Goal: Use online tool/utility: Utilize a website feature to perform a specific function

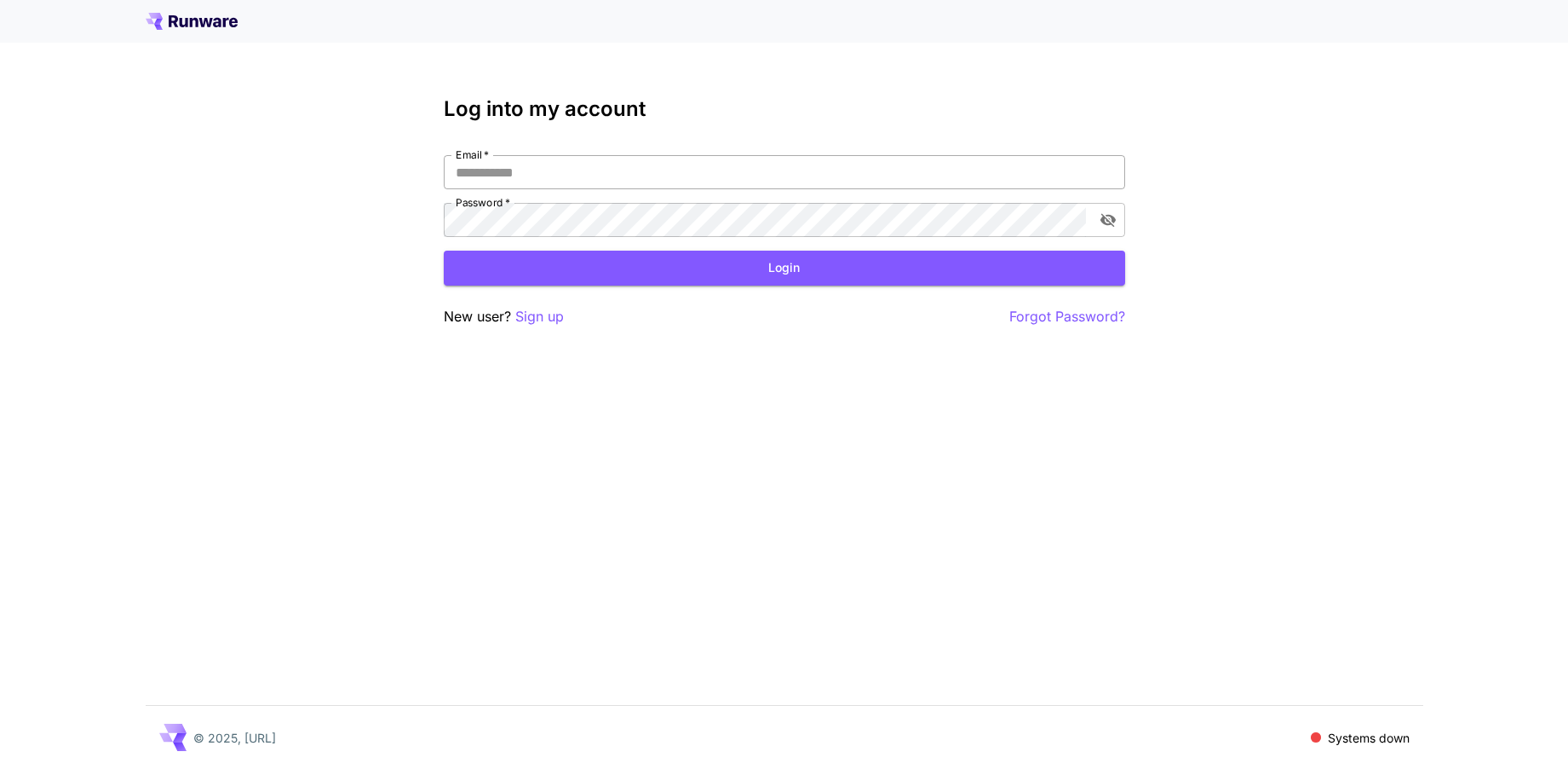
click at [539, 176] on input "Email   *" at bounding box center [784, 172] width 681 height 34
type input "**********"
click at [581, 274] on button "Login" at bounding box center [784, 267] width 681 height 35
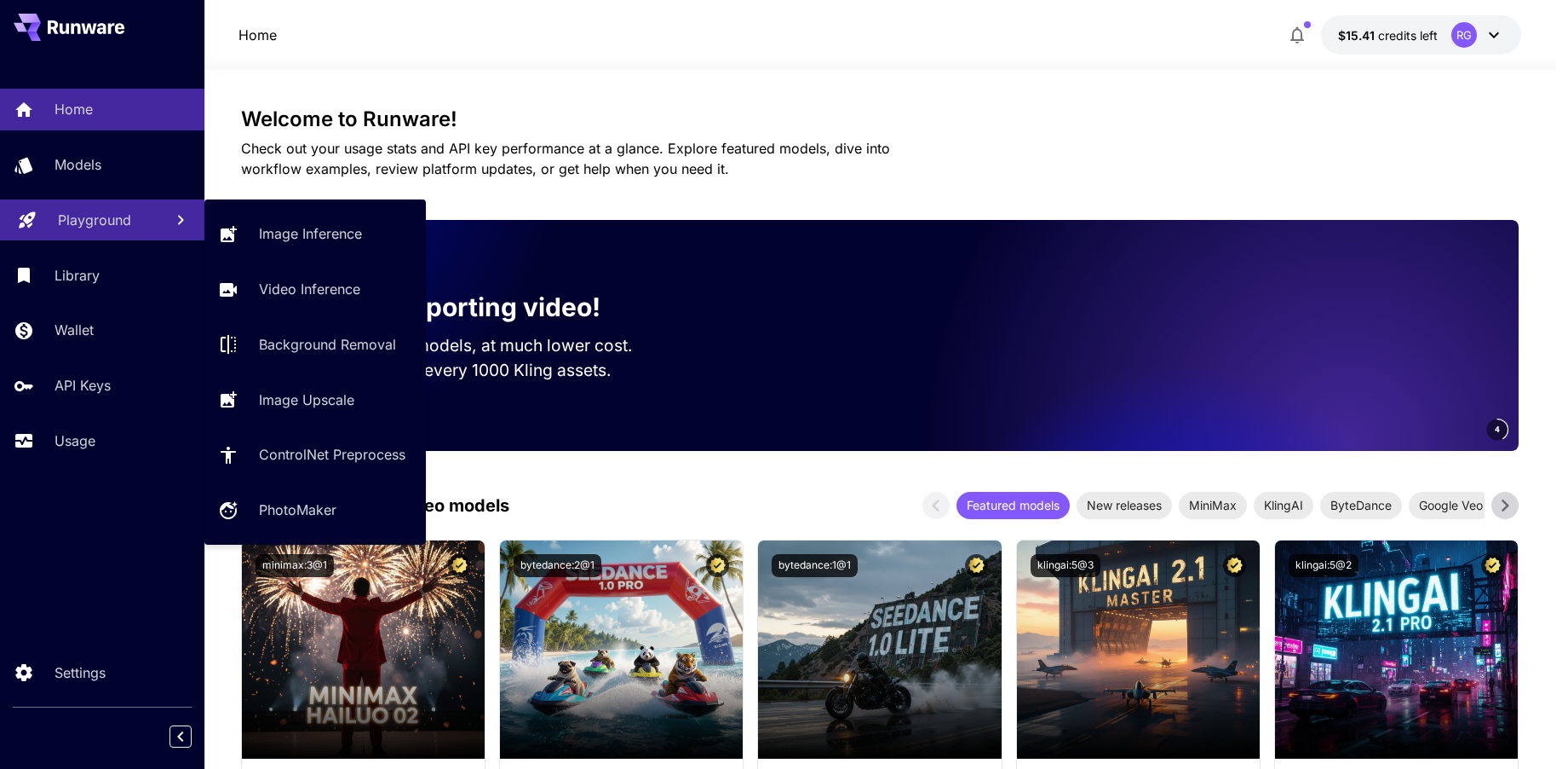
click at [99, 213] on p "Playground" at bounding box center [95, 220] width 73 height 21
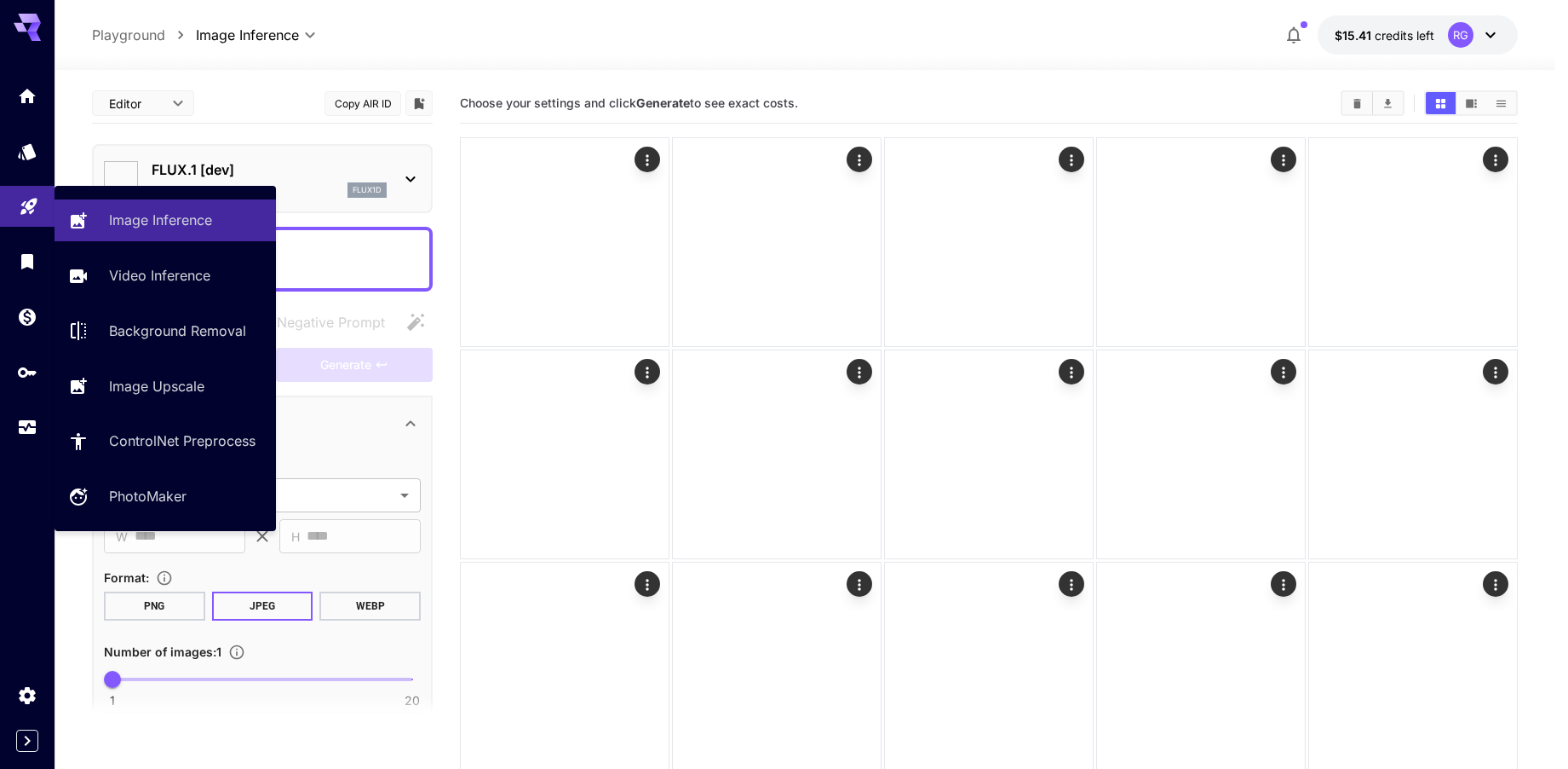
type input "**********"
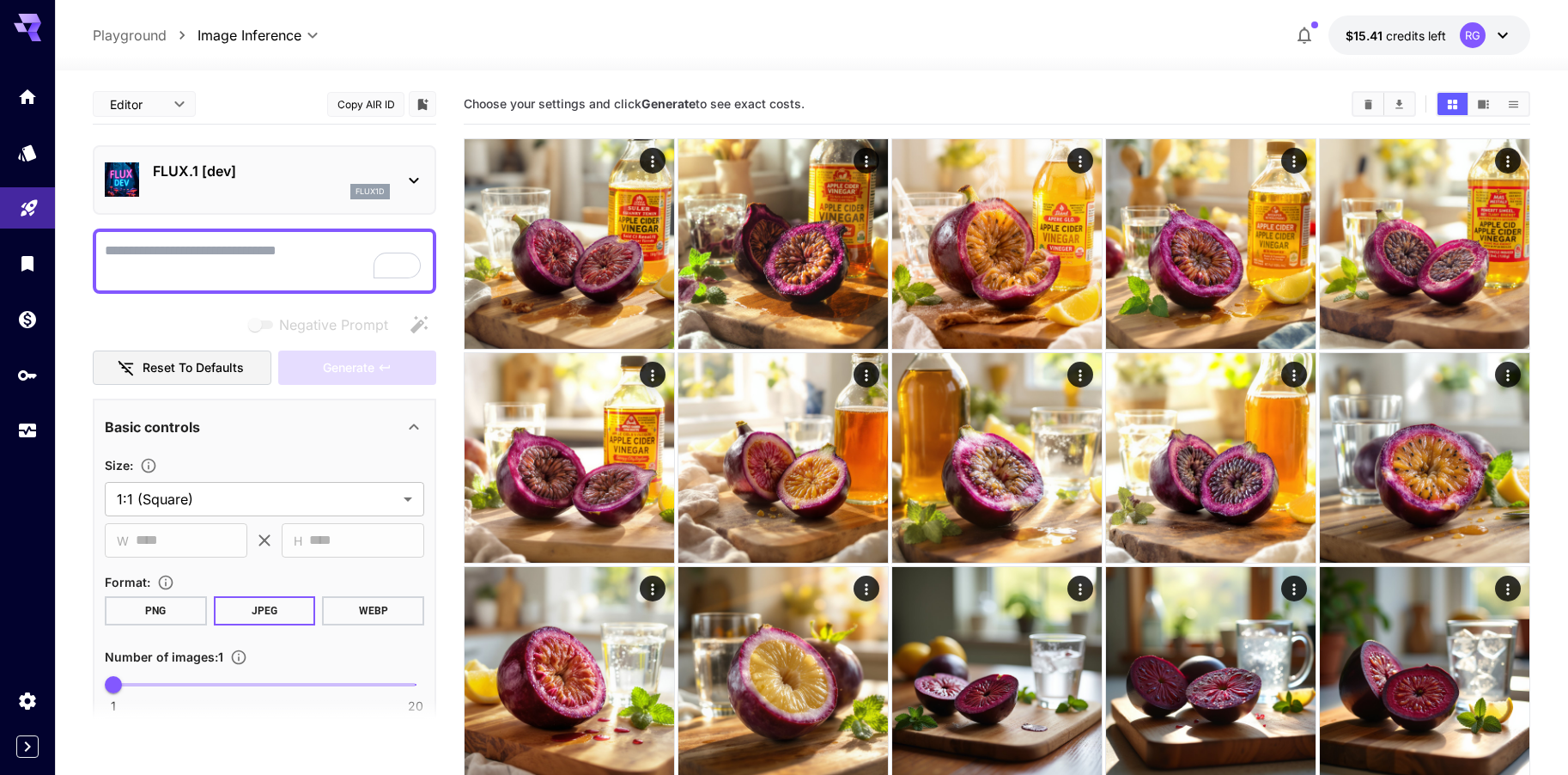
click at [150, 264] on textarea "Negative Prompt" at bounding box center [264, 261] width 319 height 42
paste textarea "**********"
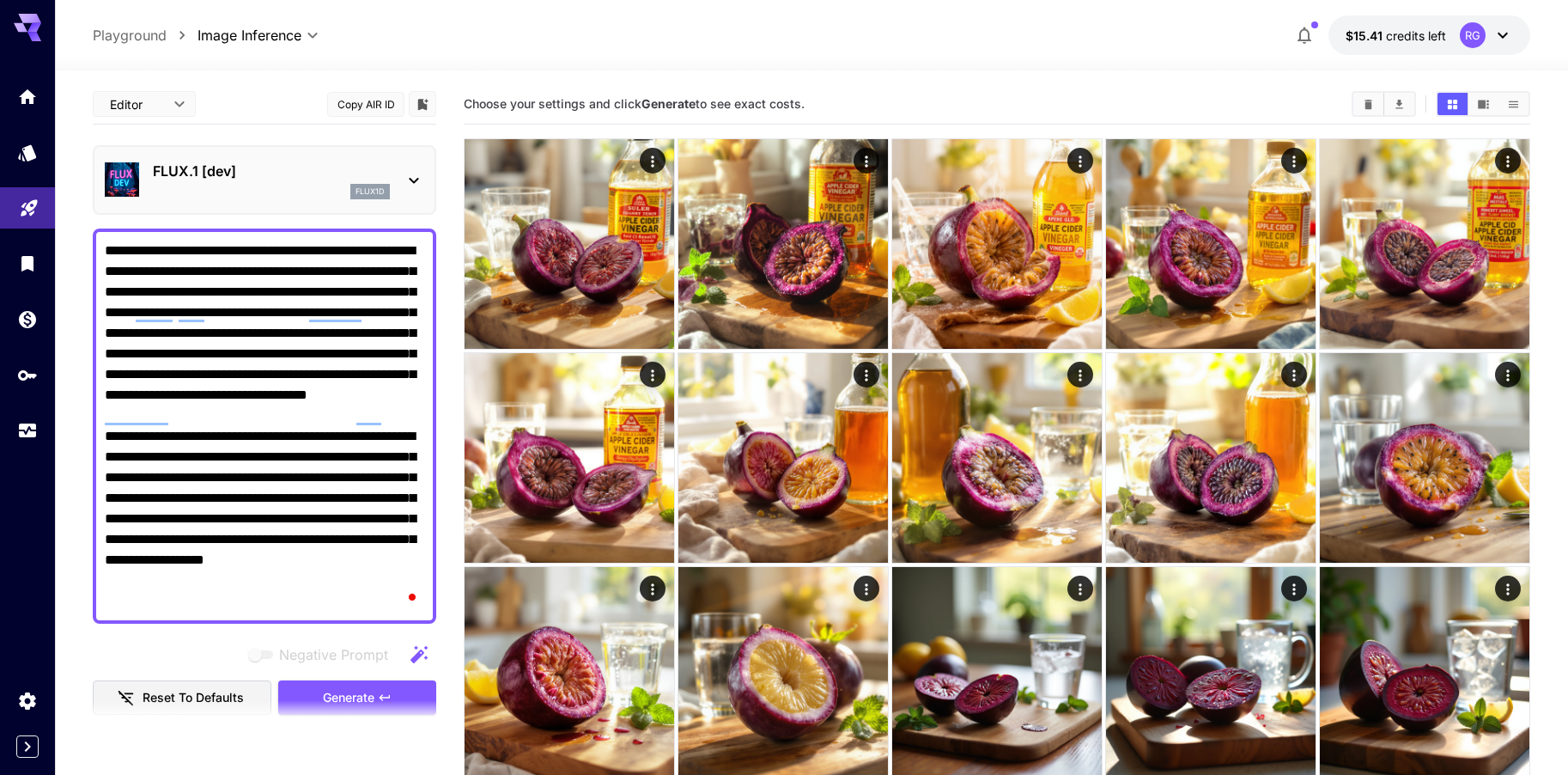
click at [387, 333] on textarea "**********" at bounding box center [264, 426] width 319 height 371
click at [377, 324] on textarea "**********" at bounding box center [264, 426] width 319 height 371
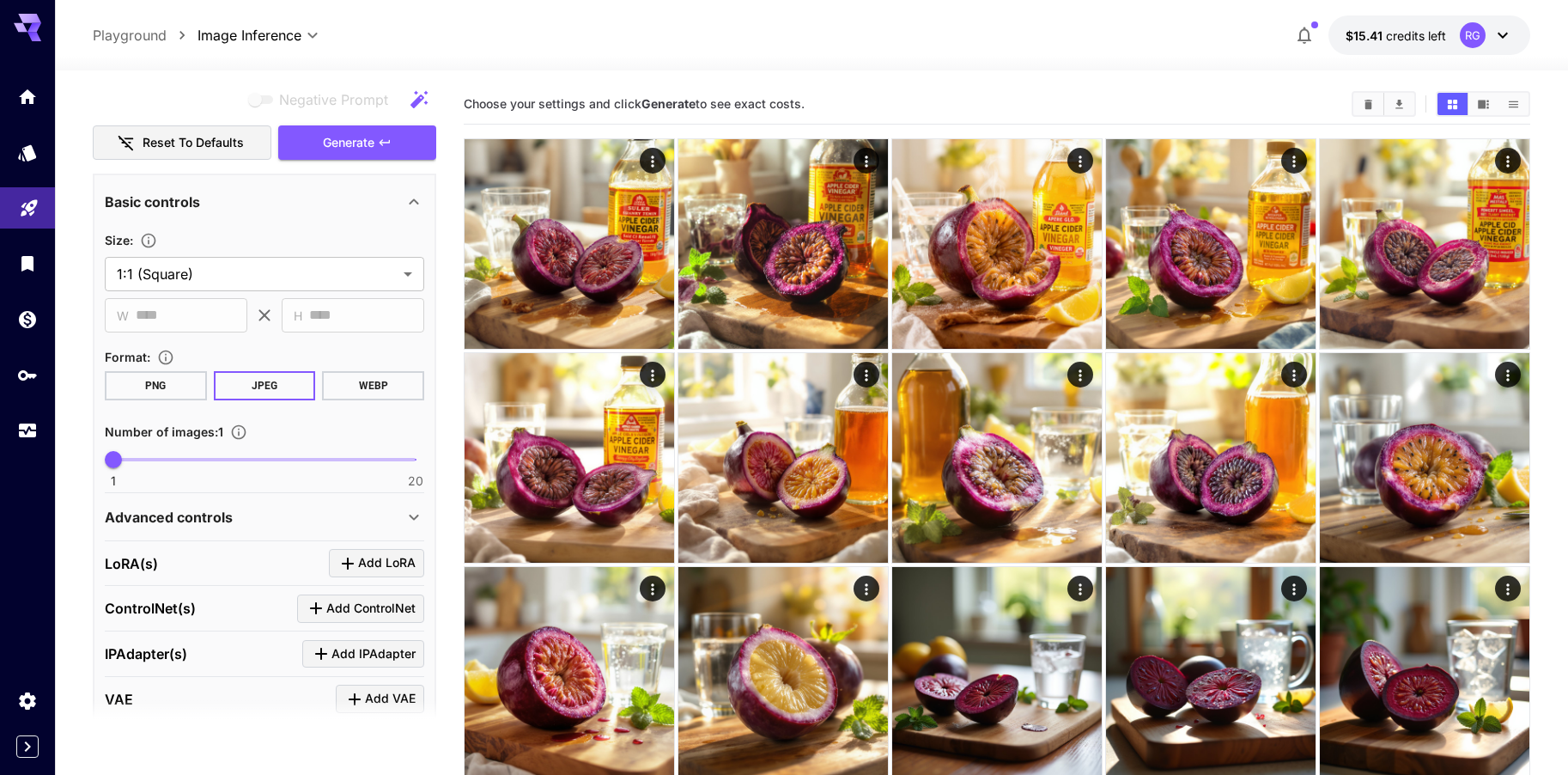
scroll to position [548, 0]
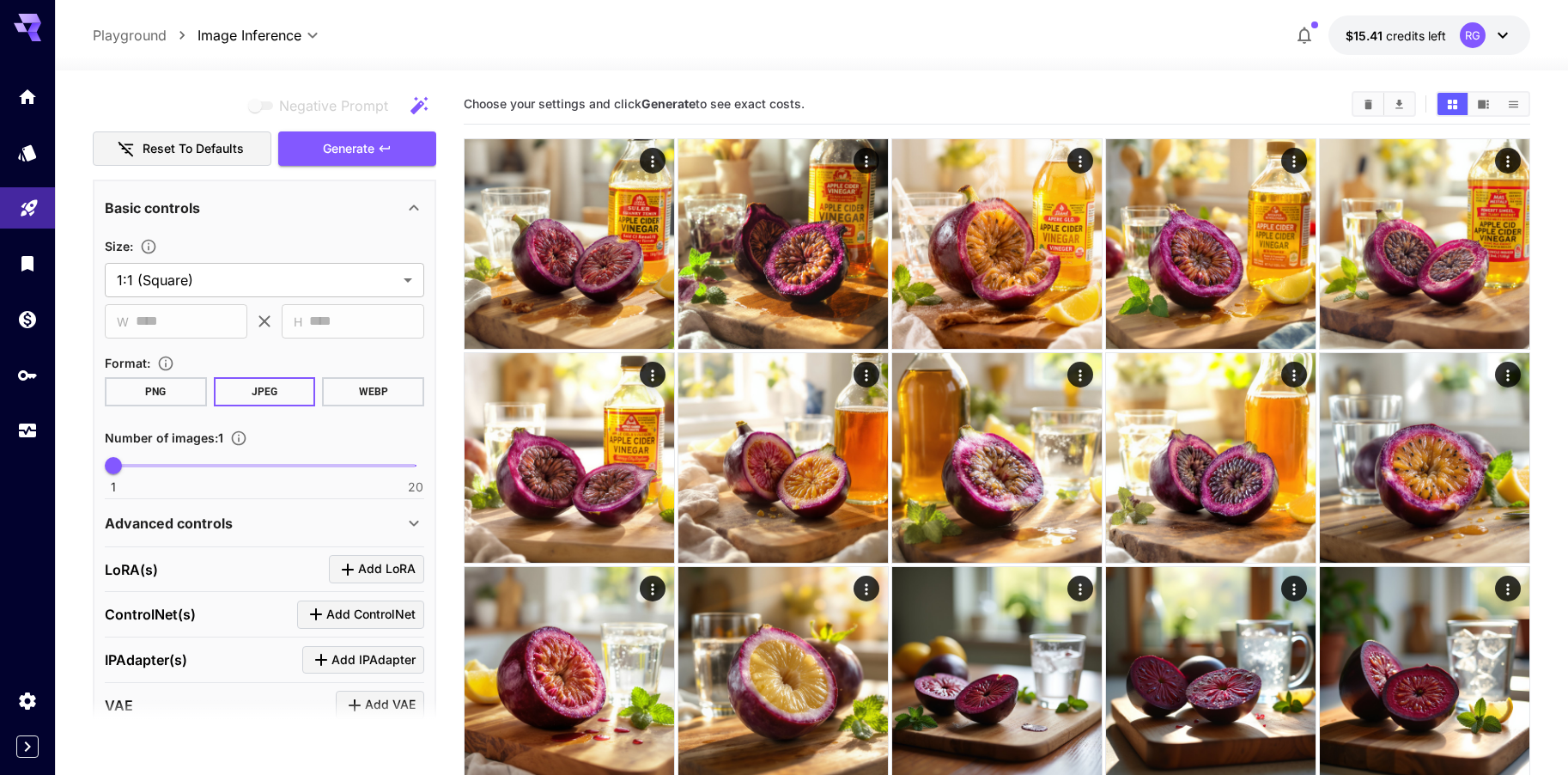
type textarea "**********"
type input "*"
click at [141, 463] on span "1 20 1" at bounding box center [264, 464] width 302 height 25
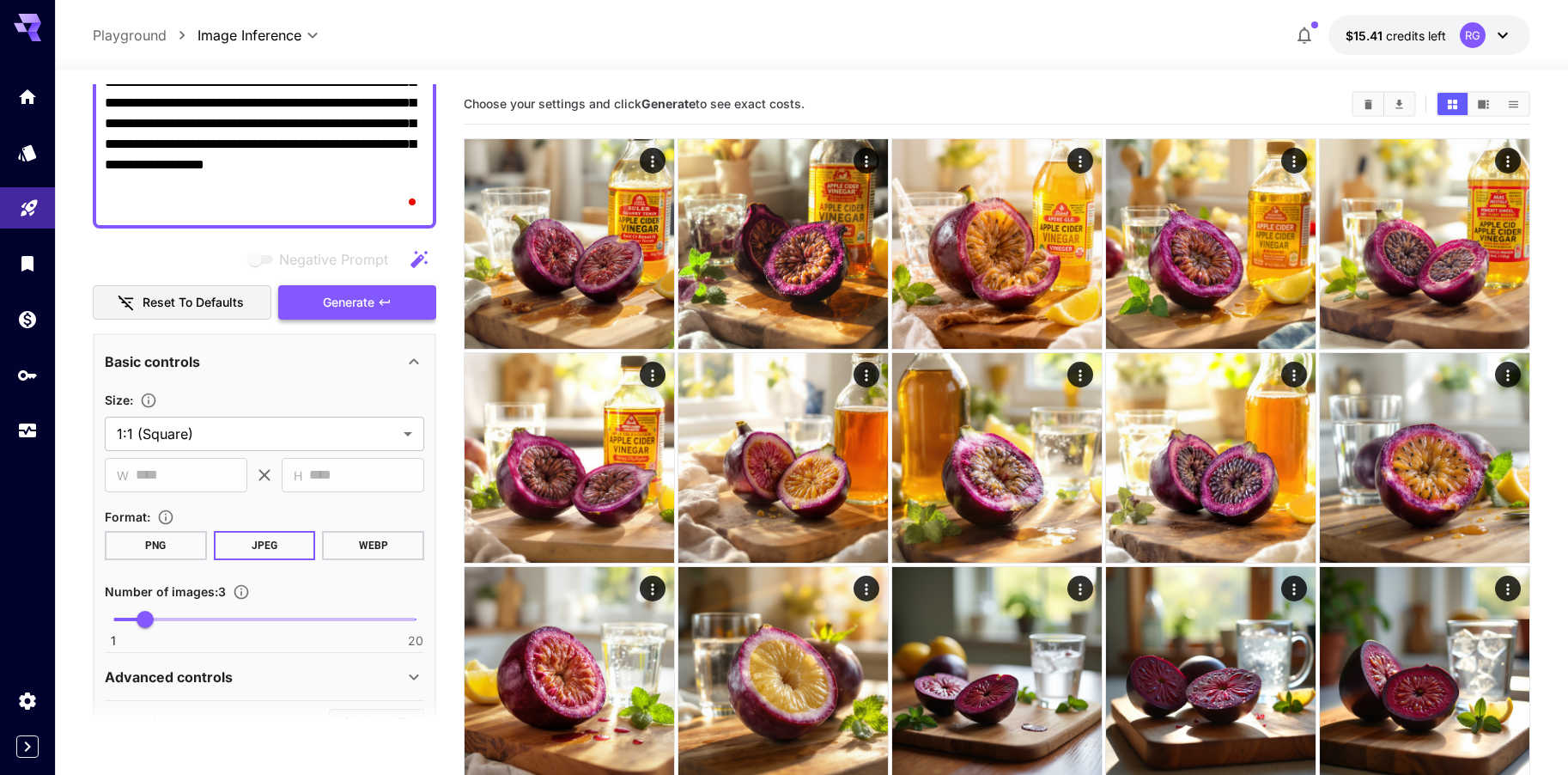
scroll to position [377, 0]
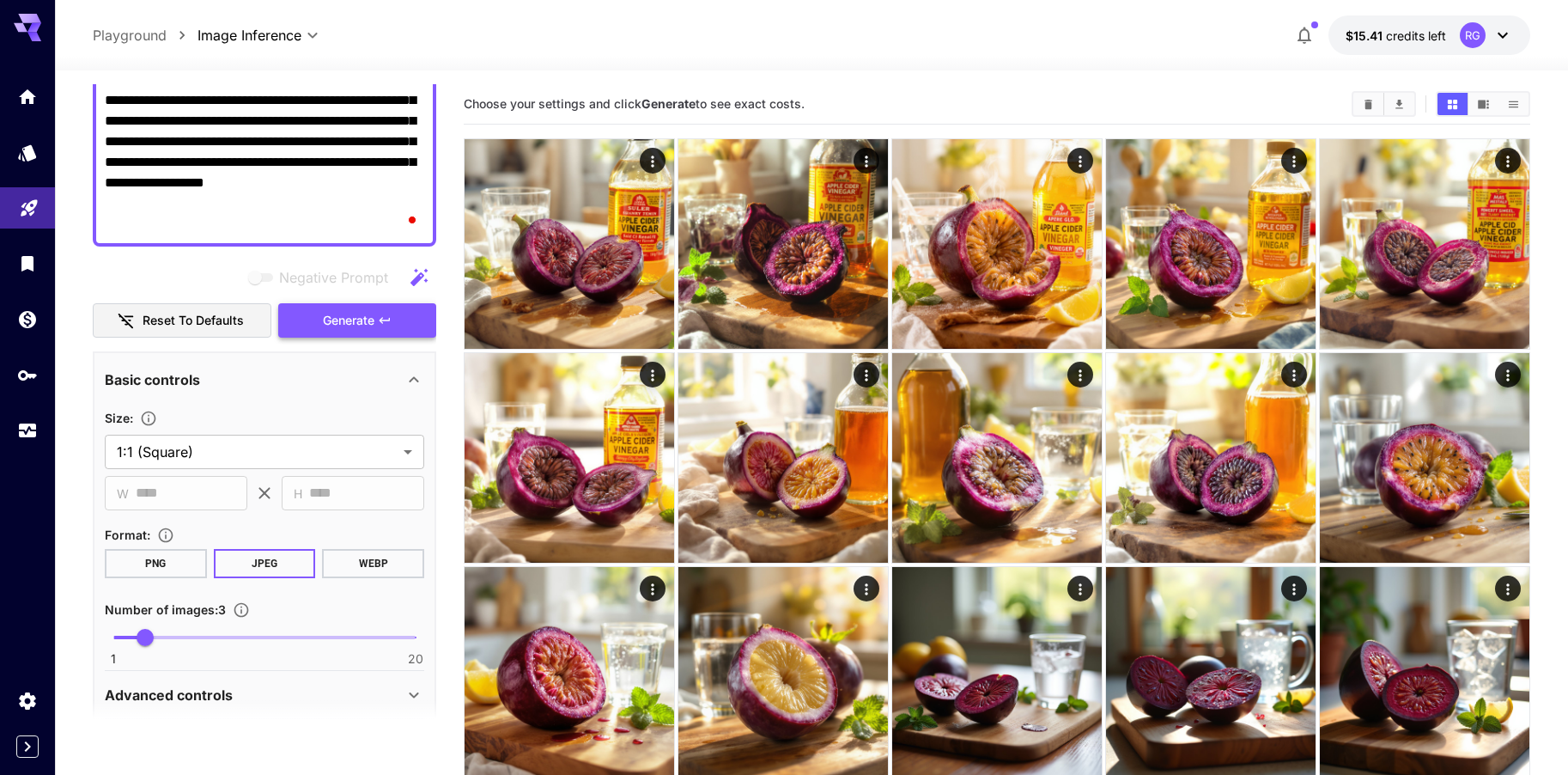
click at [374, 312] on span "Generate" at bounding box center [348, 320] width 52 height 22
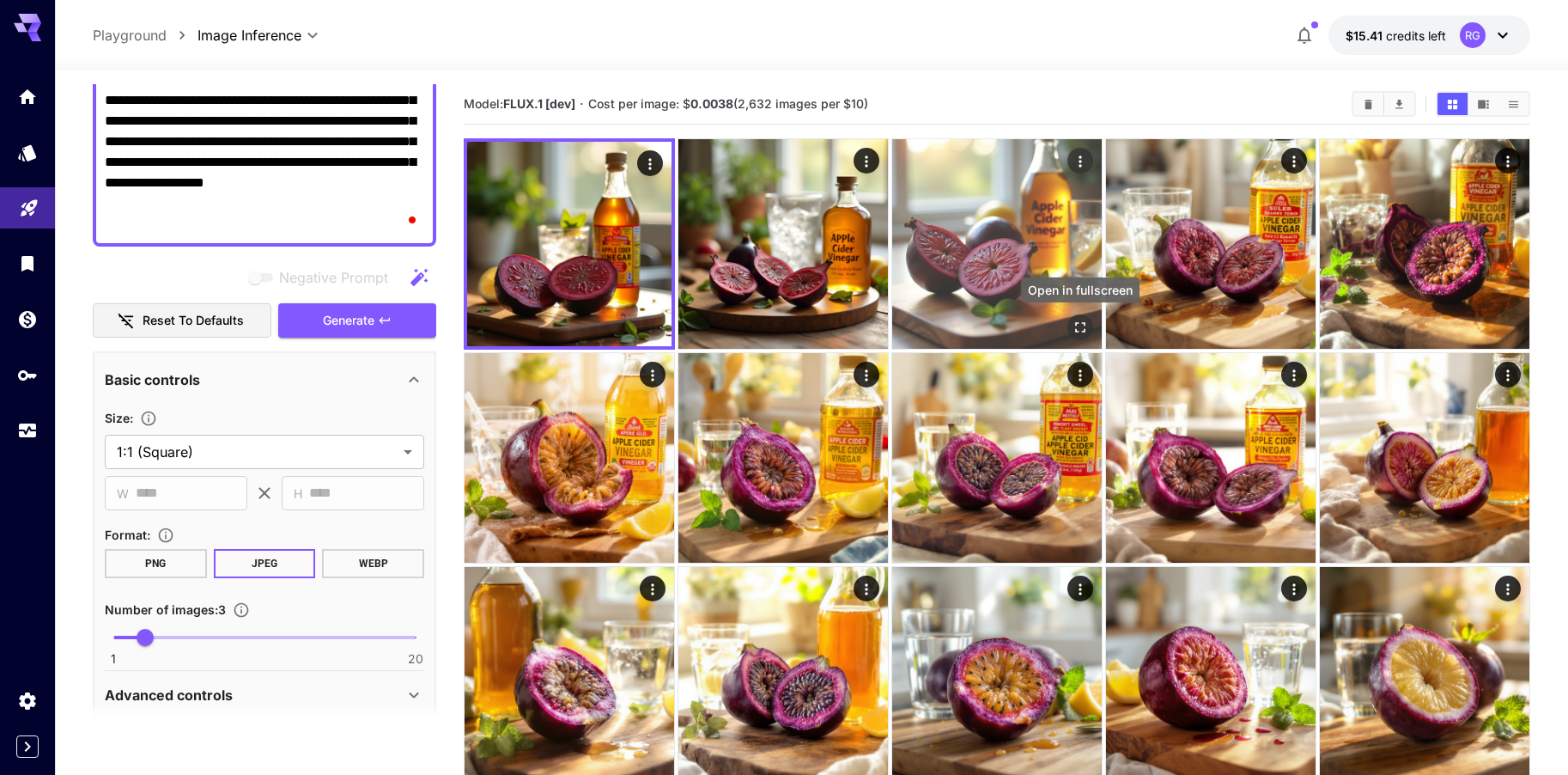
click at [1072, 321] on icon "Open in fullscreen" at bounding box center [1080, 327] width 17 height 17
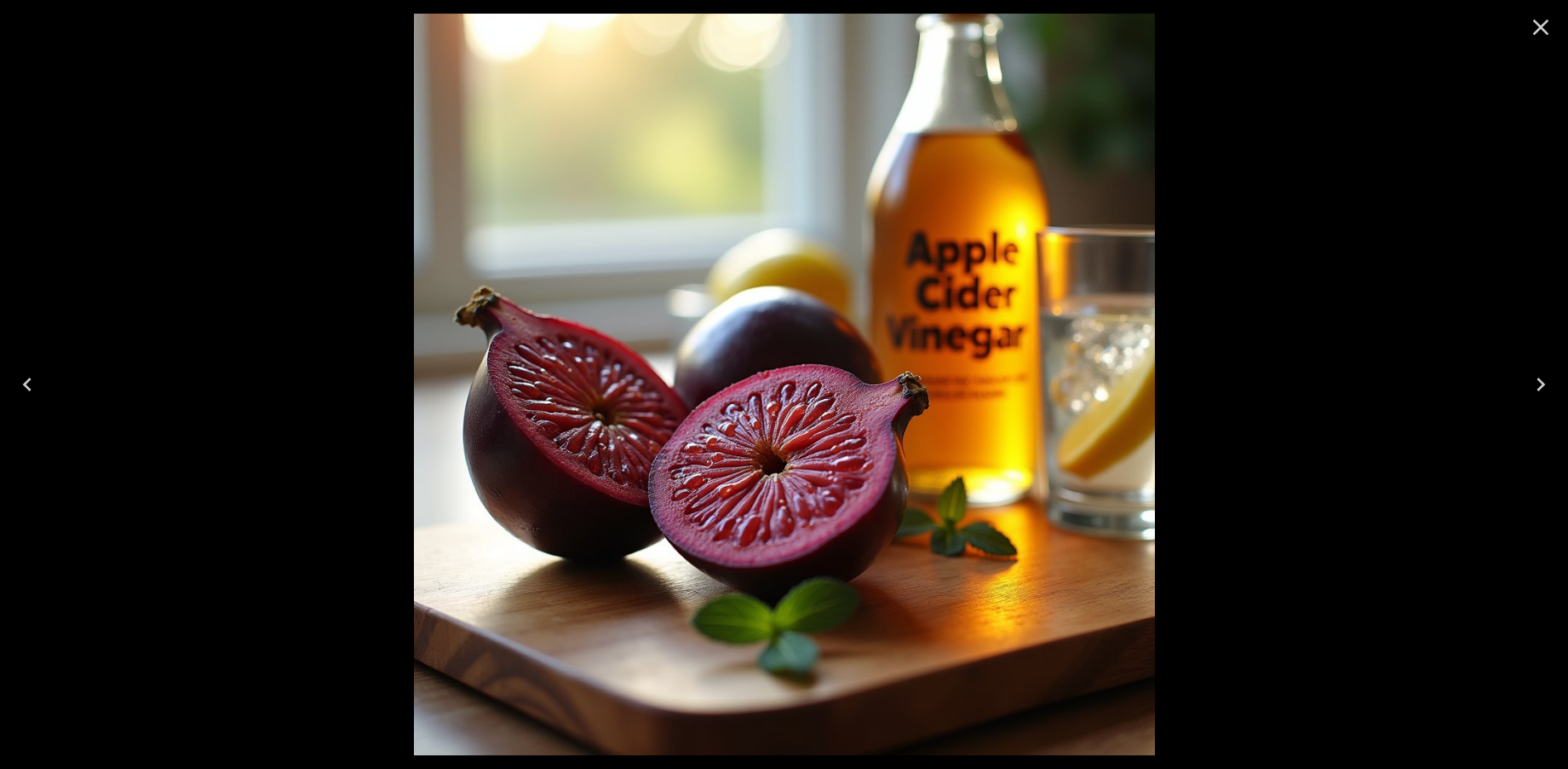
click at [1537, 29] on icon "Close" at bounding box center [1540, 27] width 27 height 27
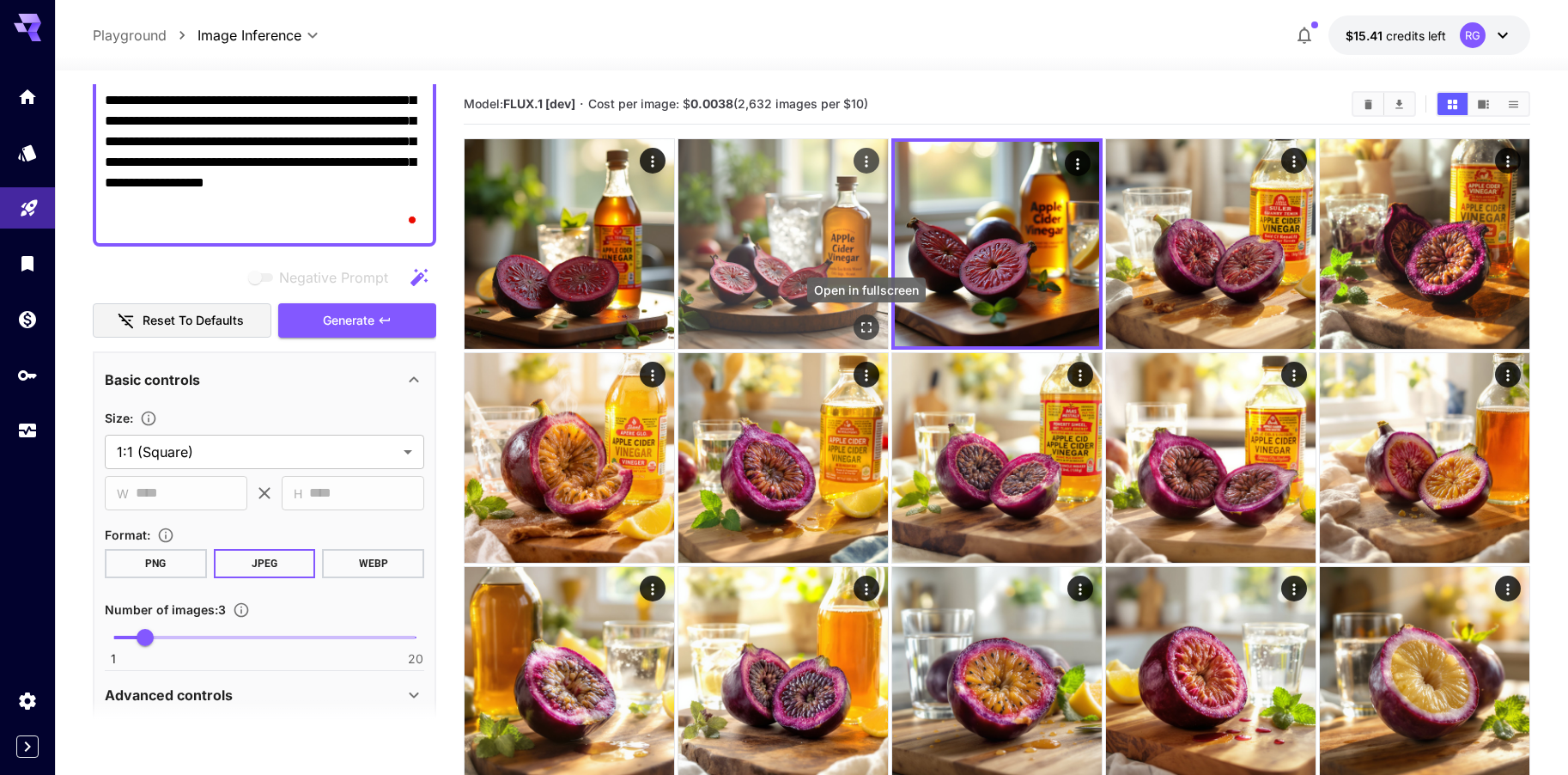
click at [866, 320] on icon "Open in fullscreen" at bounding box center [867, 327] width 17 height 17
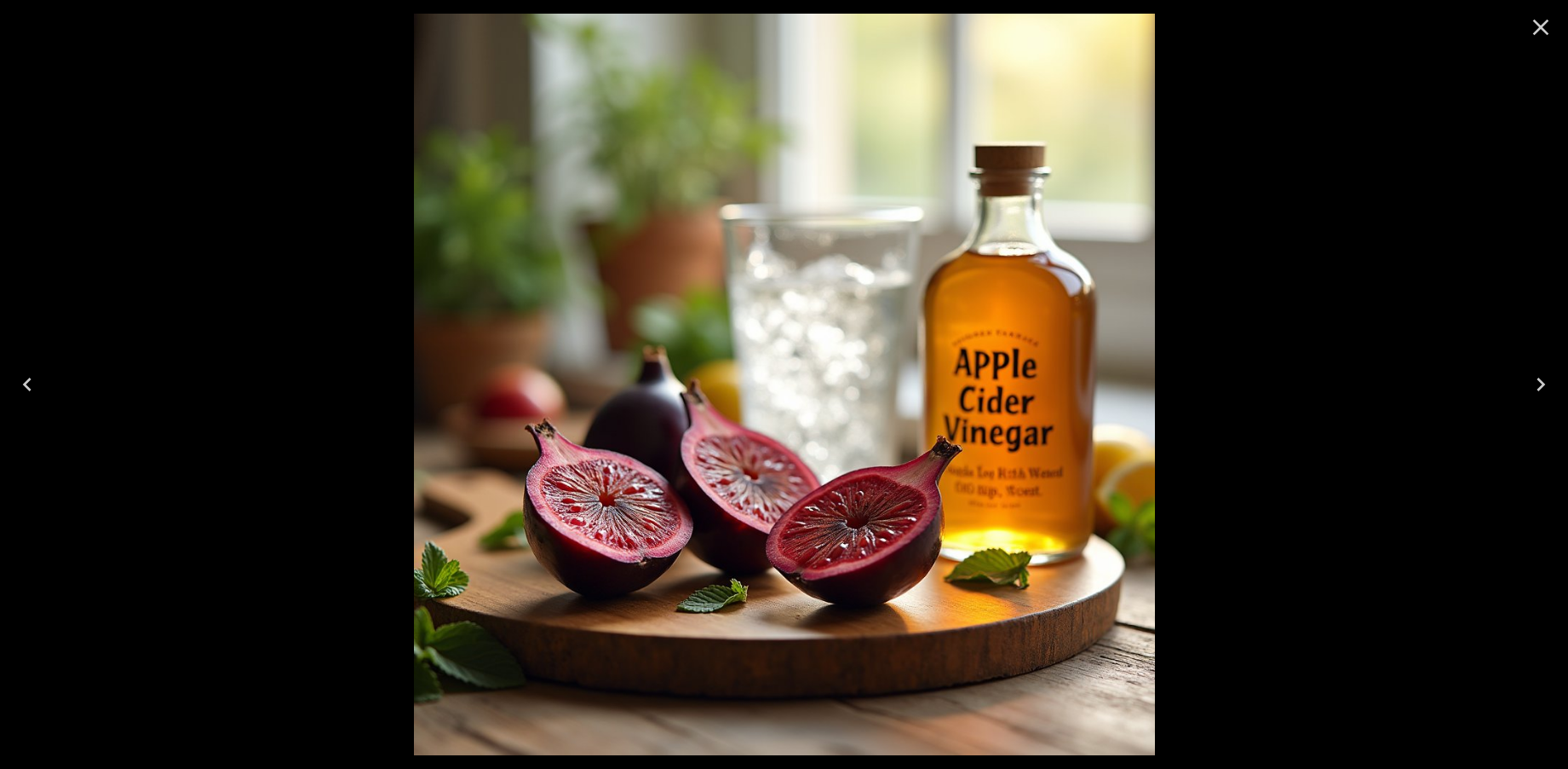
click at [1541, 28] on icon "Close" at bounding box center [1540, 27] width 16 height 16
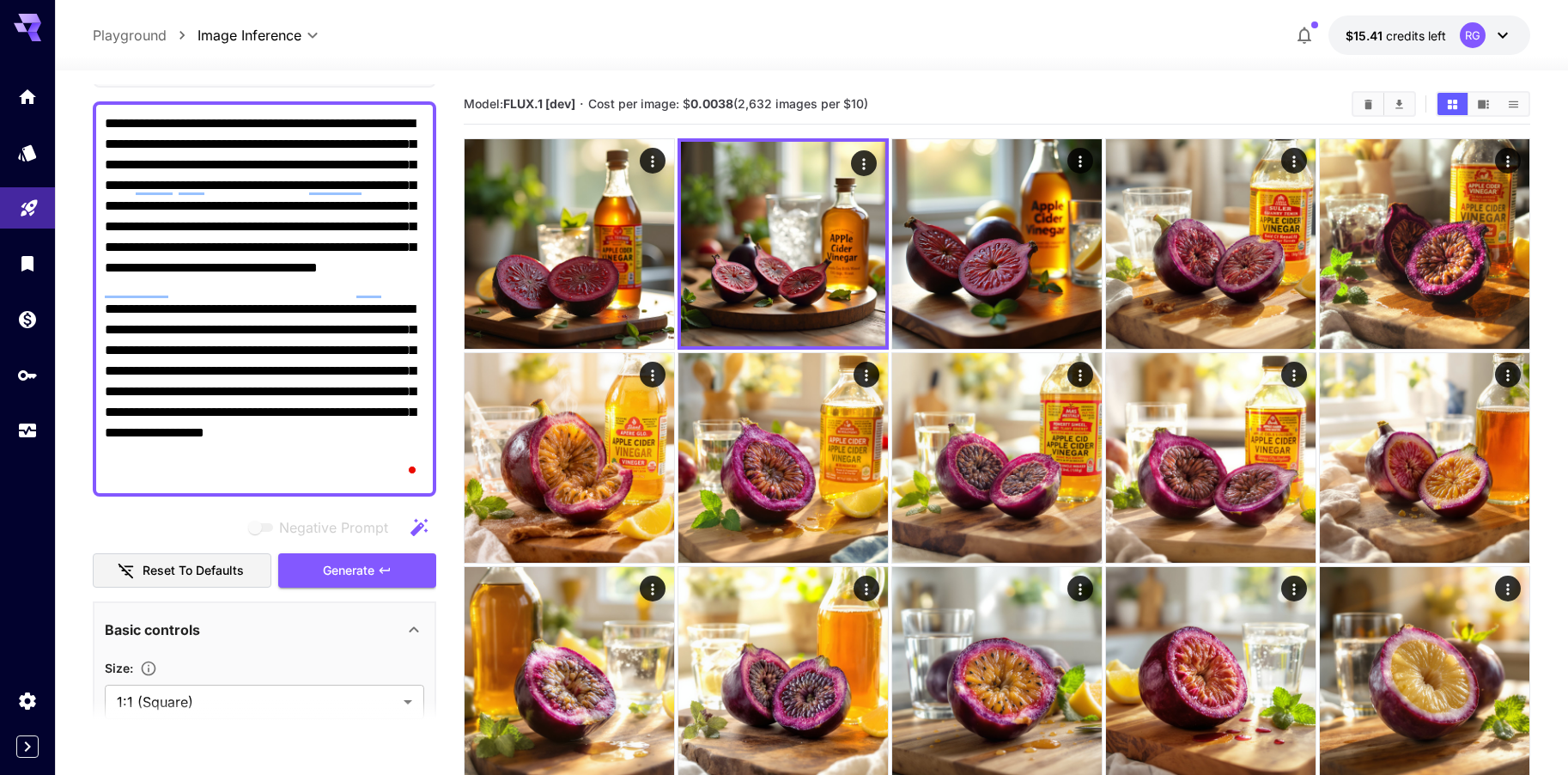
scroll to position [0, 0]
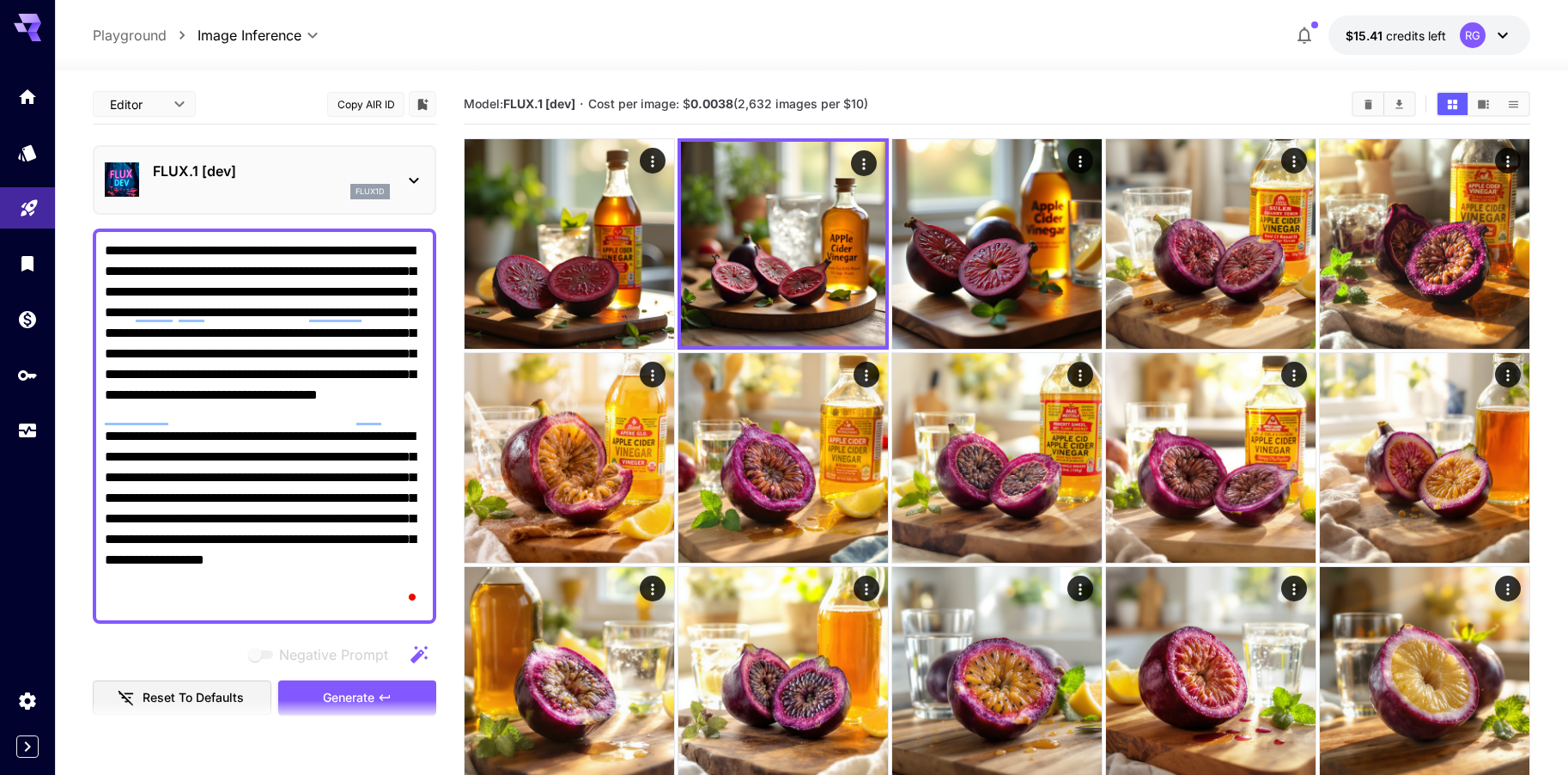
click at [102, 245] on div "**********" at bounding box center [264, 426] width 344 height 395
click at [108, 247] on textarea "**********" at bounding box center [264, 426] width 319 height 371
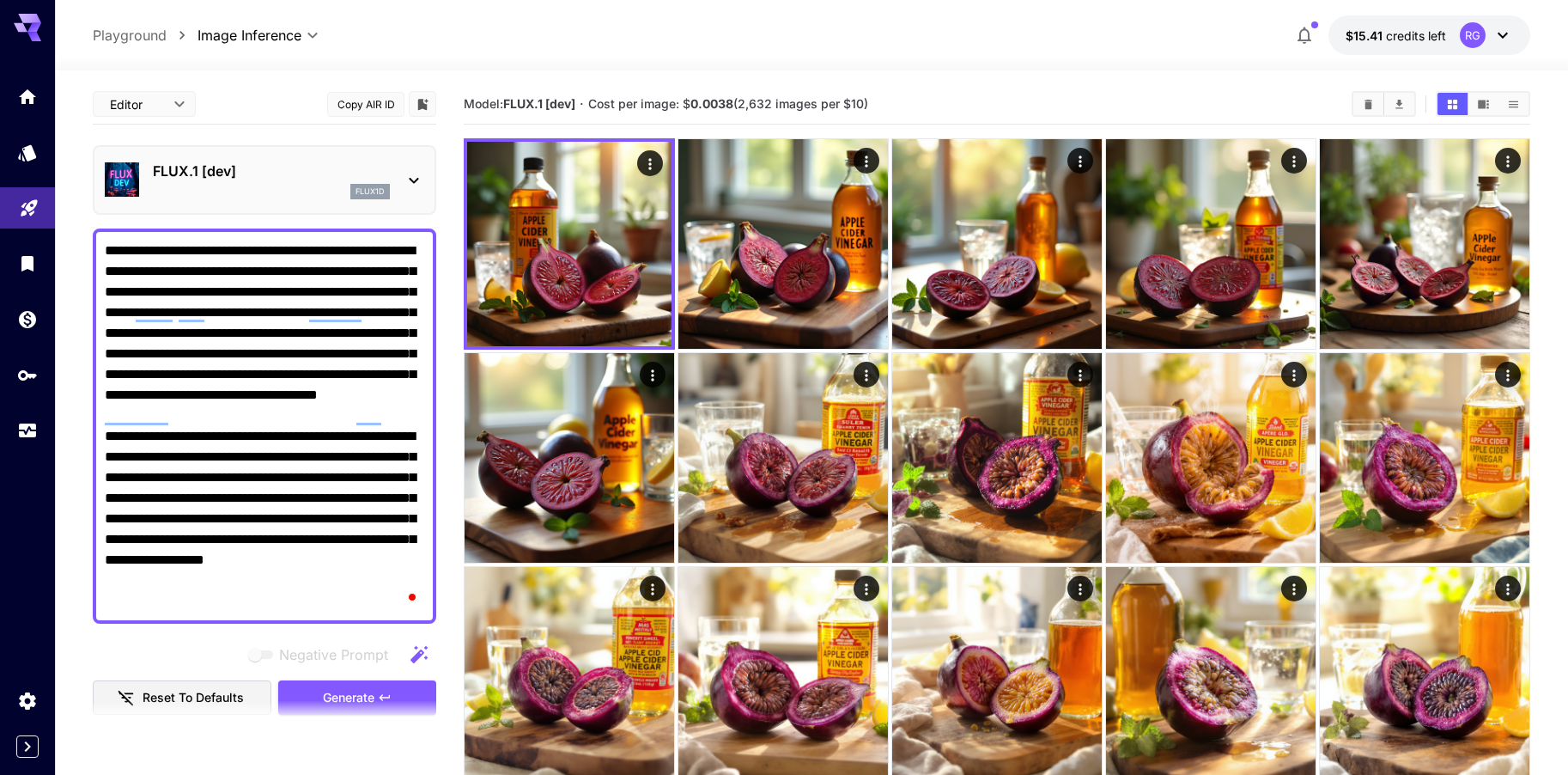
click at [102, 252] on div "**********" at bounding box center [264, 426] width 344 height 395
click at [107, 250] on textarea "**********" at bounding box center [264, 426] width 319 height 371
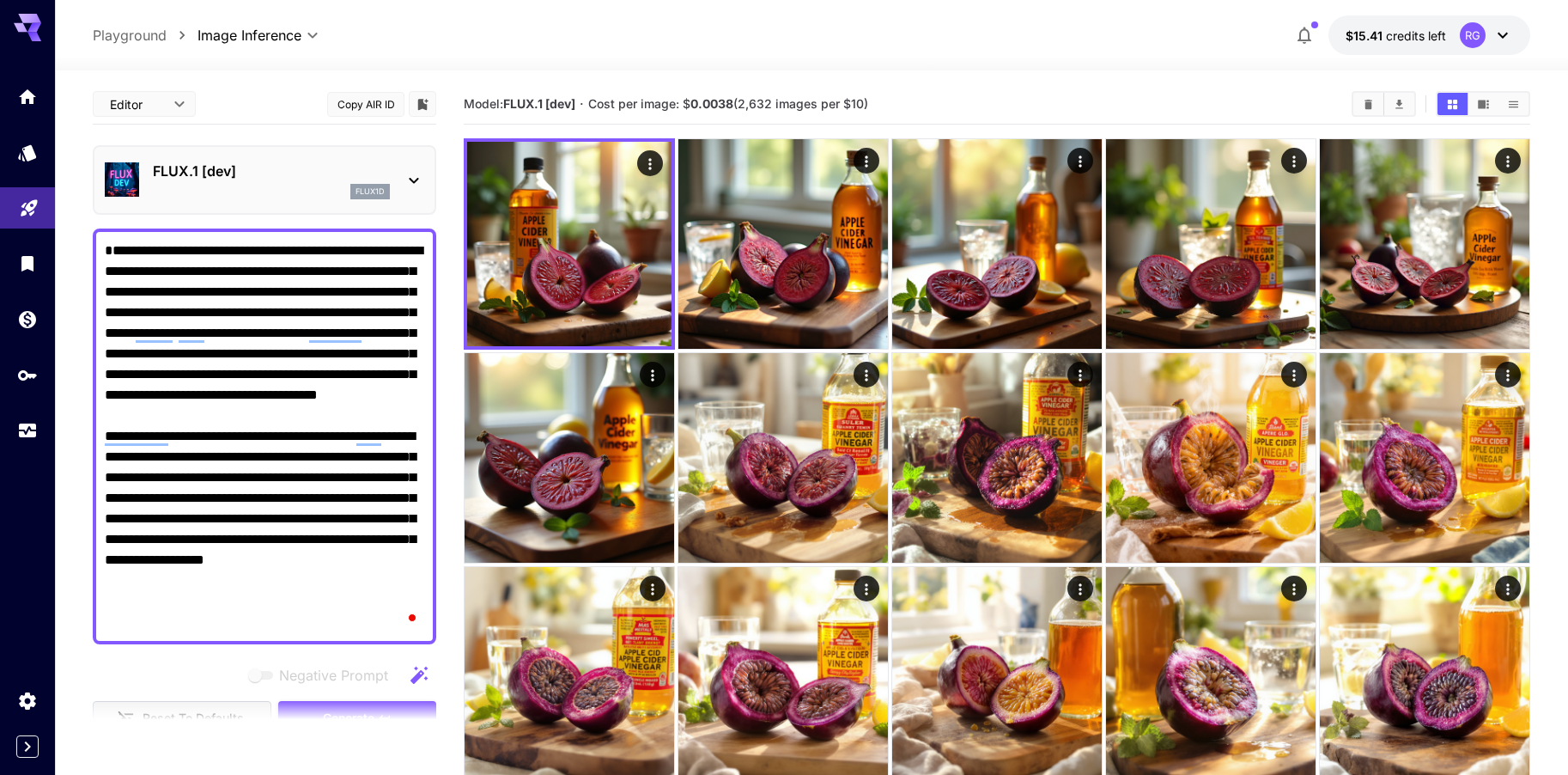
paste textarea "**********"
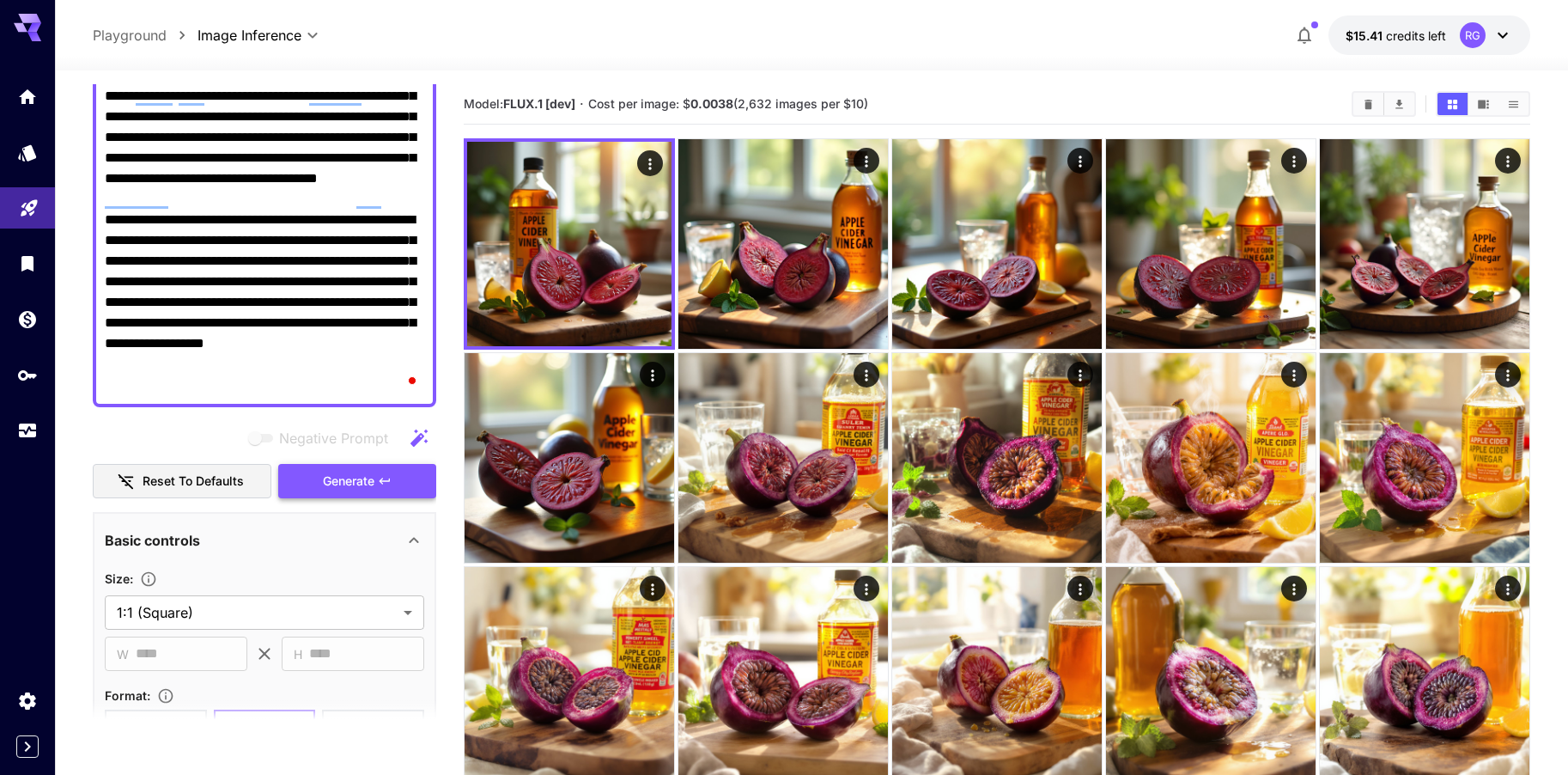
type textarea "**********"
click at [375, 482] on span "Generate" at bounding box center [348, 480] width 52 height 22
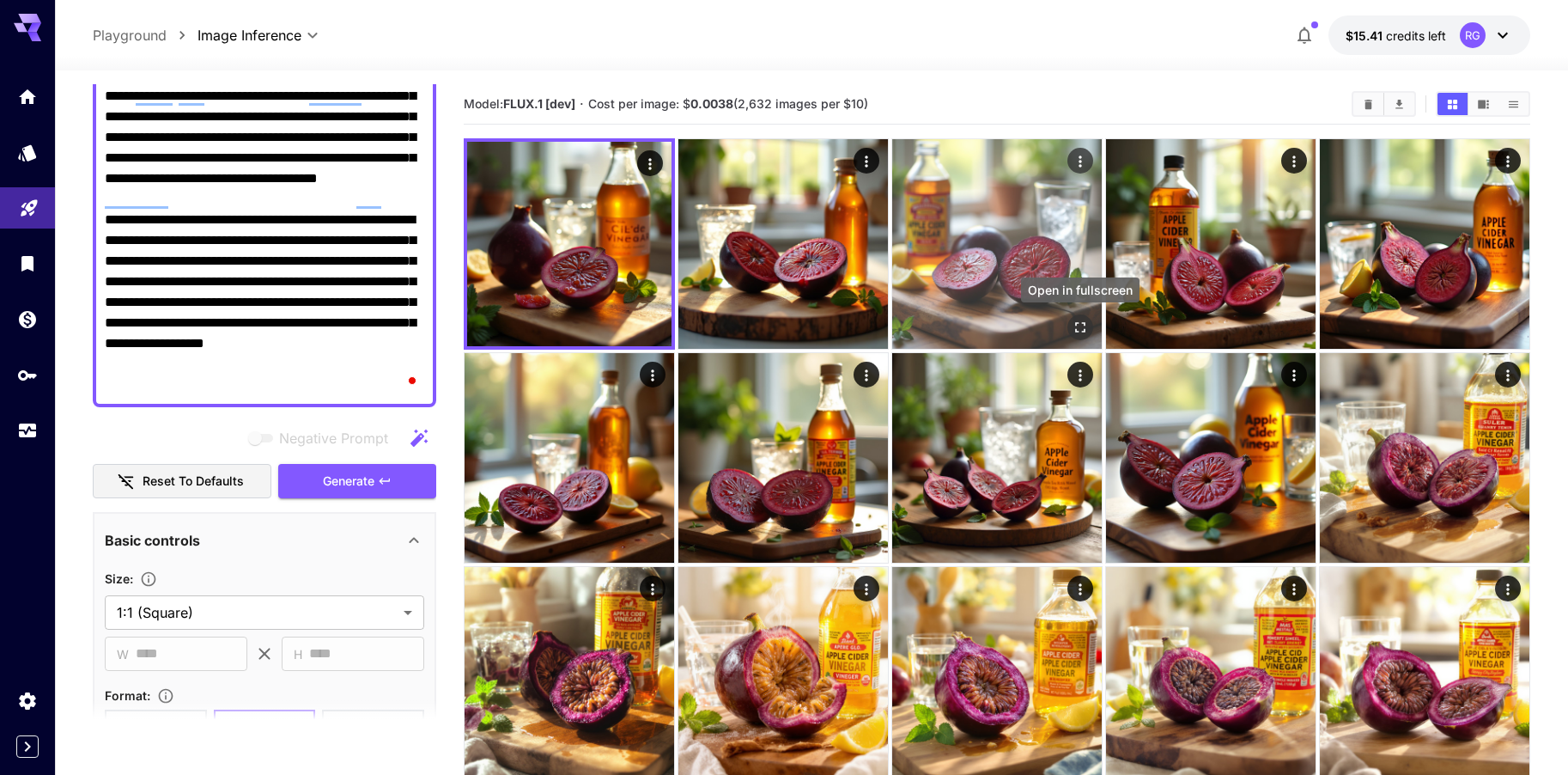
click at [1079, 324] on icon "Open in fullscreen" at bounding box center [1080, 327] width 17 height 17
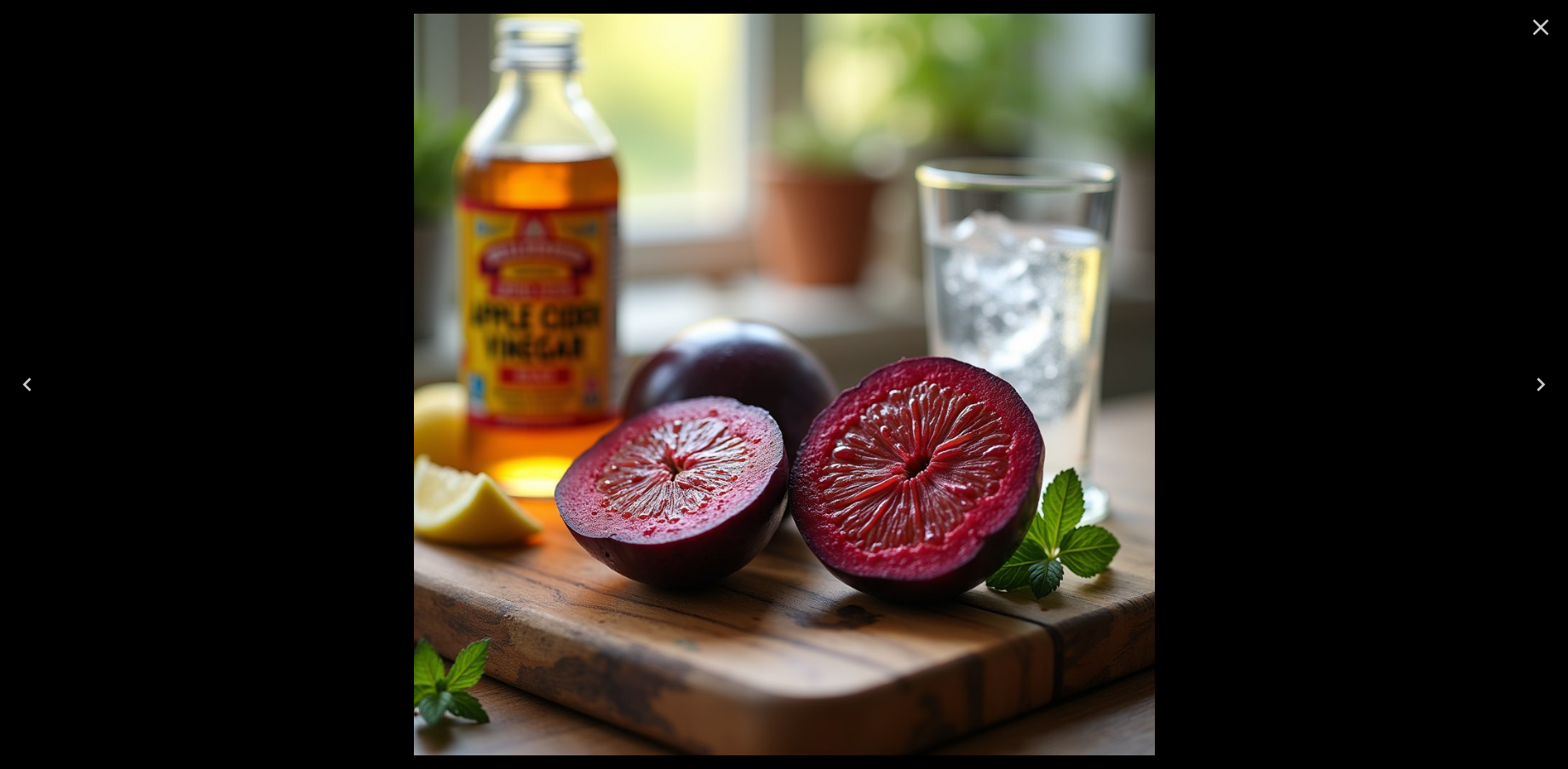
click at [1539, 36] on icon "Close" at bounding box center [1540, 27] width 27 height 27
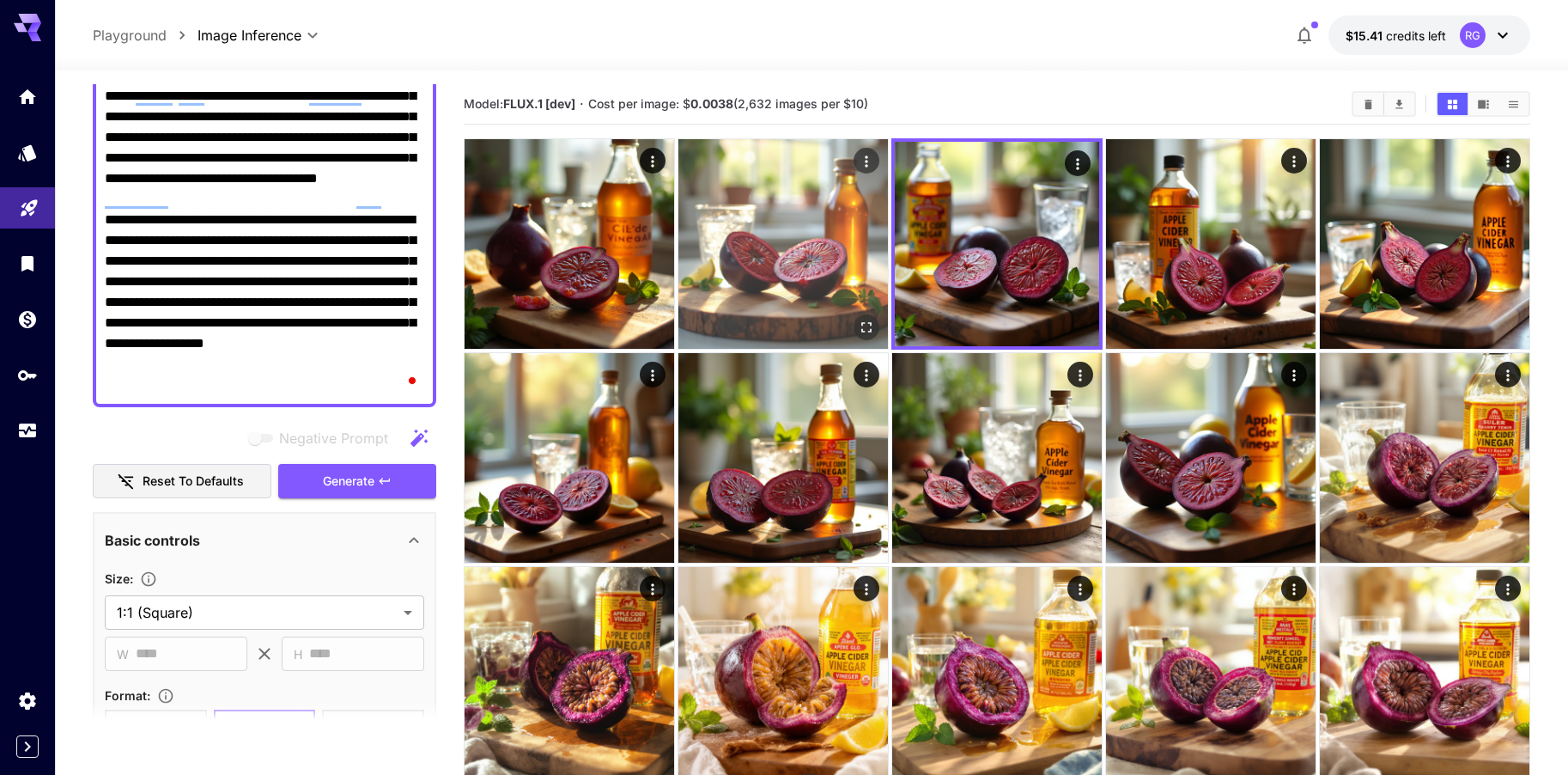
click at [829, 274] on img at bounding box center [784, 244] width 210 height 210
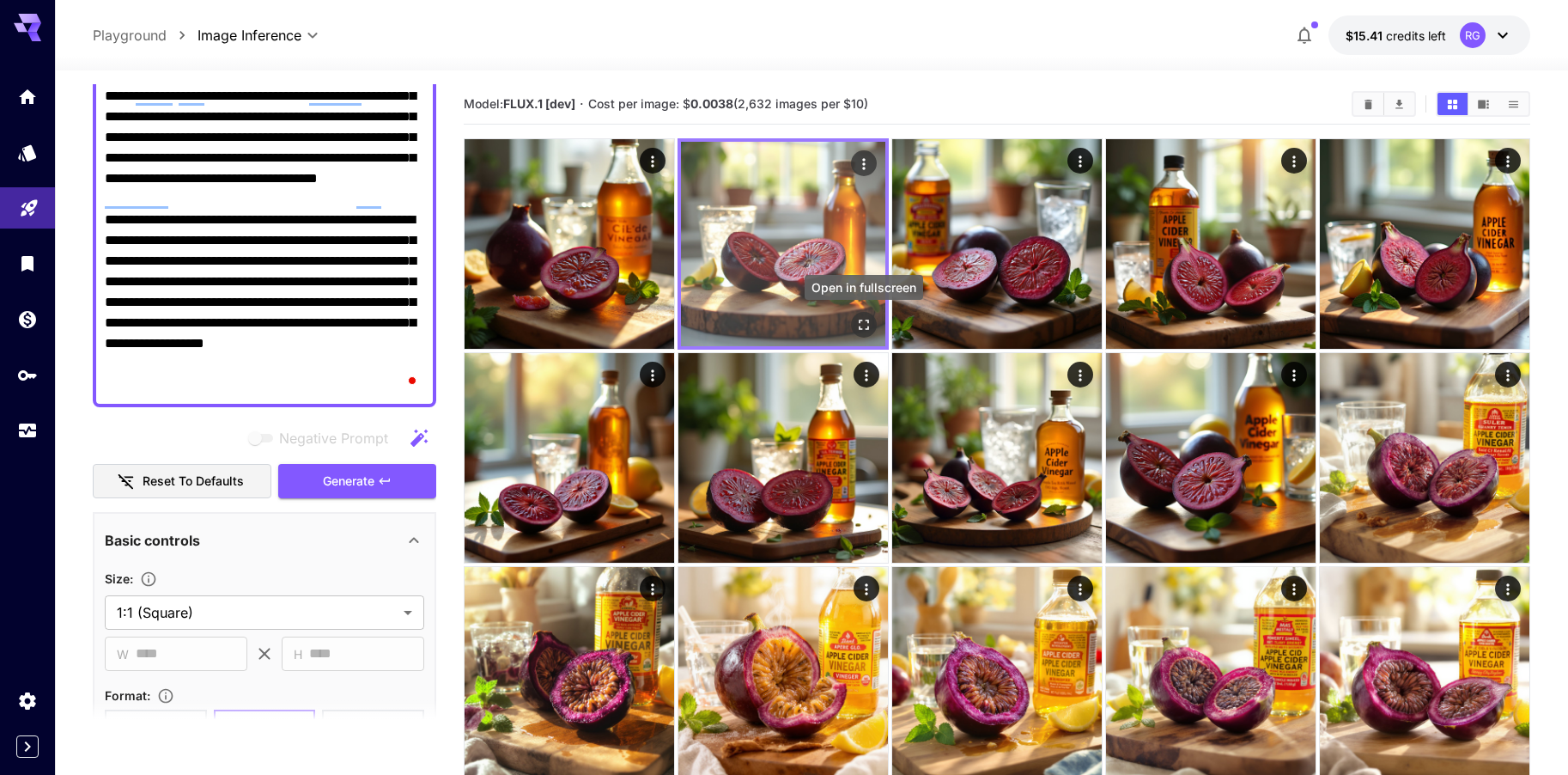
click at [864, 317] on icon "Open in fullscreen" at bounding box center [864, 325] width 17 height 17
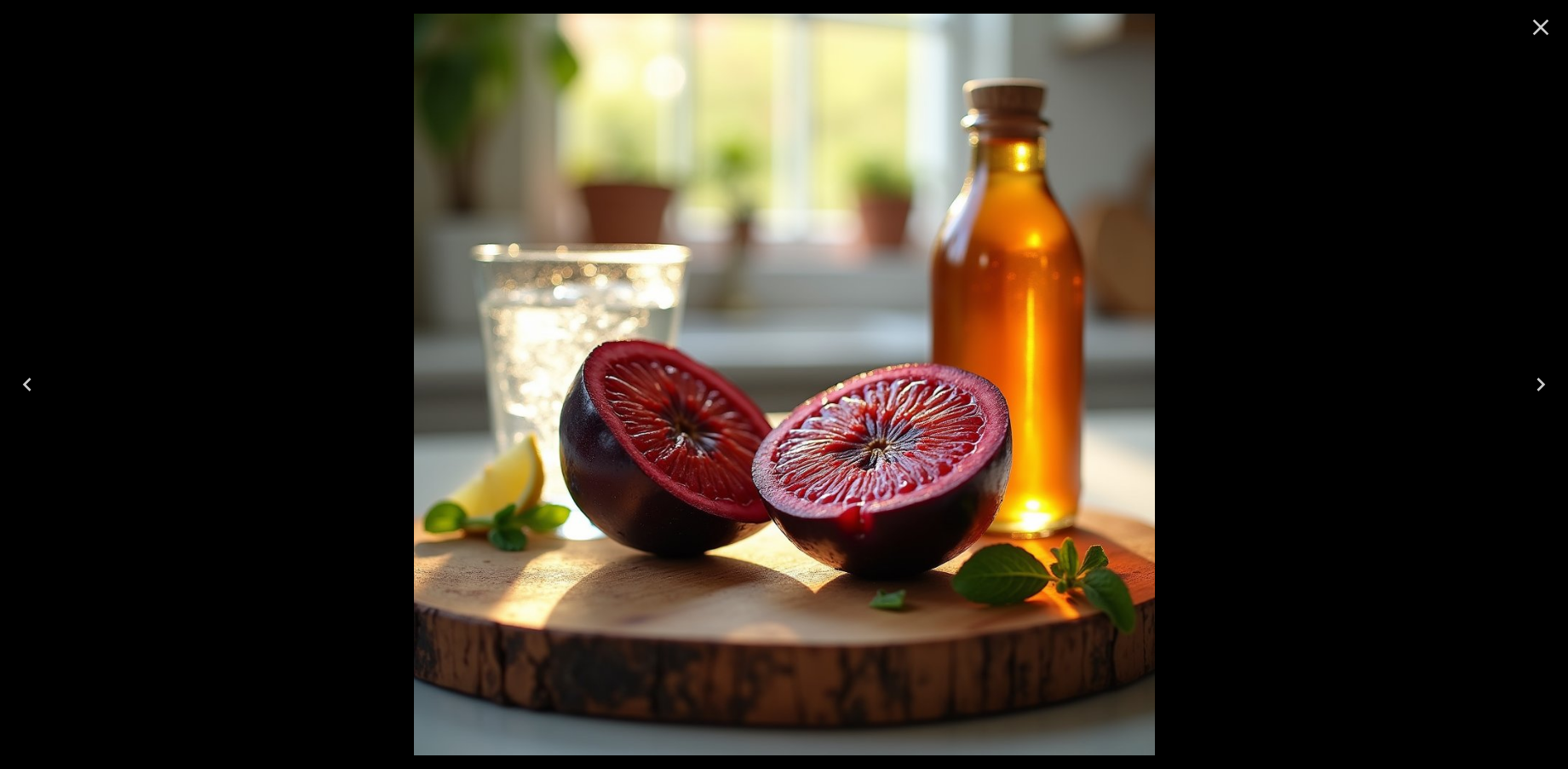
click at [1532, 36] on icon "Close" at bounding box center [1540, 27] width 27 height 27
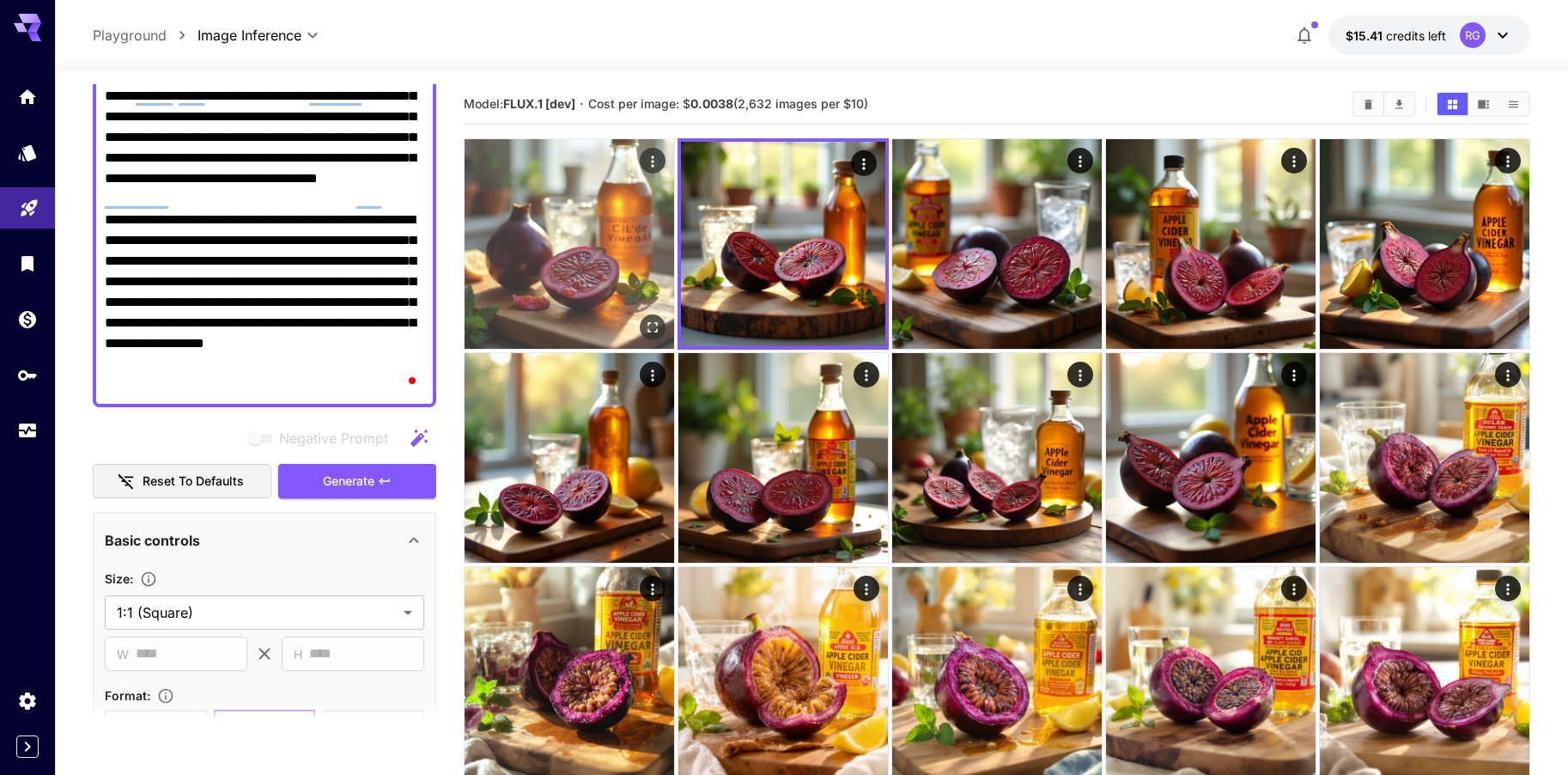
click at [620, 238] on img at bounding box center [569, 244] width 210 height 210
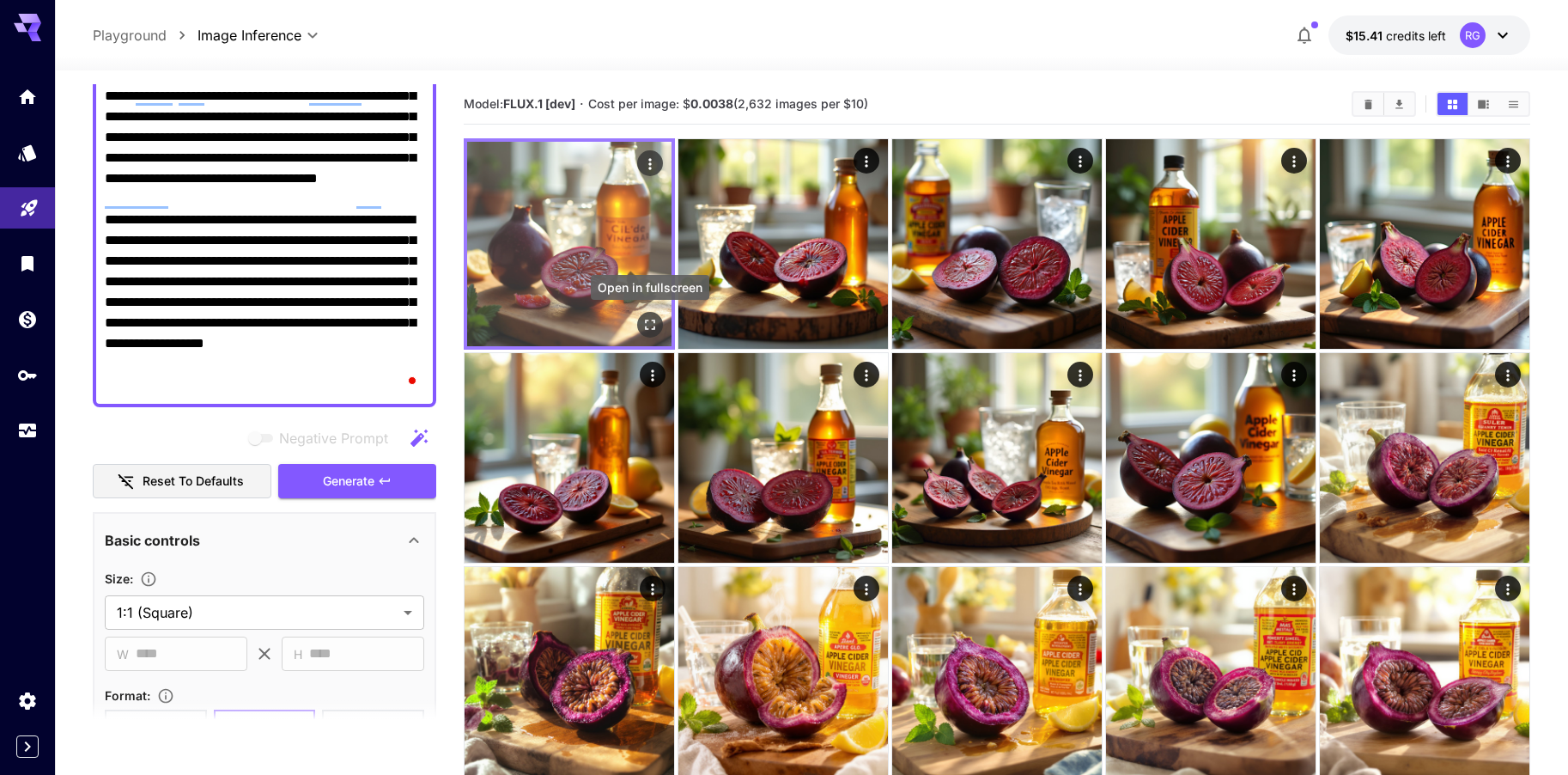
click at [654, 328] on icon "Open in fullscreen" at bounding box center [649, 324] width 10 height 10
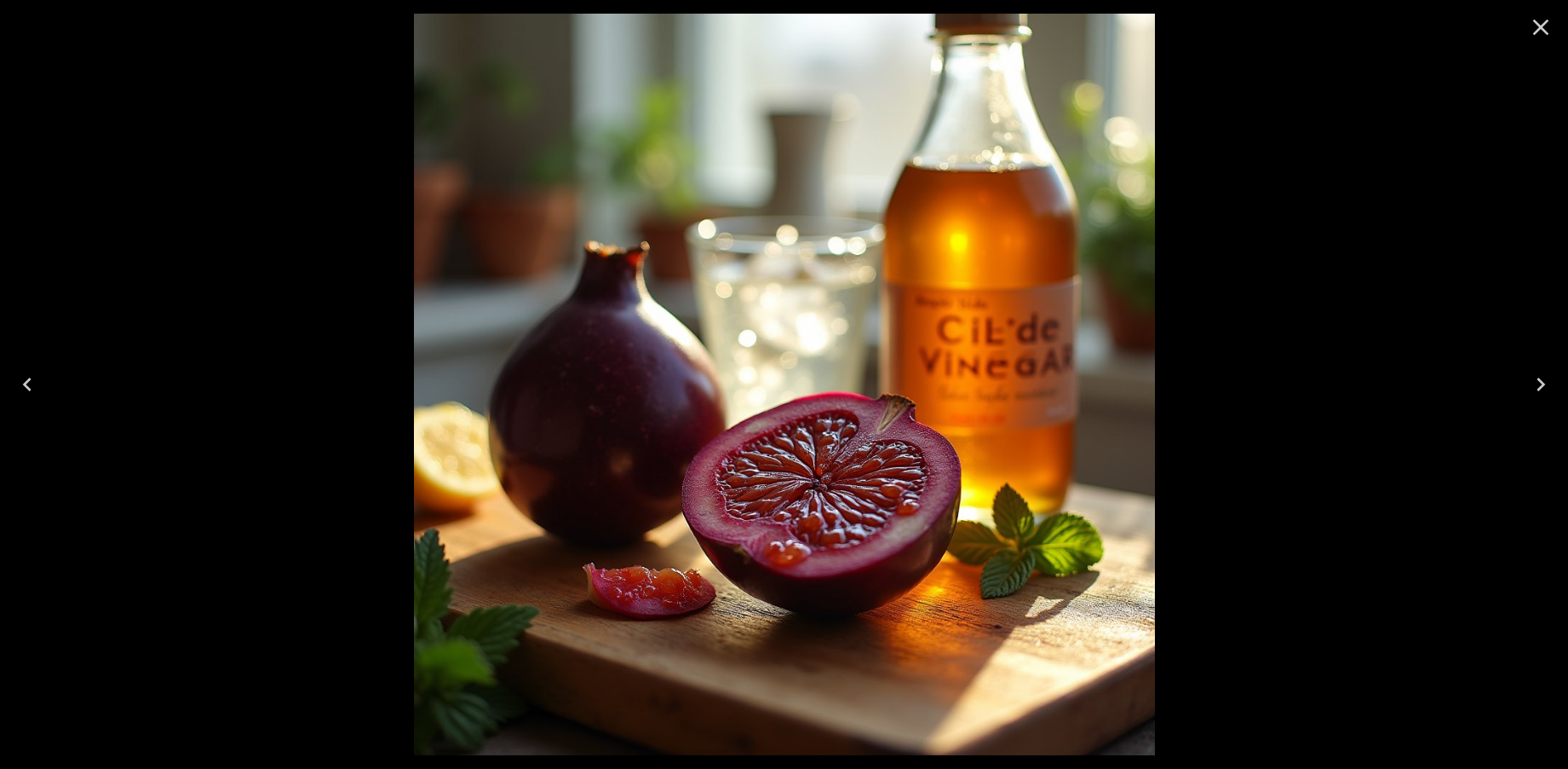
click at [1532, 26] on icon "Close" at bounding box center [1540, 27] width 27 height 27
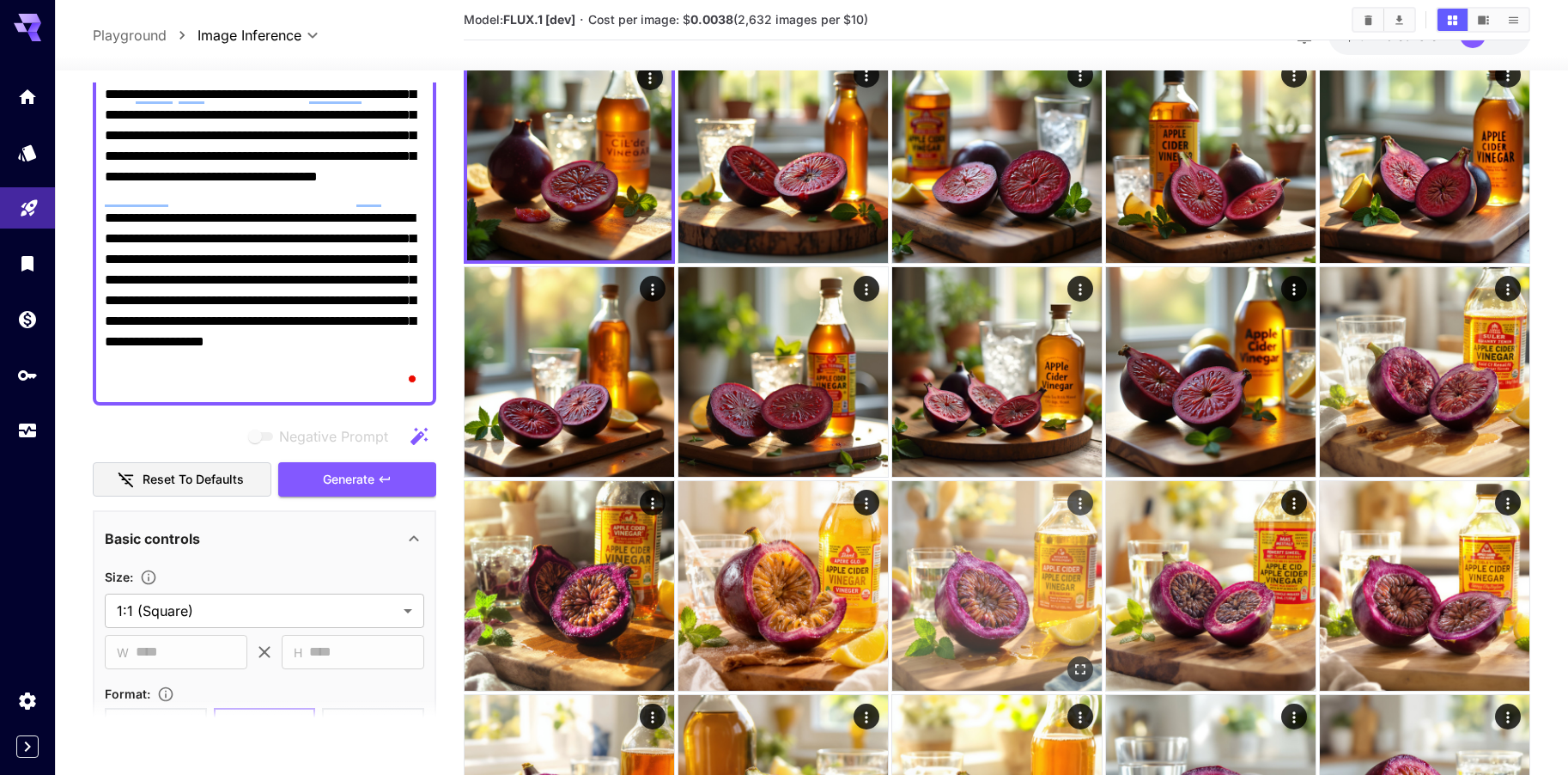
scroll to position [172, 0]
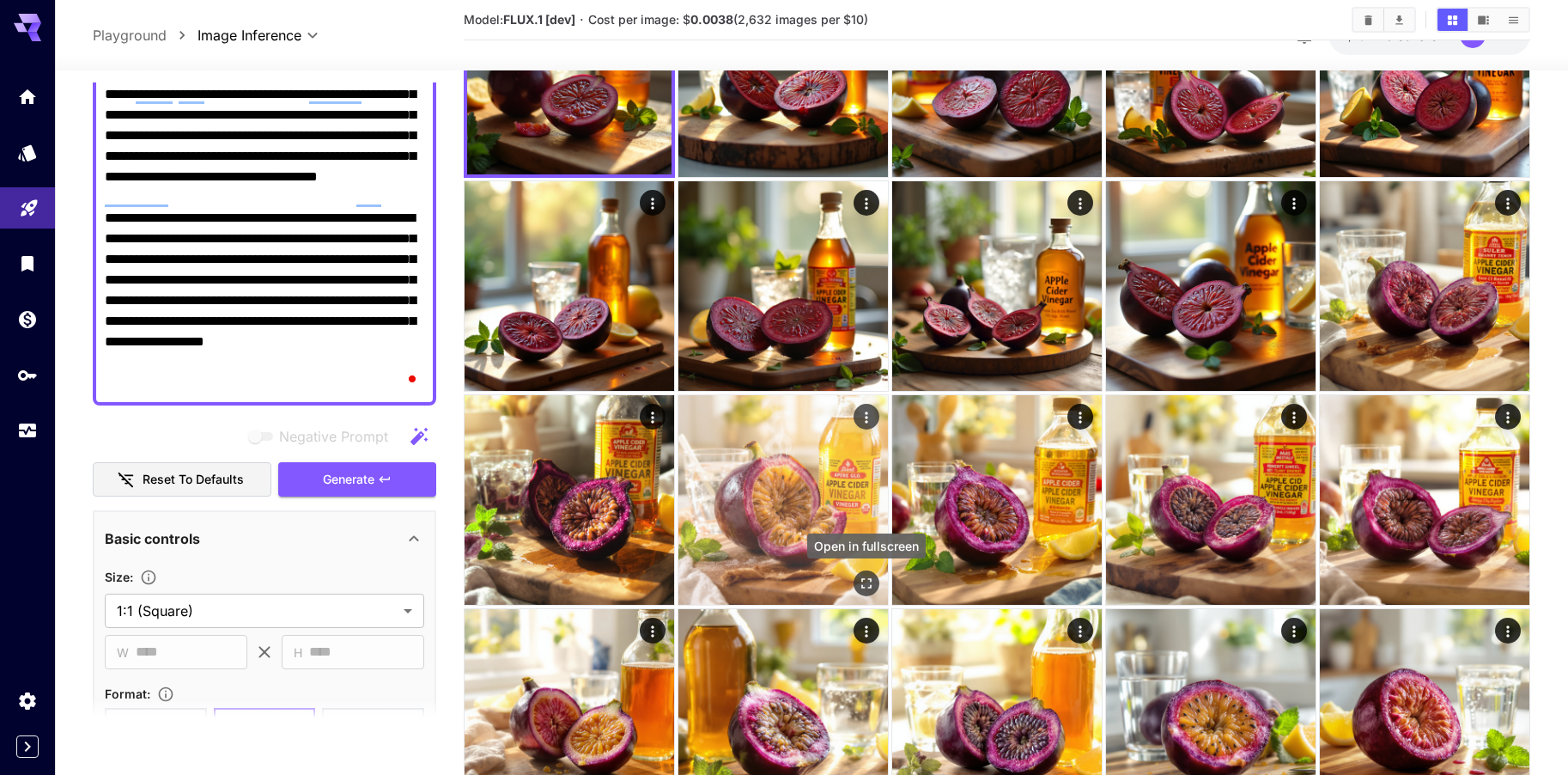
click at [856, 572] on div "Open in fullscreen" at bounding box center [866, 582] width 25 height 25
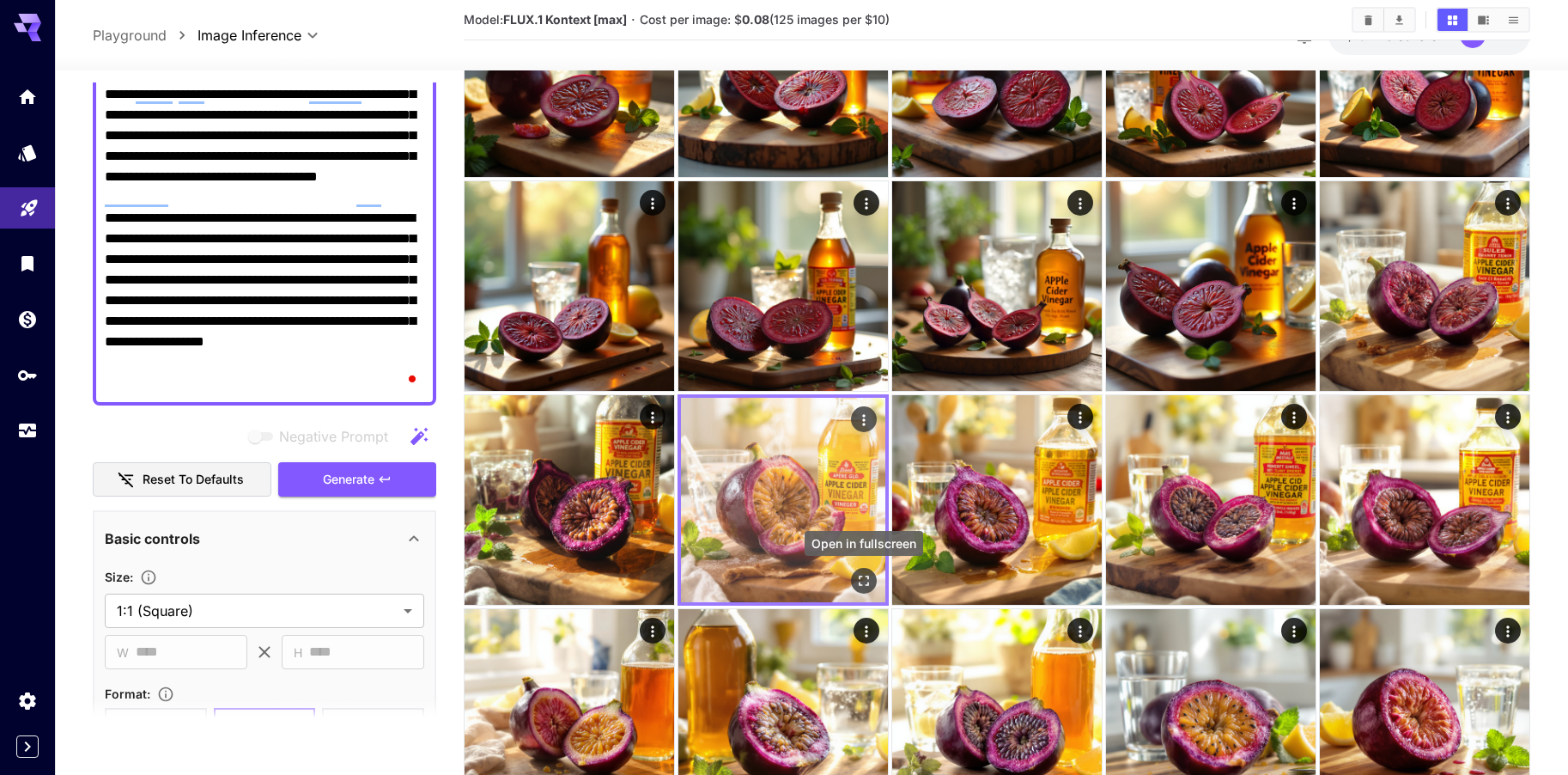
click at [866, 576] on icon "Open in fullscreen" at bounding box center [864, 580] width 10 height 10
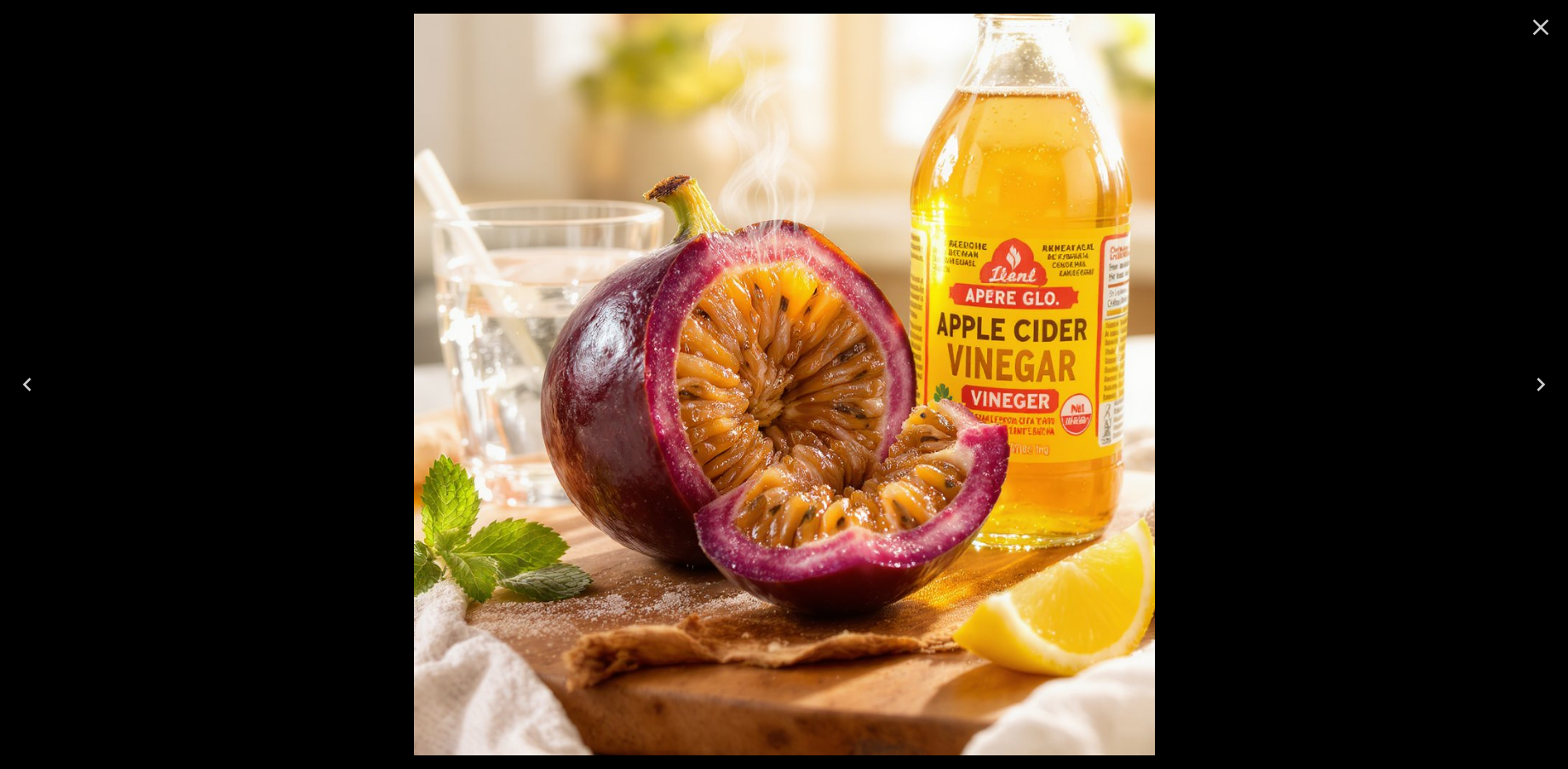
click at [1532, 40] on icon "Close" at bounding box center [1540, 27] width 27 height 27
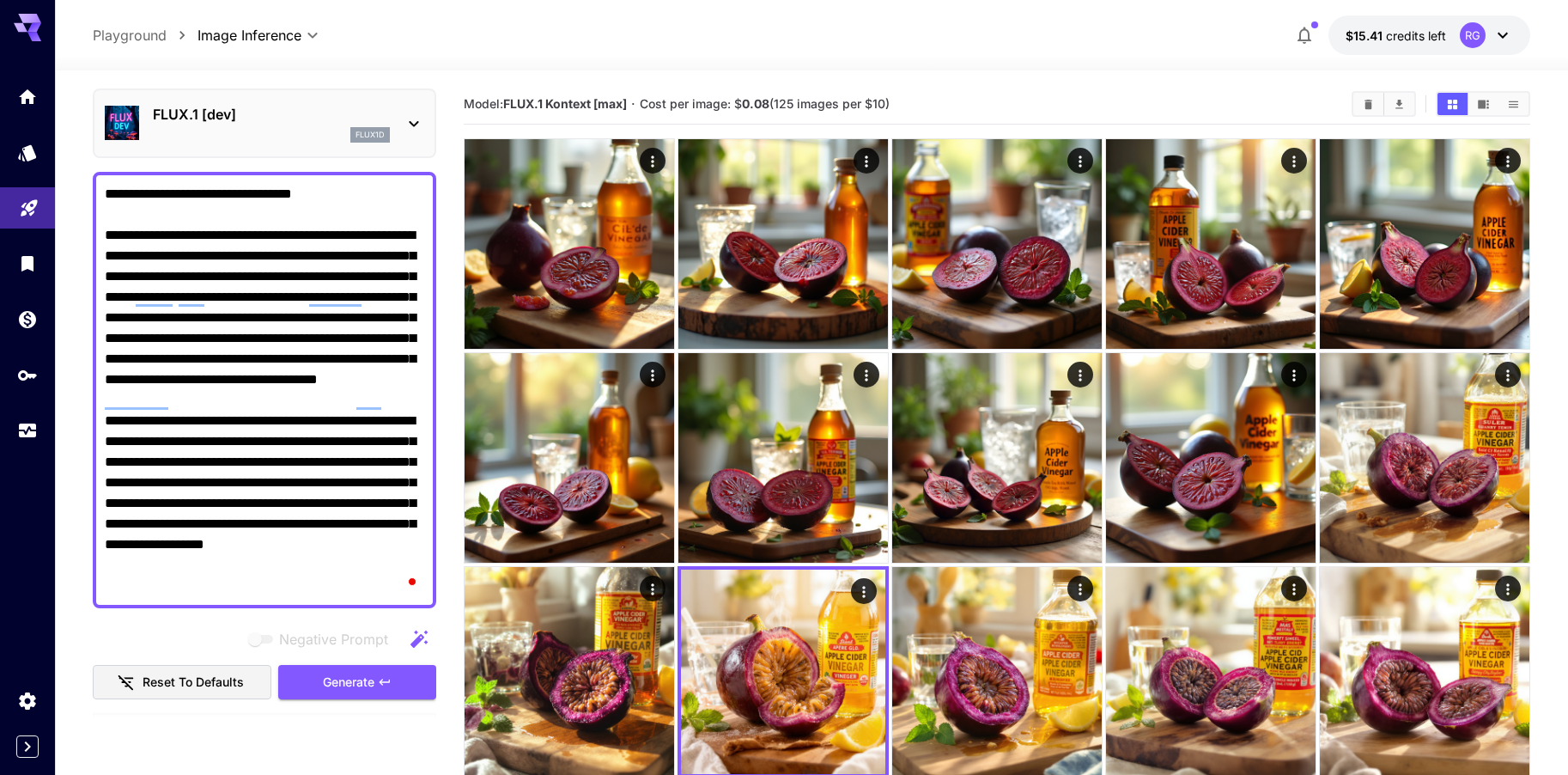
scroll to position [0, 0]
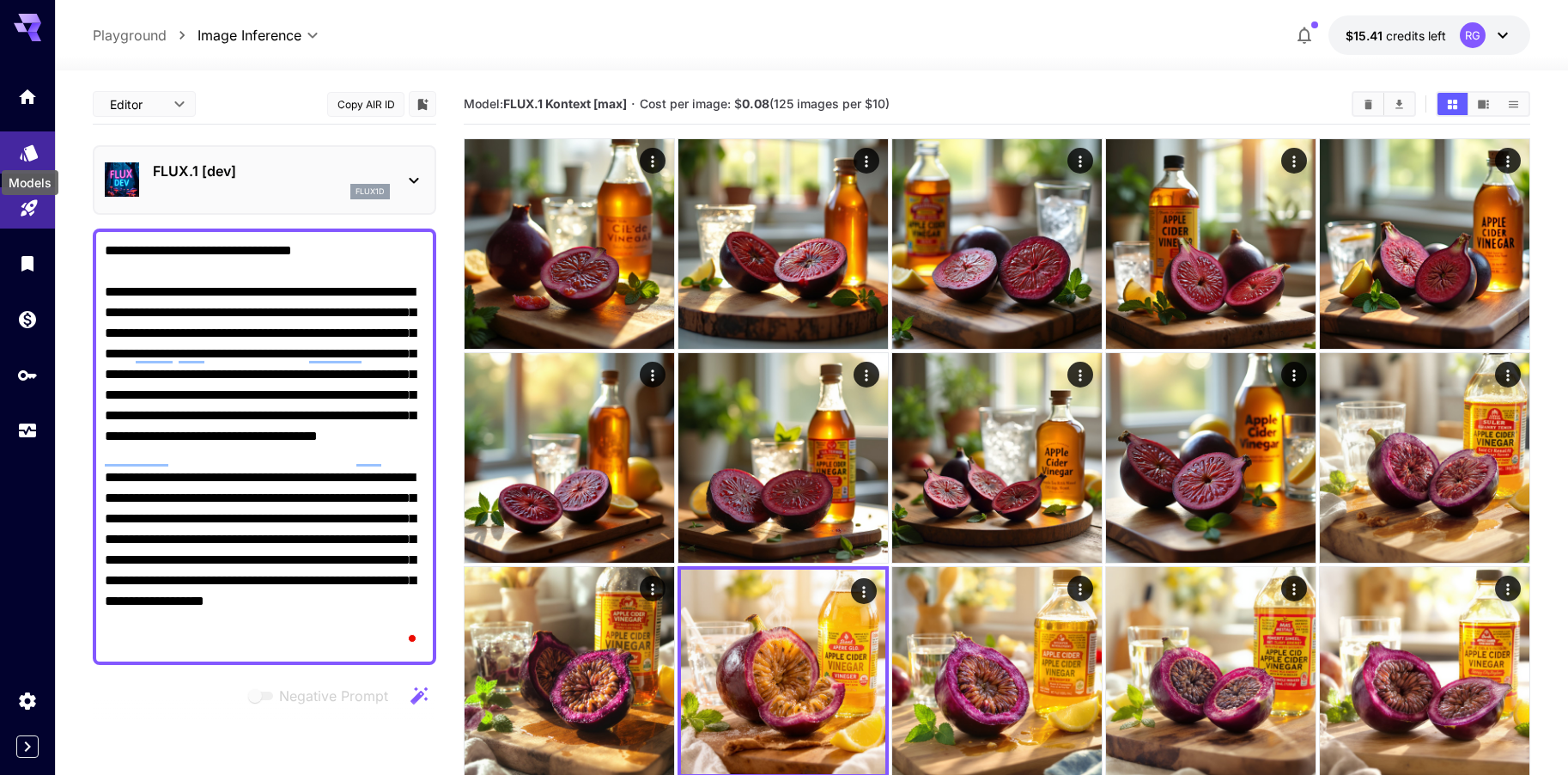
click at [33, 146] on icon "Models" at bounding box center [28, 148] width 18 height 16
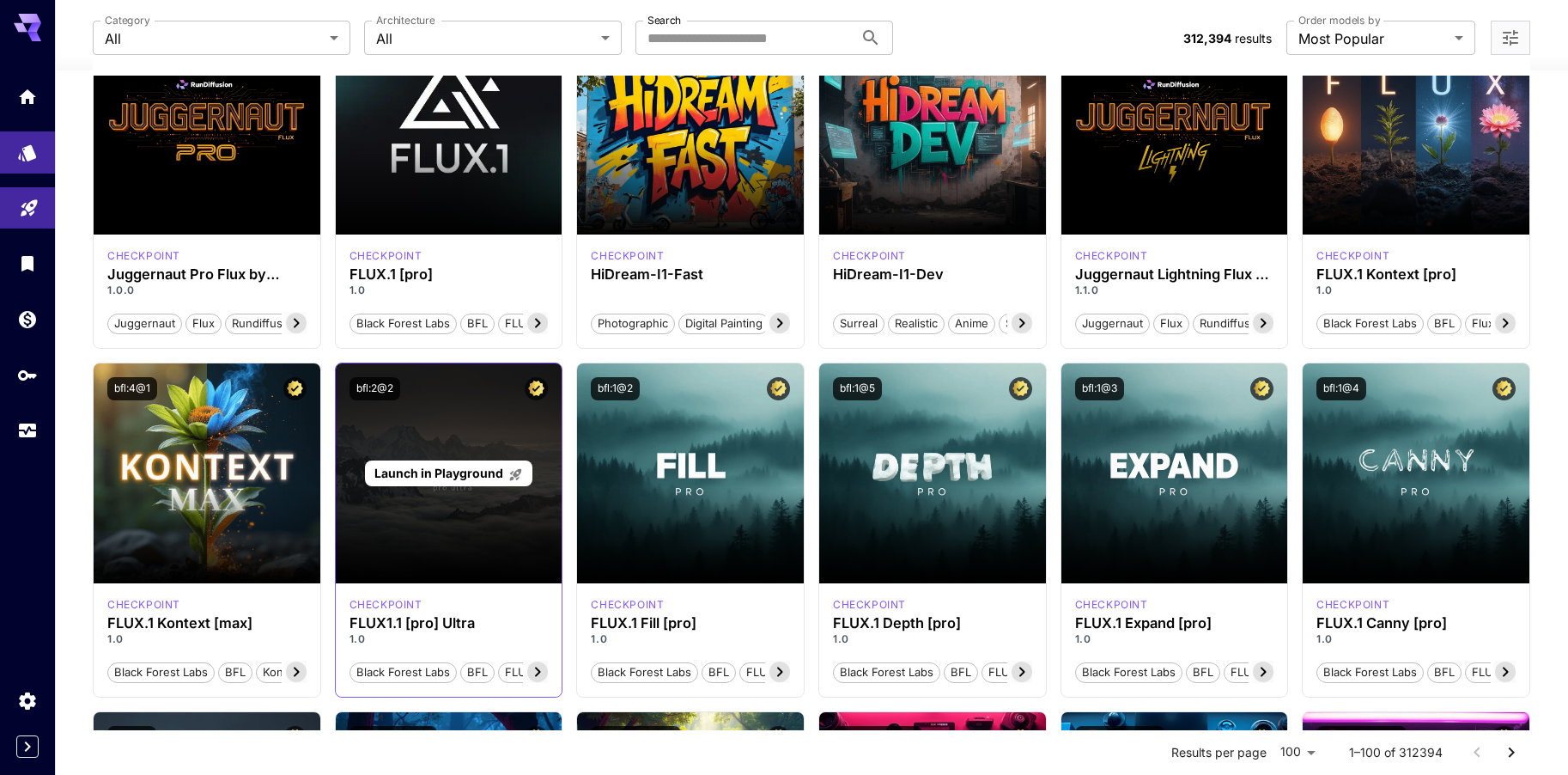
scroll to position [258, 0]
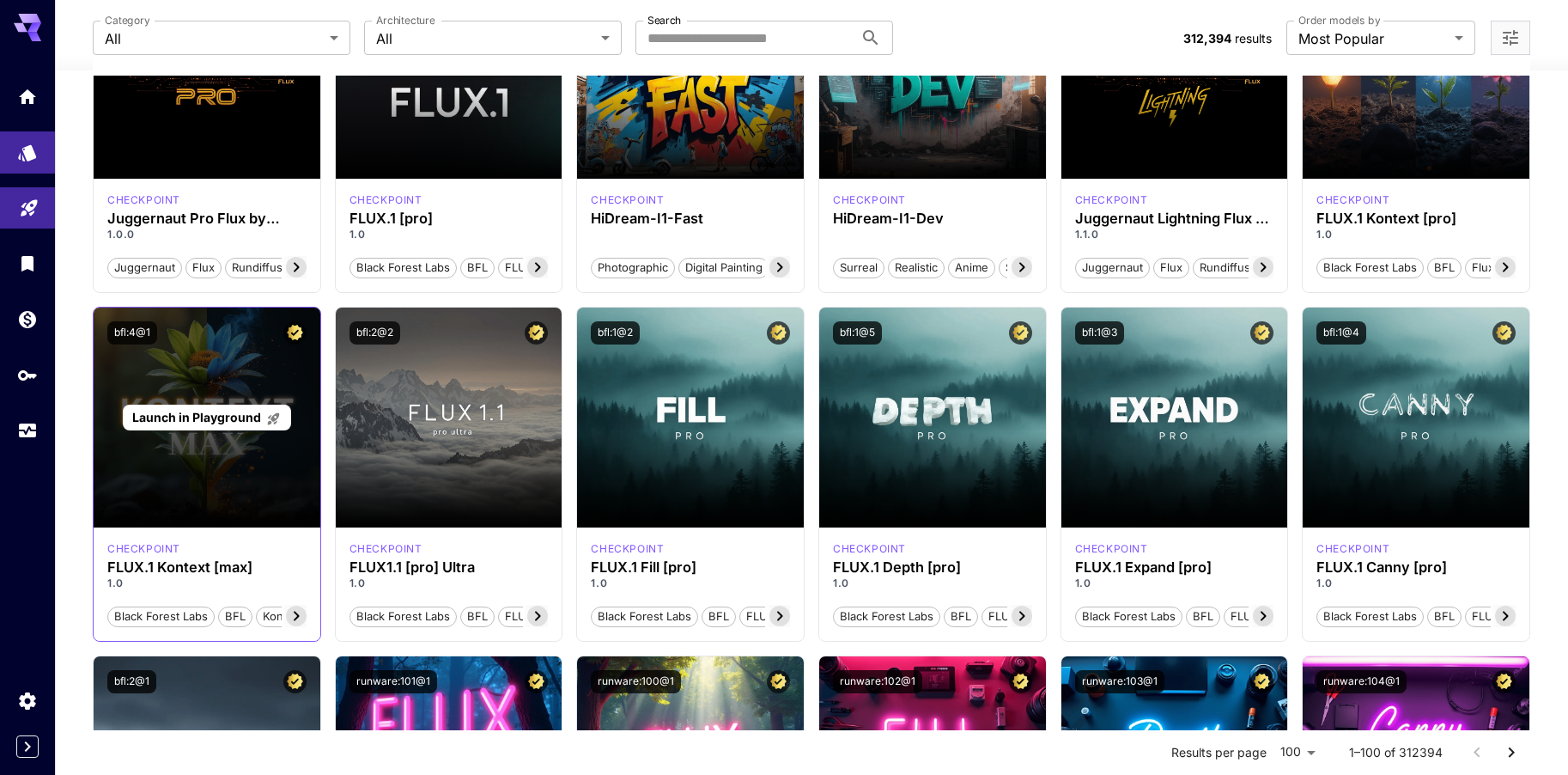
click at [206, 470] on div "Launch in Playground" at bounding box center [207, 417] width 227 height 220
click at [208, 423] on span "Launch in Playground" at bounding box center [196, 416] width 128 height 14
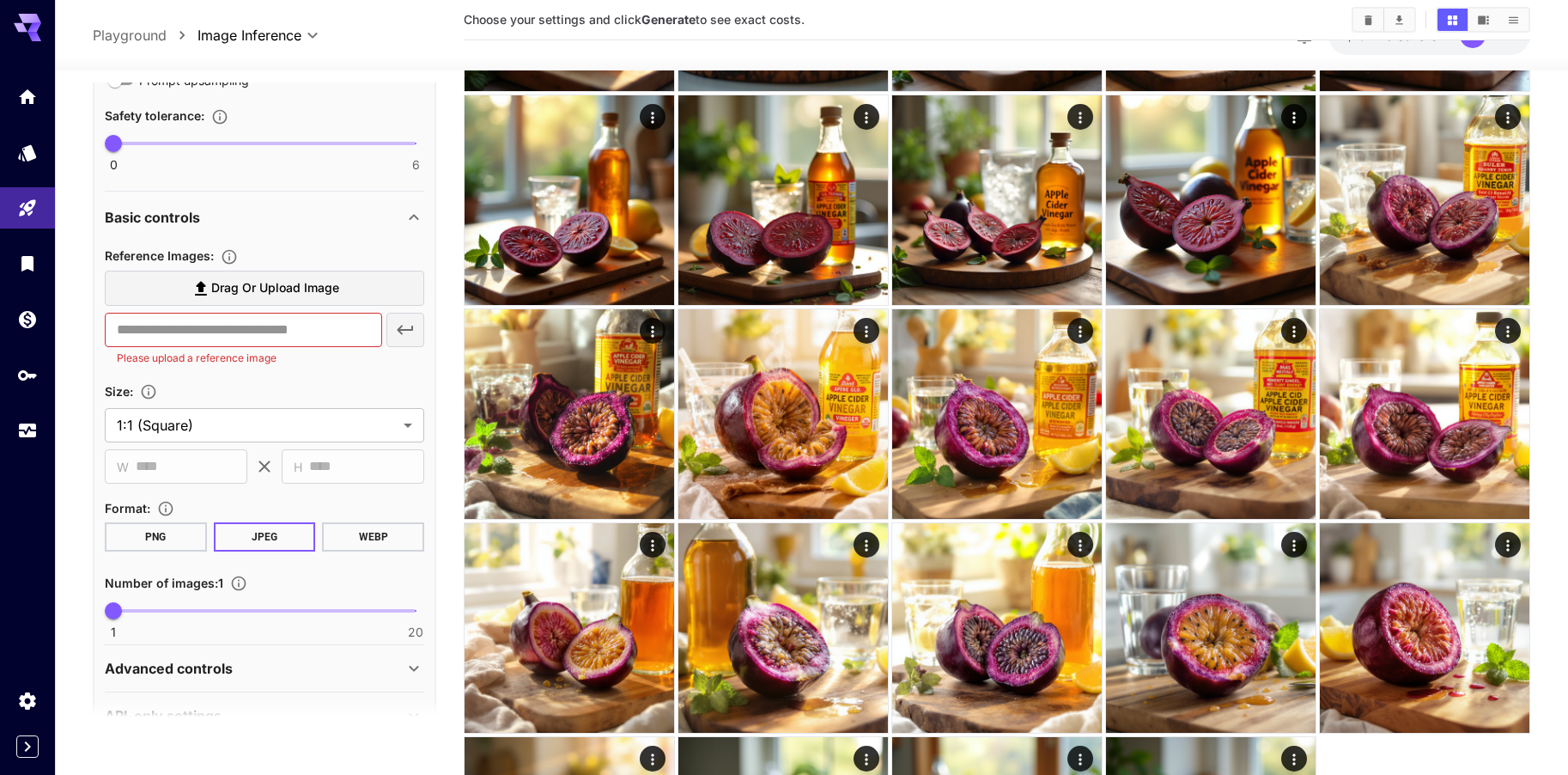
scroll to position [883, 0]
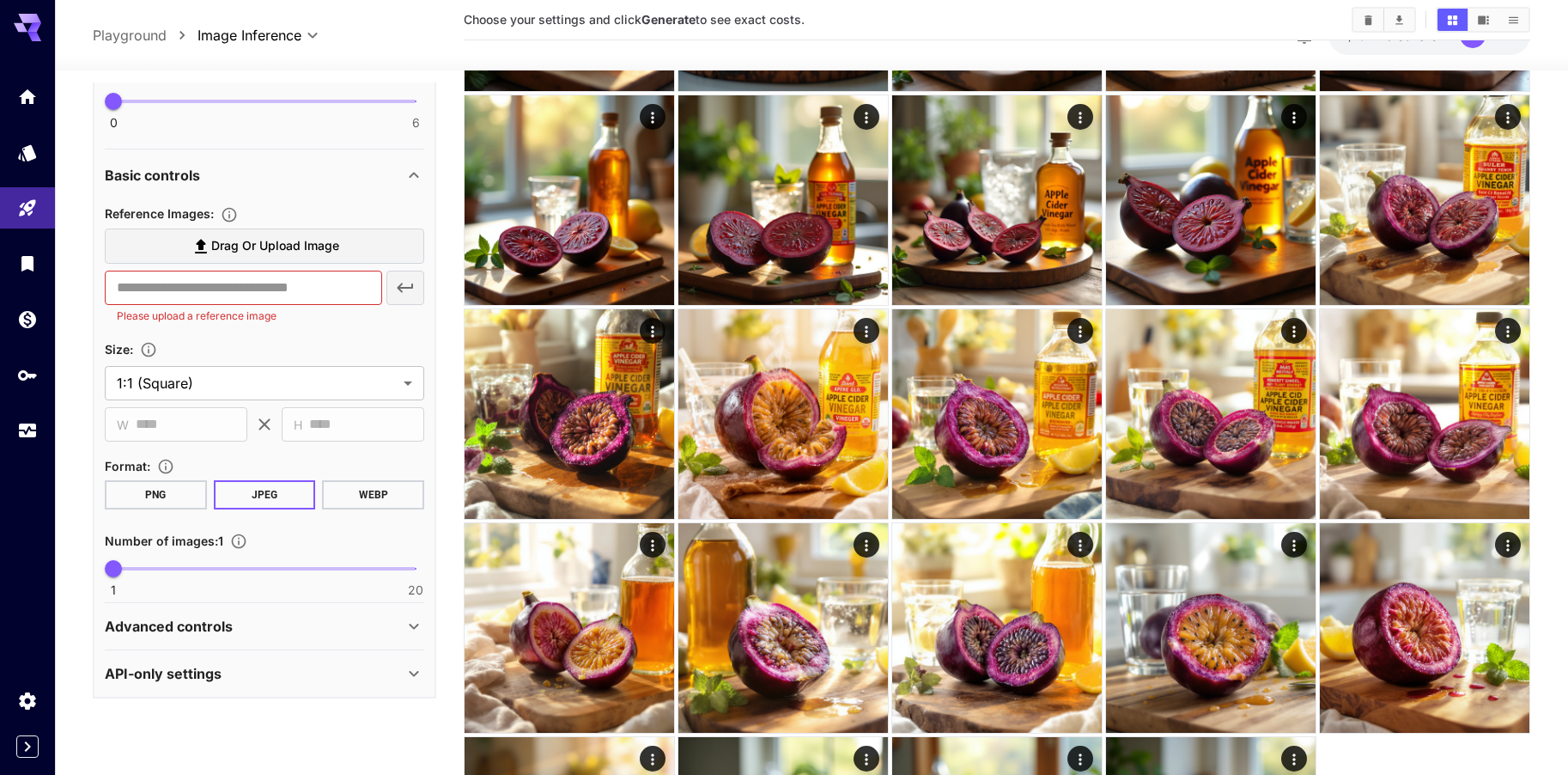
type input "*"
click at [145, 570] on span "1 20 1" at bounding box center [264, 568] width 302 height 25
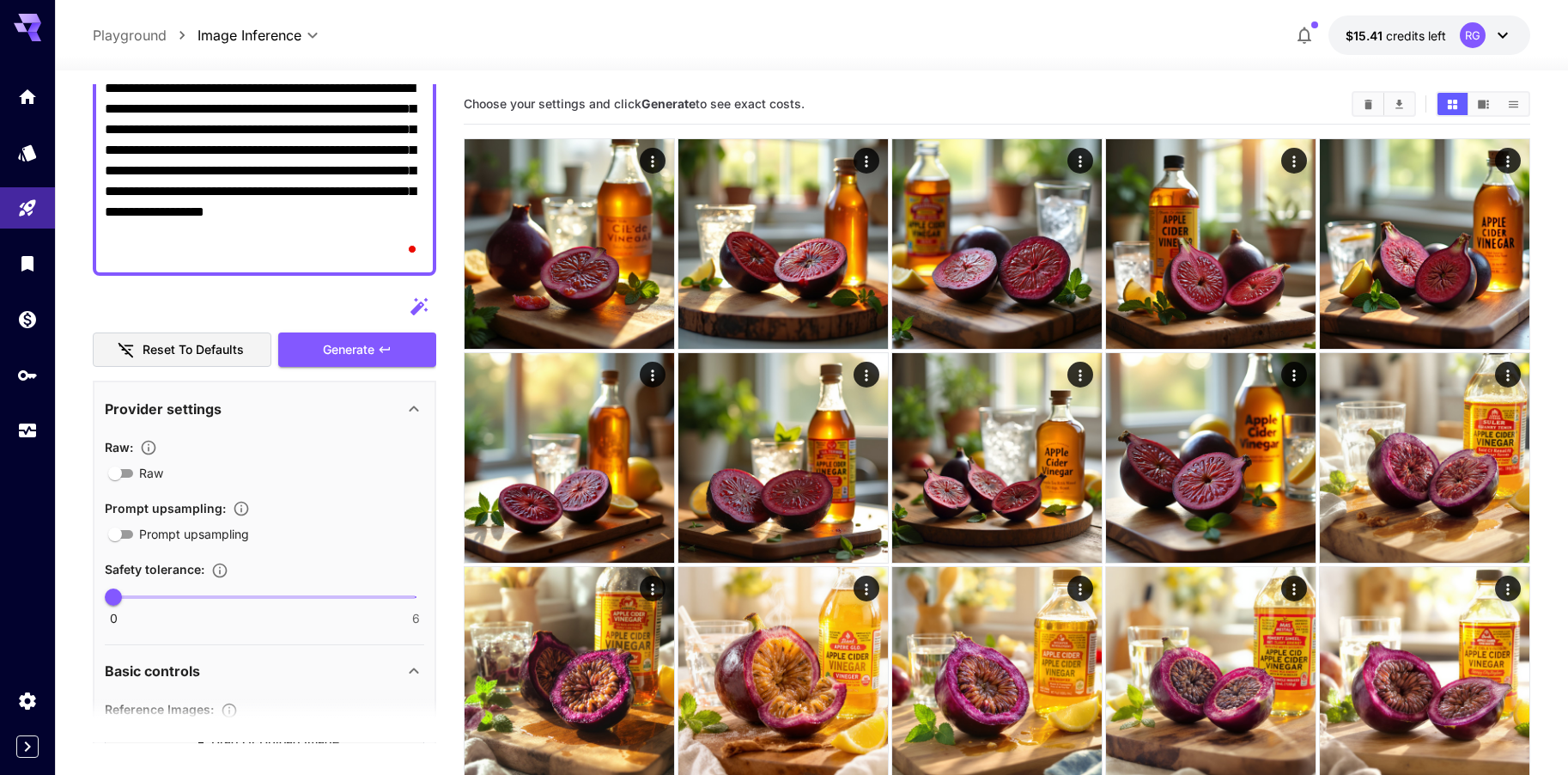
scroll to position [282, 0]
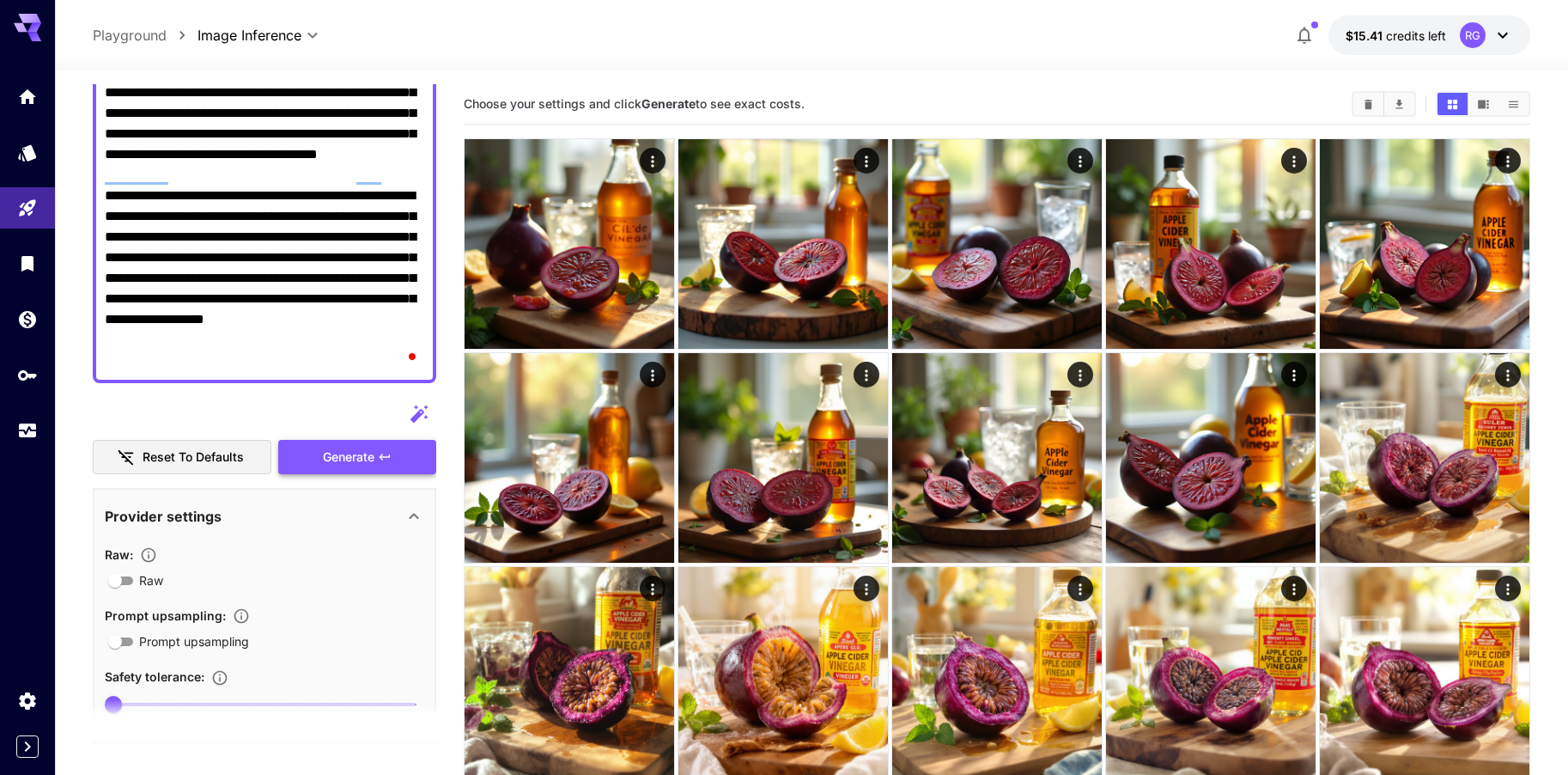
click at [340, 457] on span "Generate" at bounding box center [348, 457] width 52 height 22
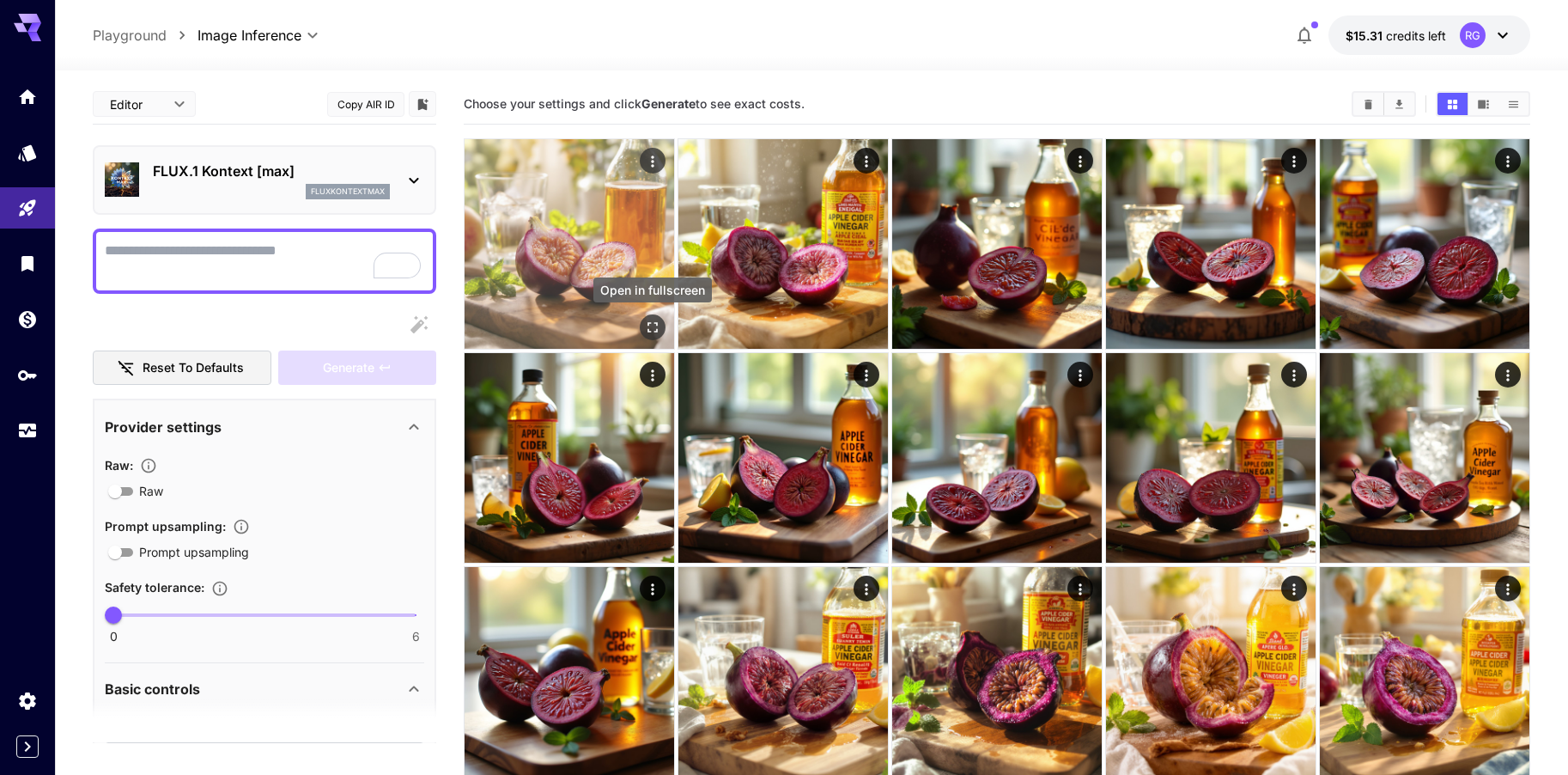
click at [649, 325] on icon "Open in fullscreen" at bounding box center [652, 327] width 17 height 17
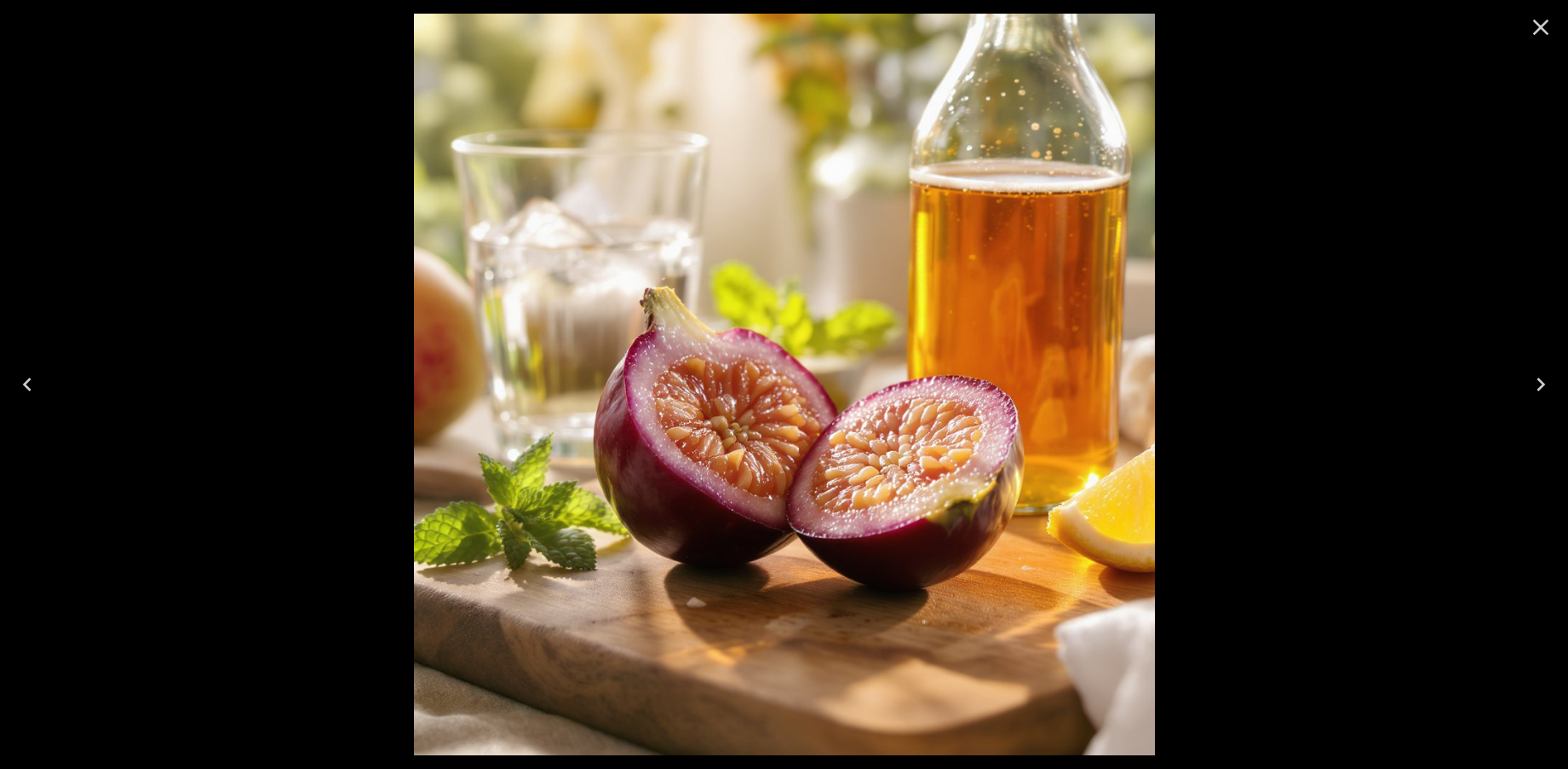
click at [1531, 30] on icon "Close" at bounding box center [1540, 27] width 27 height 27
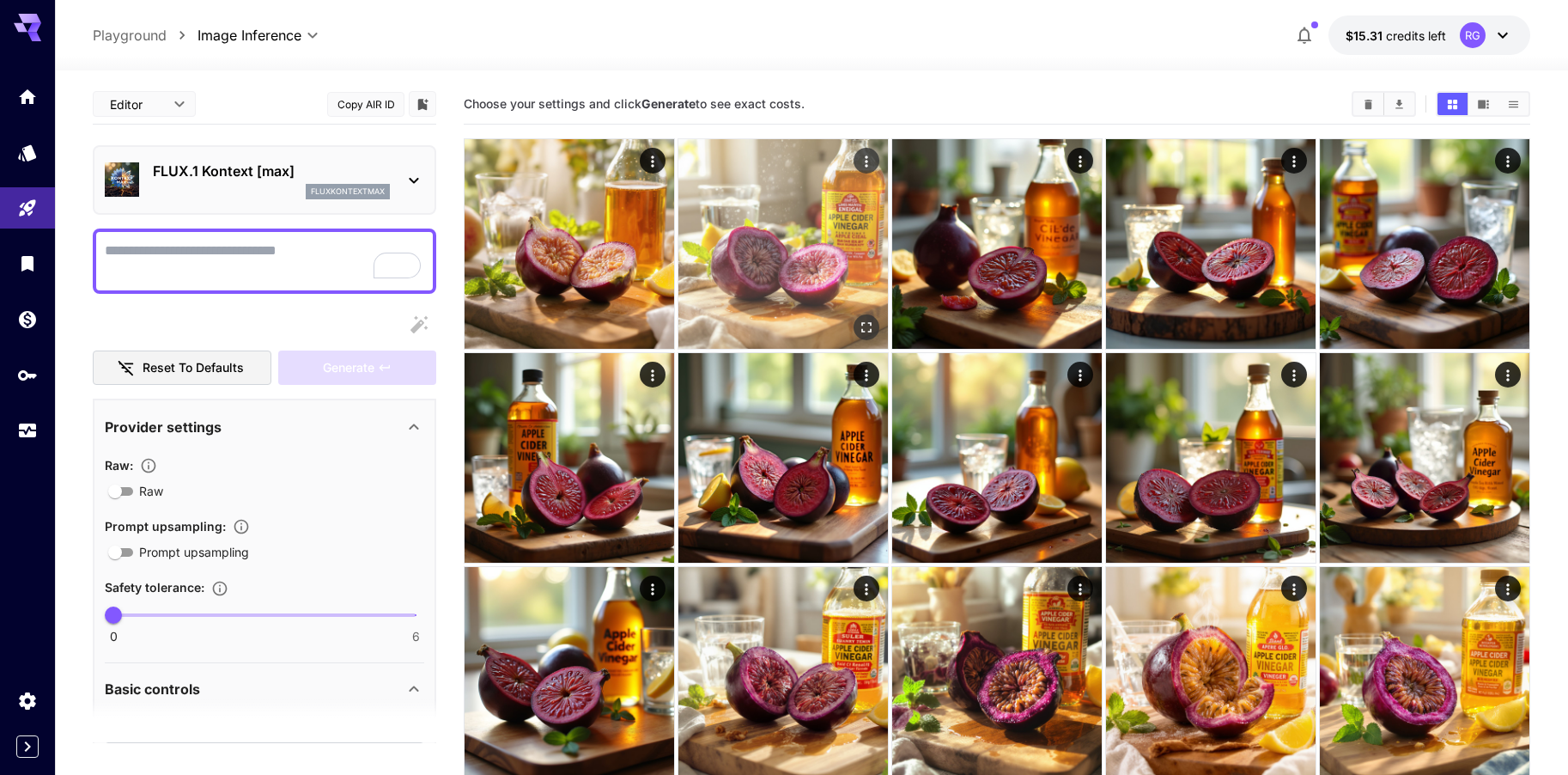
click at [862, 329] on icon "Open in fullscreen" at bounding box center [866, 327] width 10 height 10
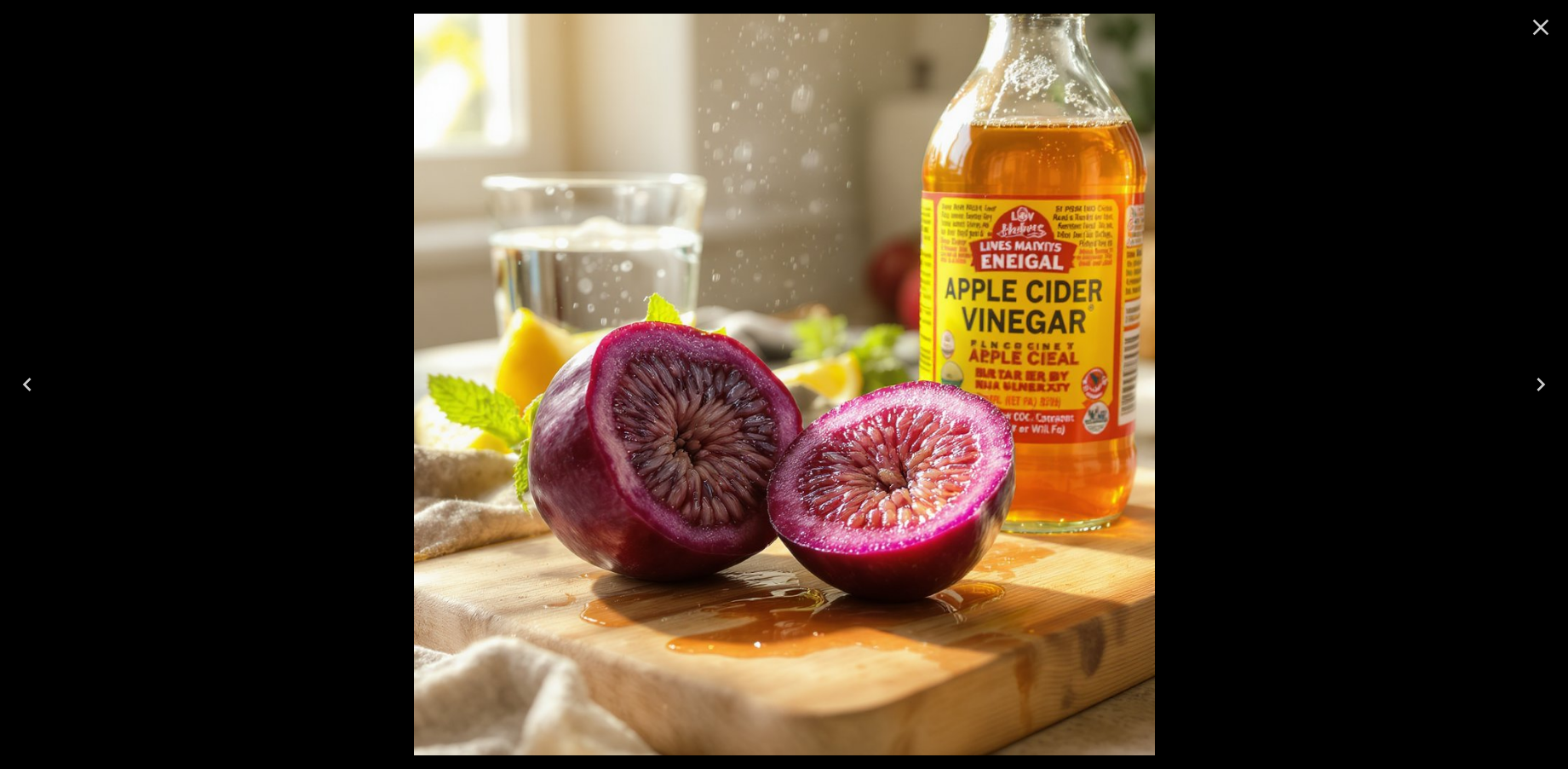
click at [1541, 26] on icon "Close" at bounding box center [1540, 27] width 16 height 16
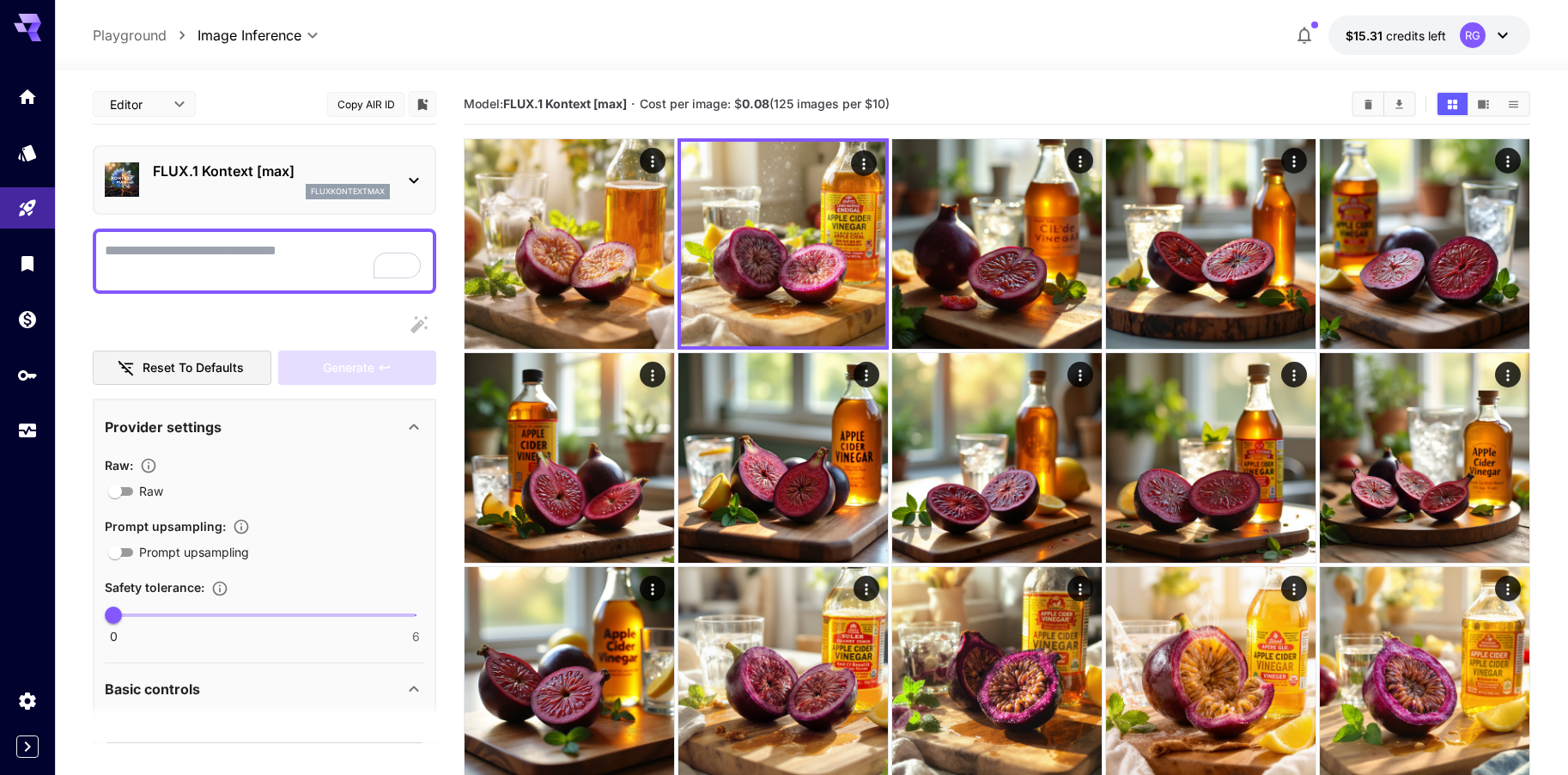
click at [171, 262] on textarea "Raw" at bounding box center [264, 261] width 319 height 42
paste textarea "**********"
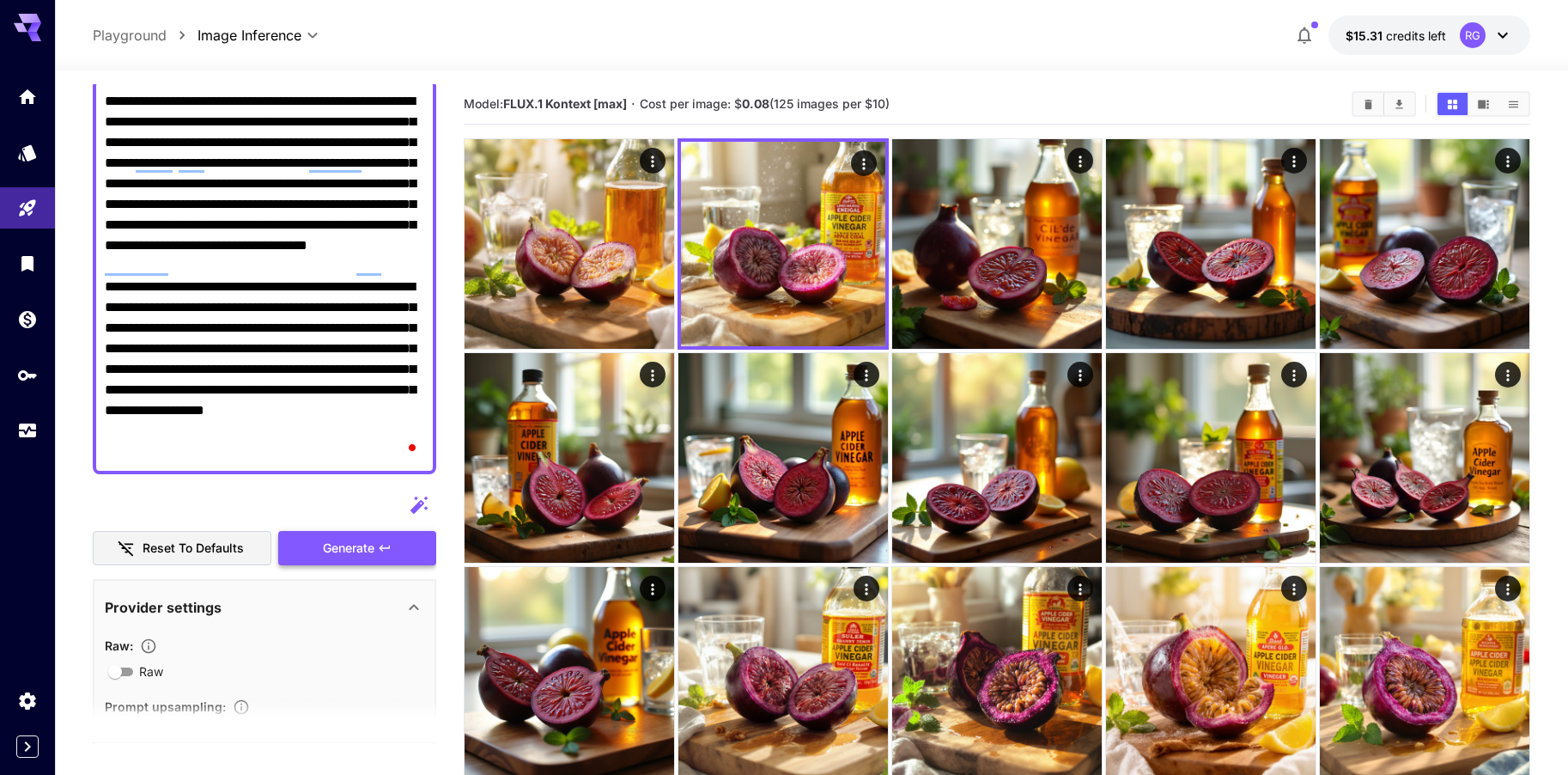
scroll to position [172, 0]
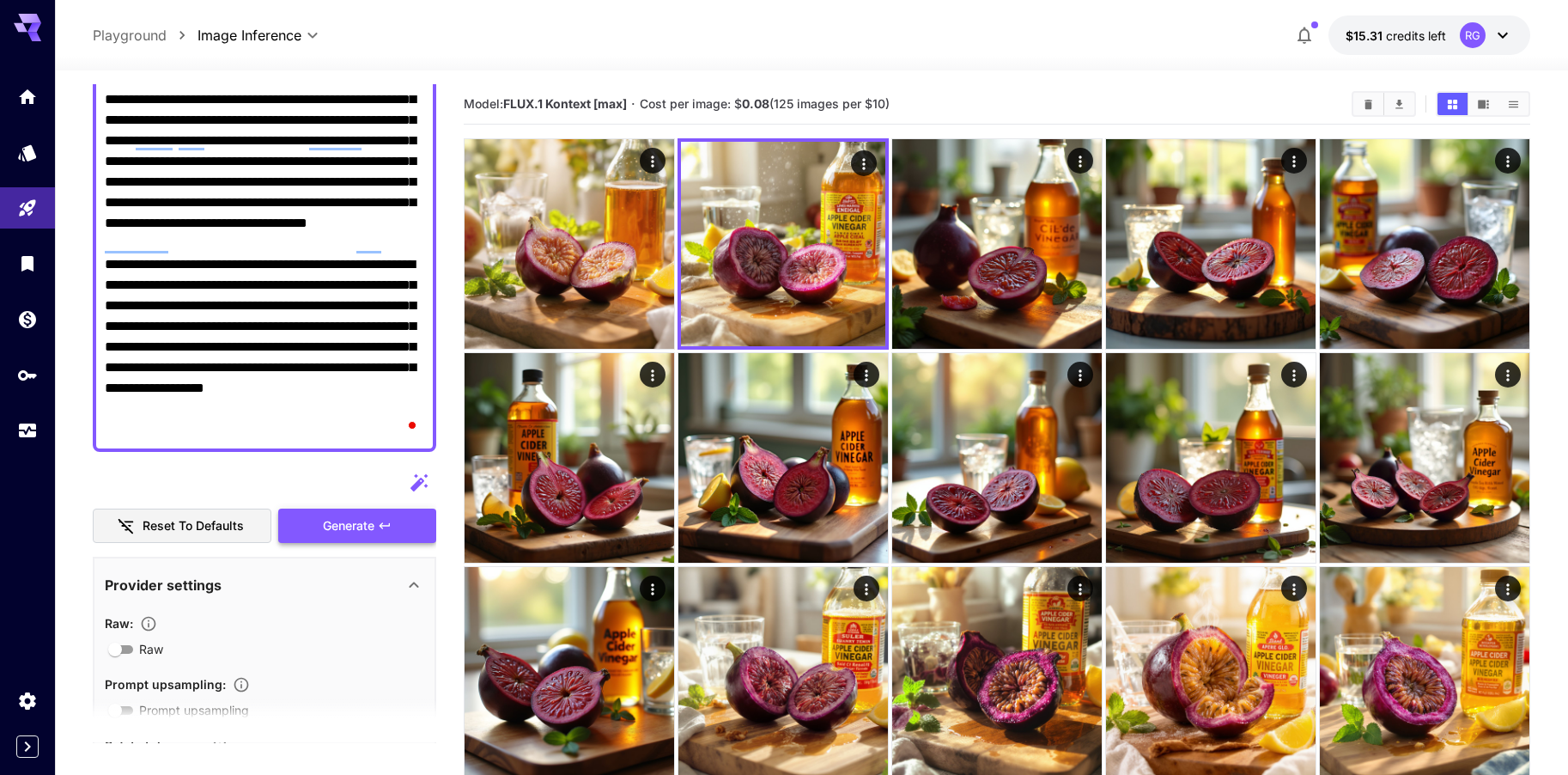
click at [358, 525] on span "Generate" at bounding box center [348, 526] width 52 height 22
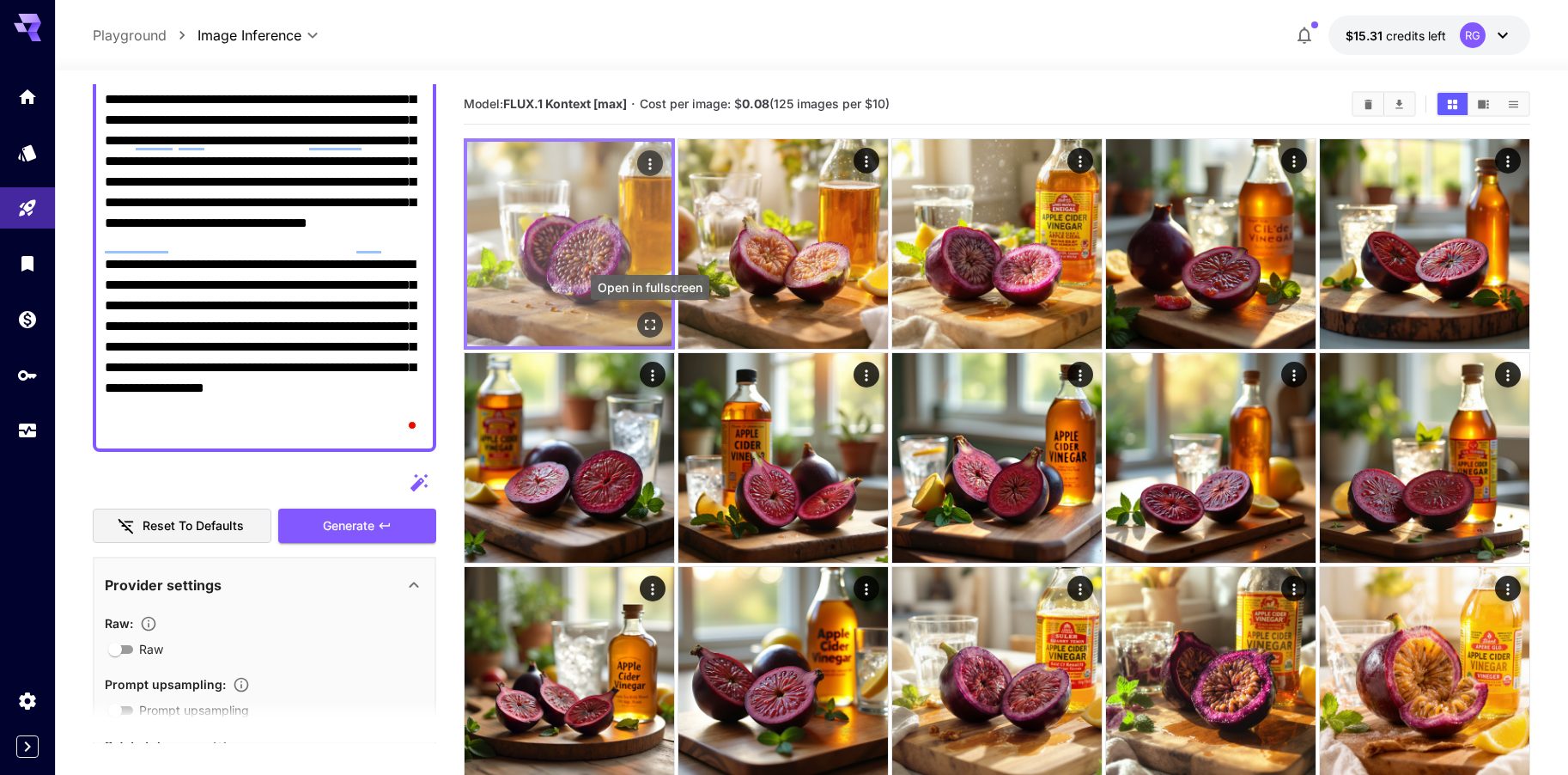
click at [656, 316] on icon "Open in fullscreen" at bounding box center [650, 325] width 17 height 17
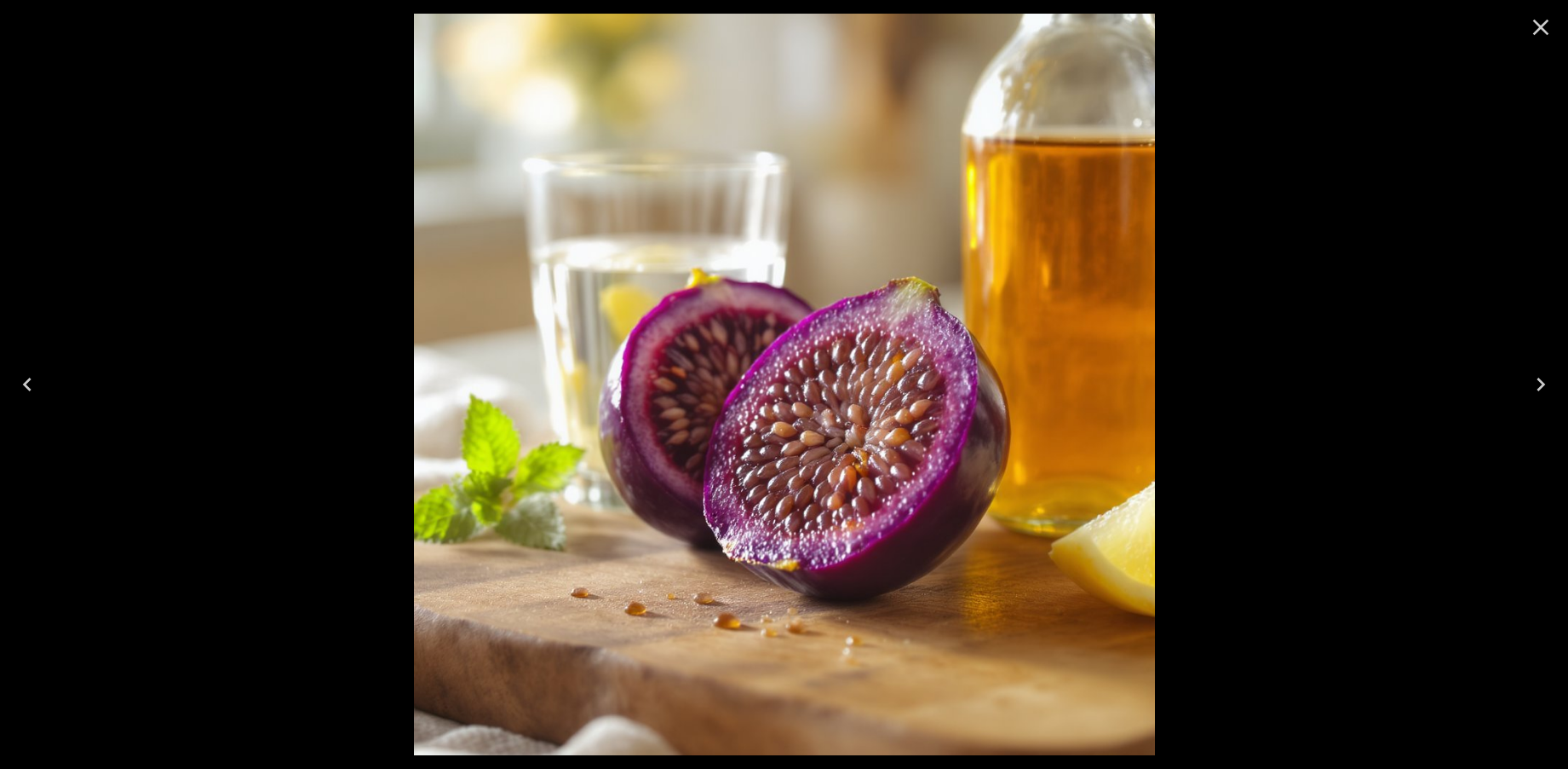
click at [1535, 31] on icon "Close" at bounding box center [1540, 27] width 27 height 27
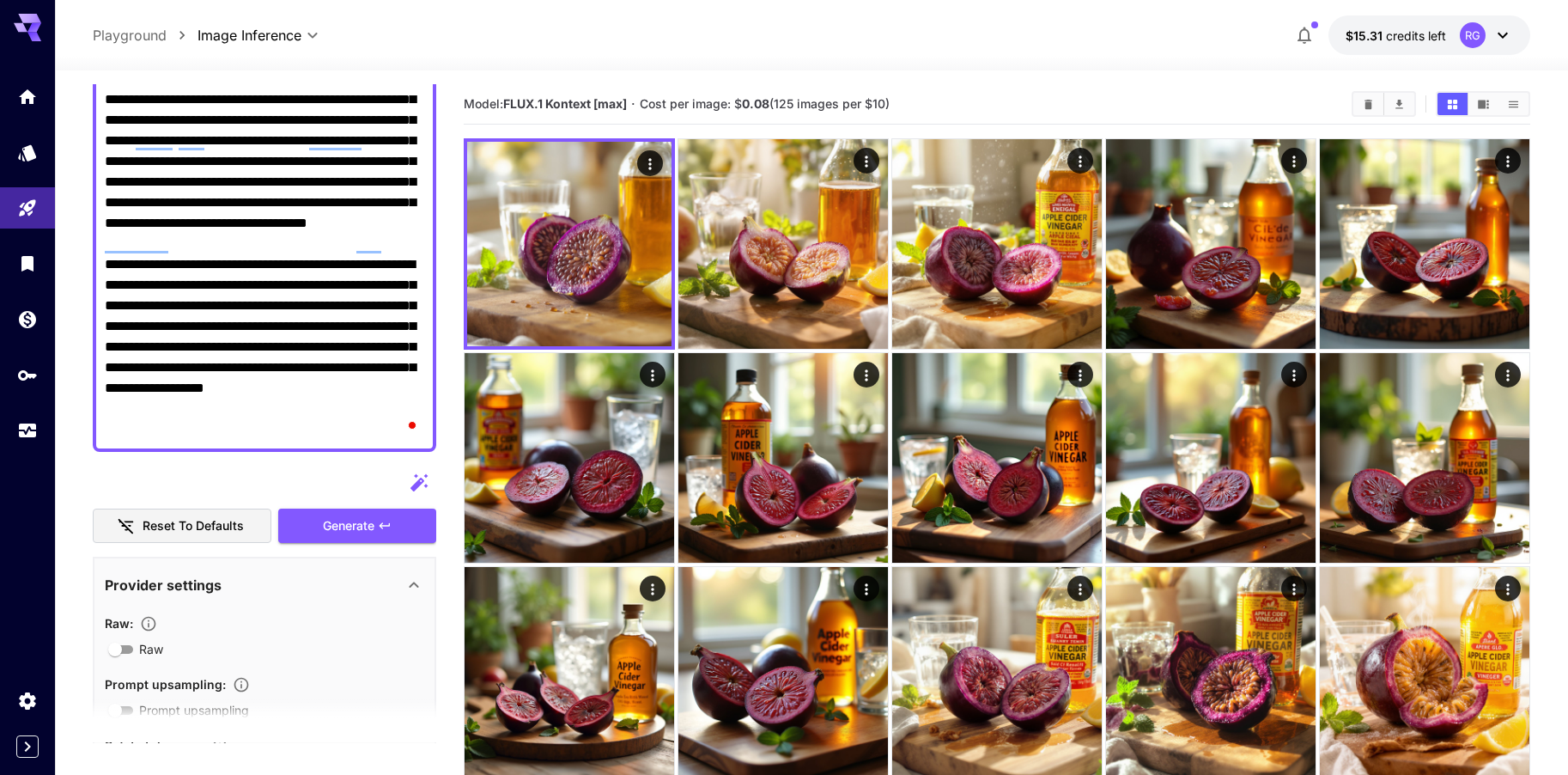
click at [383, 160] on textarea "**********" at bounding box center [264, 254] width 319 height 371
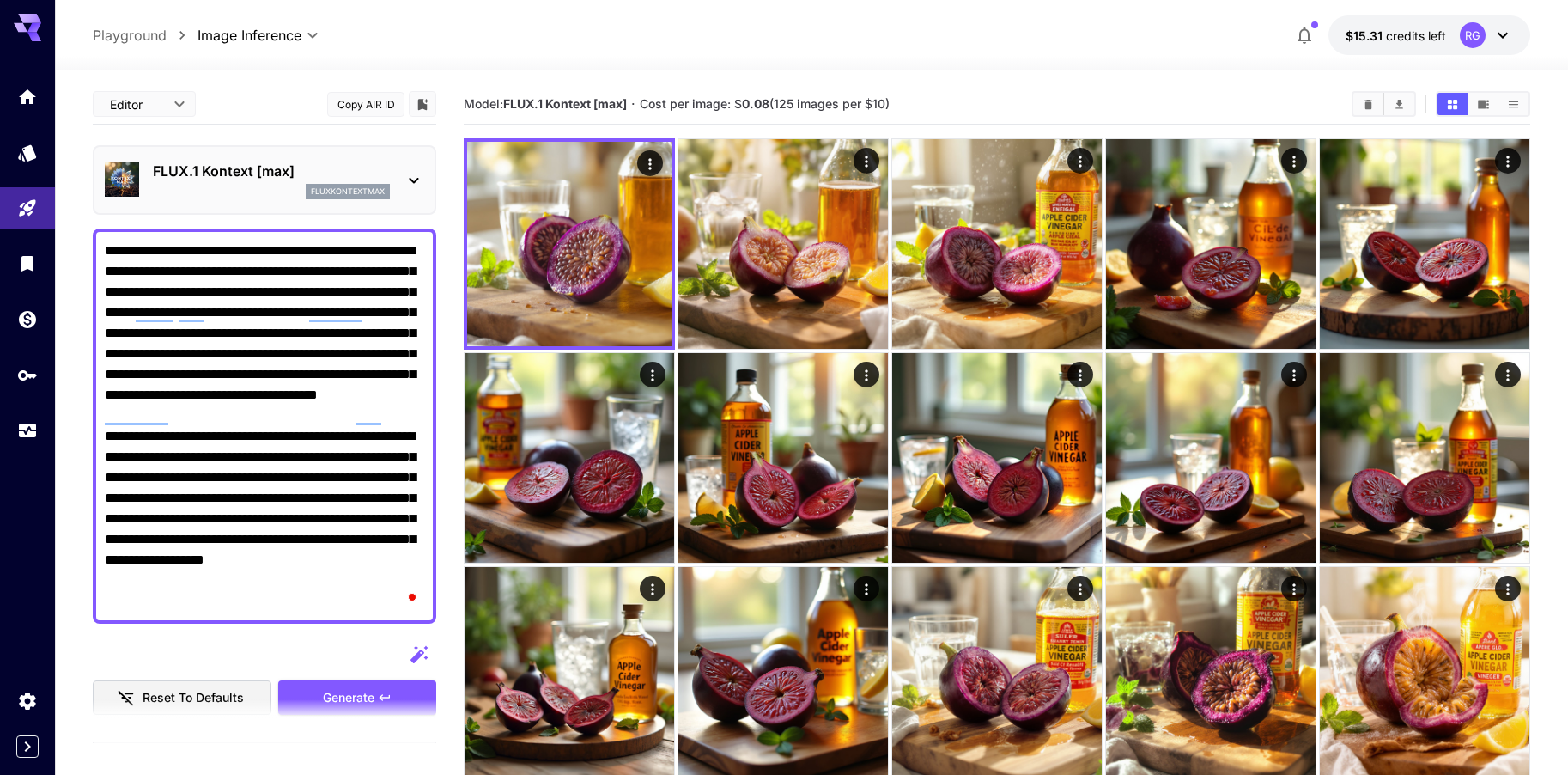
scroll to position [86, 0]
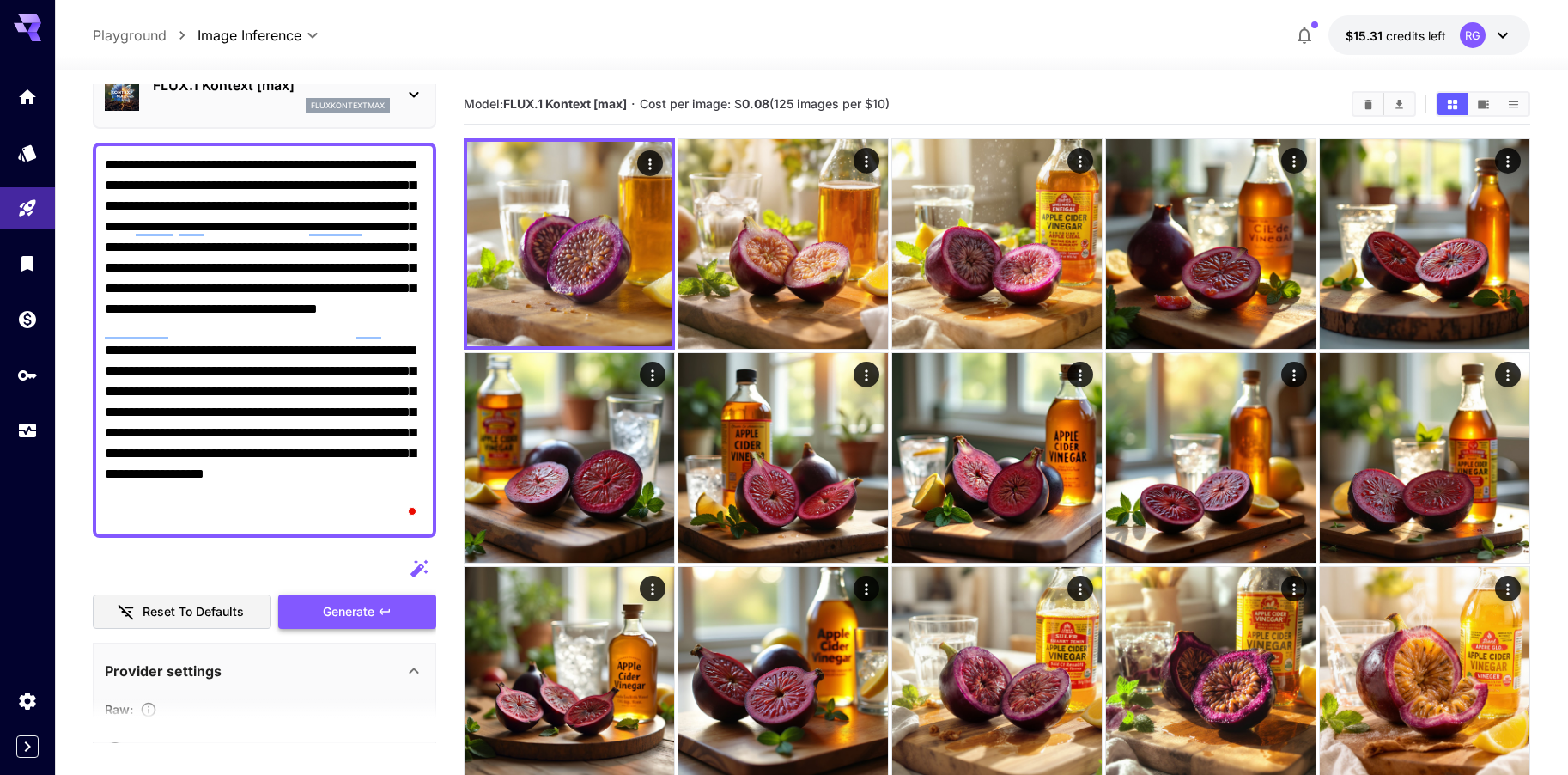
type textarea "**********"
click at [330, 602] on span "Generate" at bounding box center [348, 612] width 52 height 22
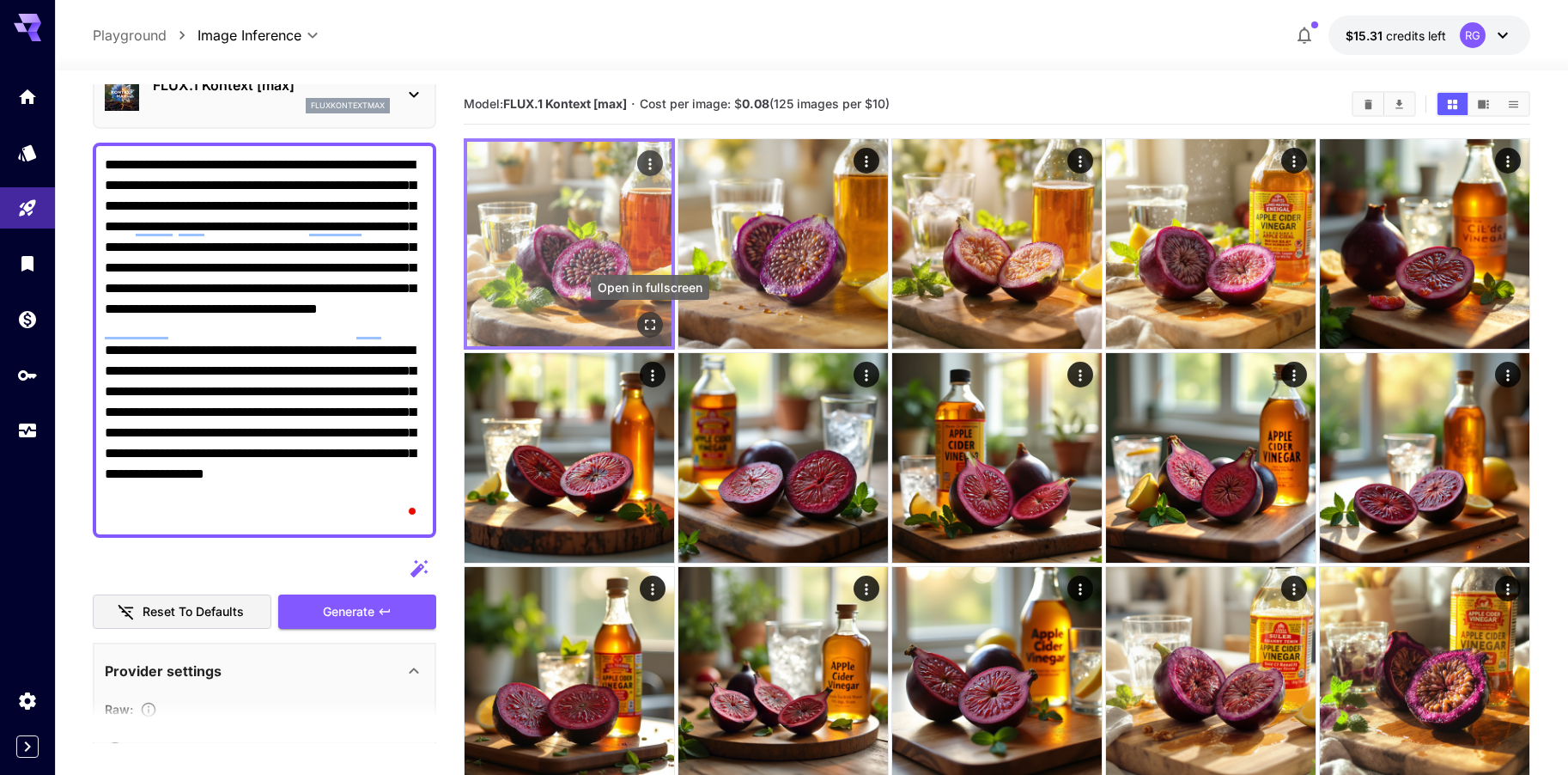
click at [655, 326] on icon "Open in fullscreen" at bounding box center [650, 325] width 17 height 17
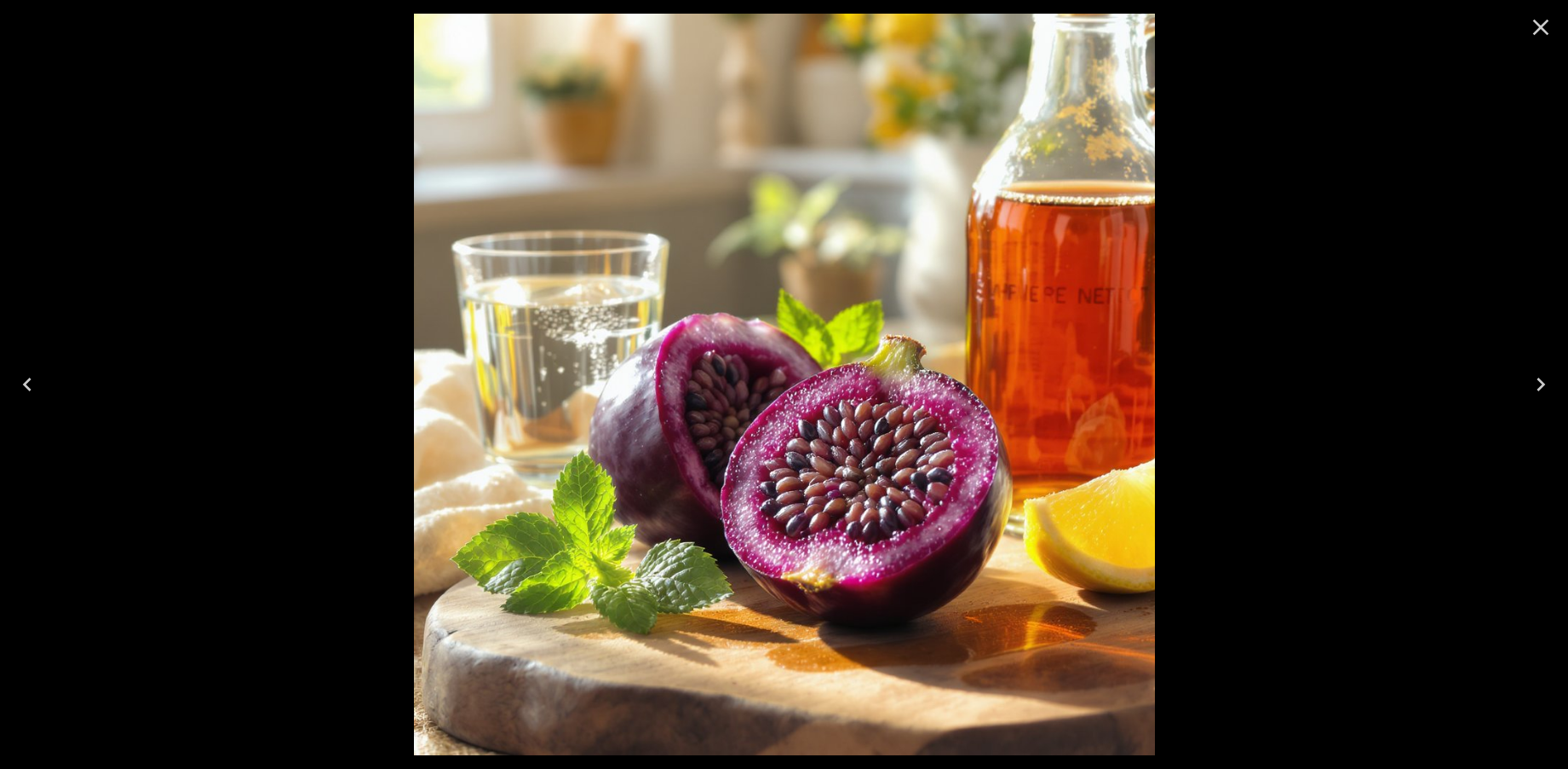
click at [1529, 22] on icon "Close" at bounding box center [1540, 27] width 27 height 27
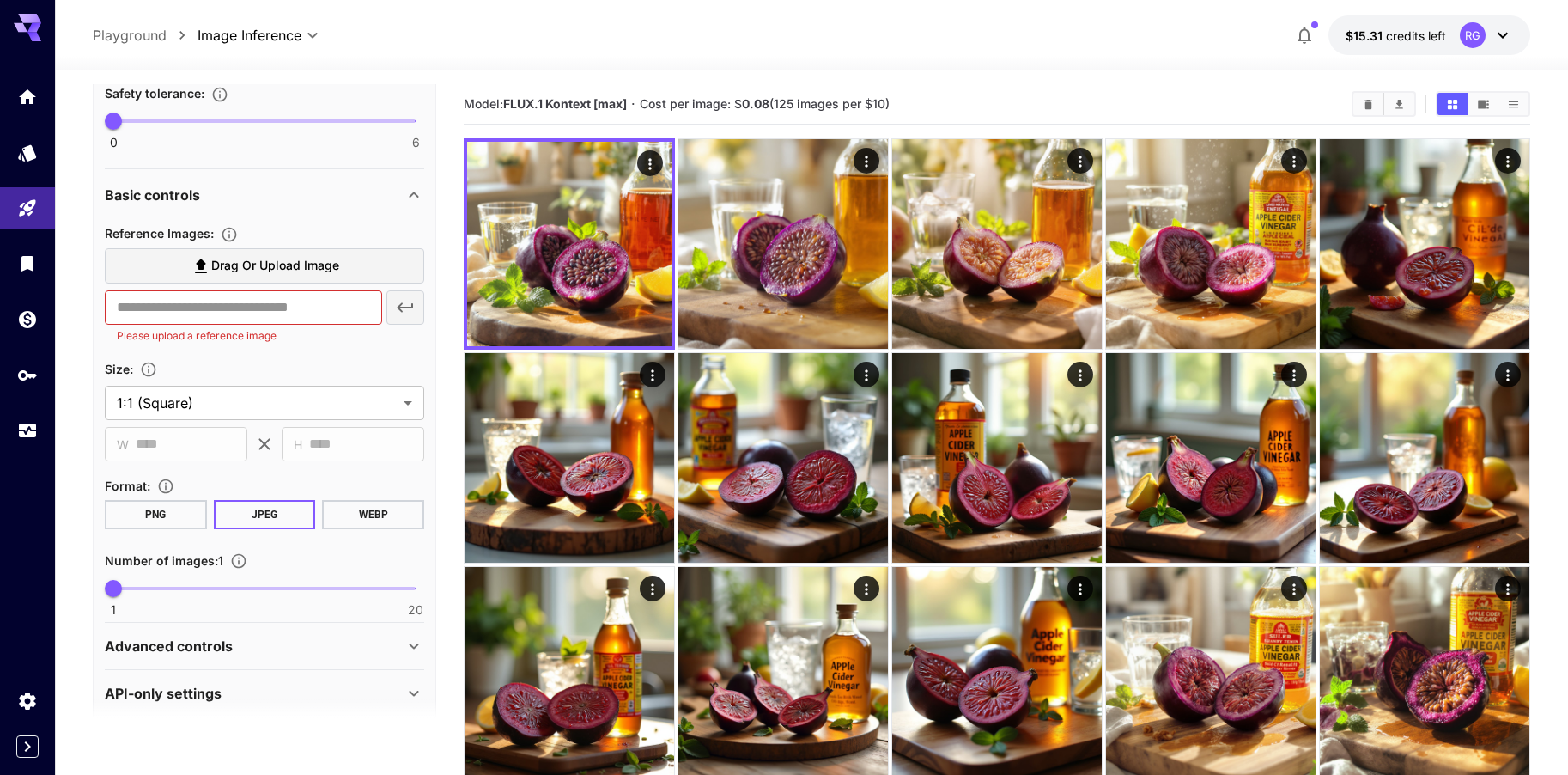
scroll to position [841, 0]
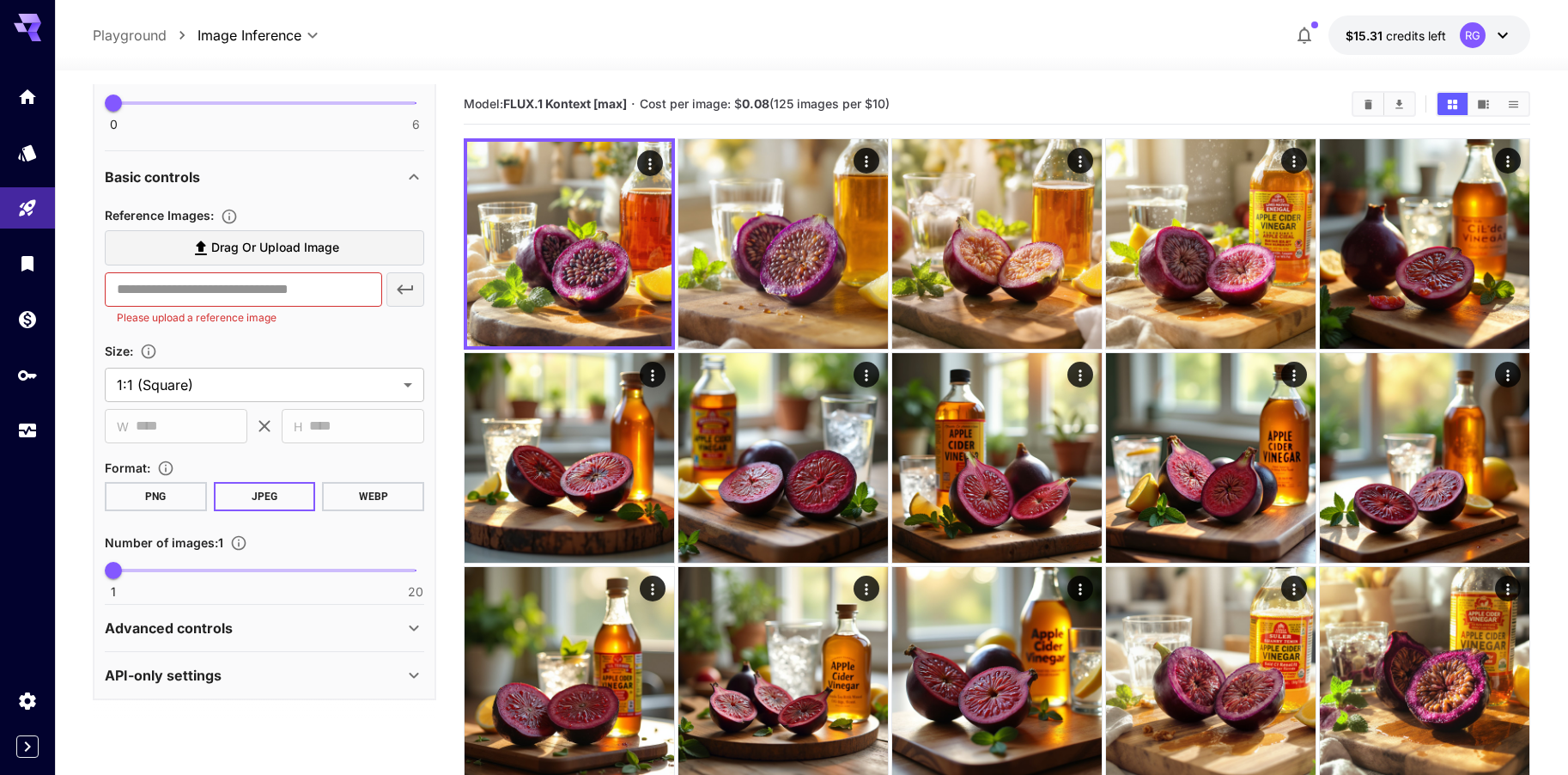
type input "*"
click at [149, 569] on span "1 20 1" at bounding box center [264, 569] width 302 height 25
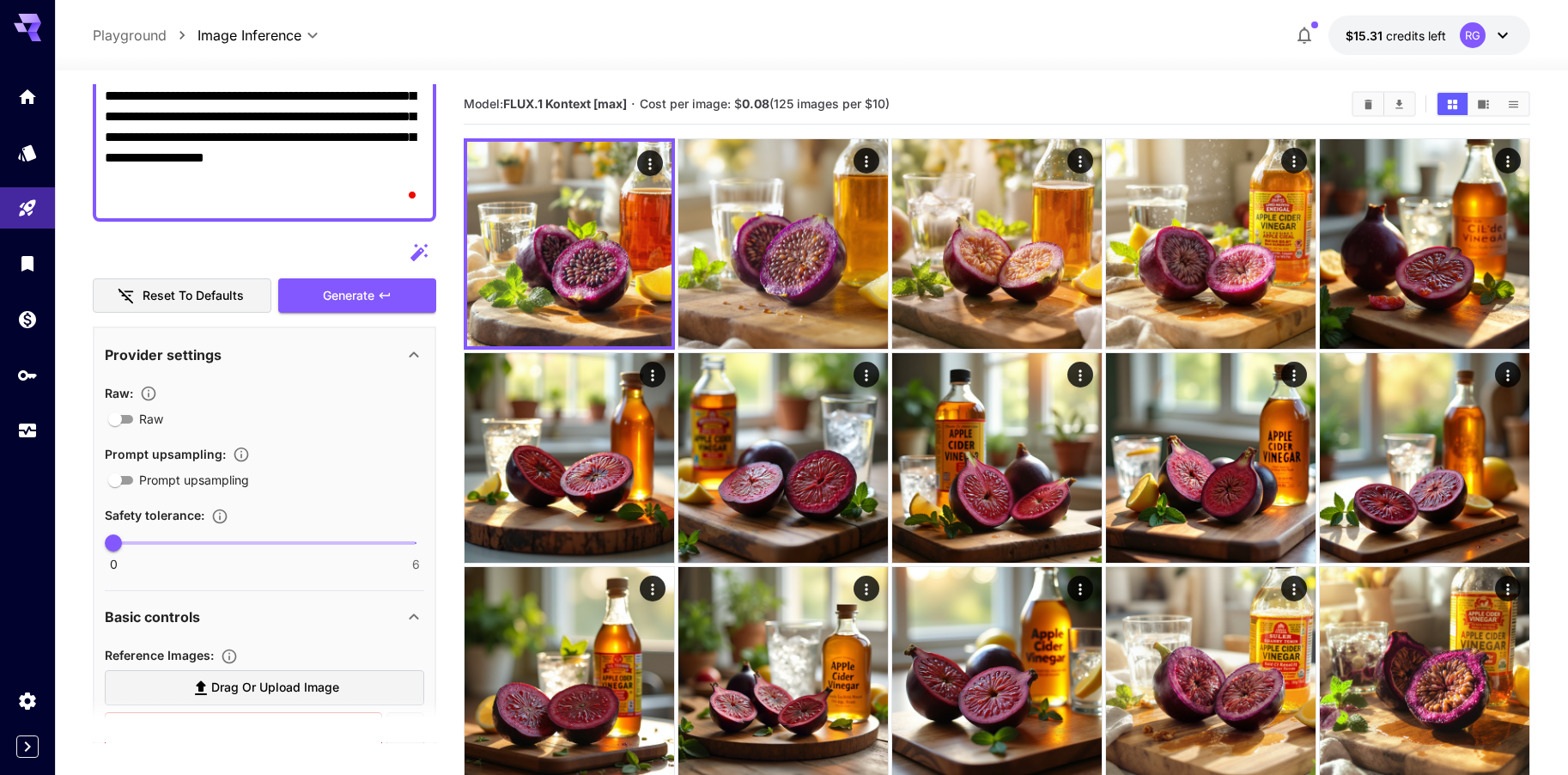
scroll to position [0, 0]
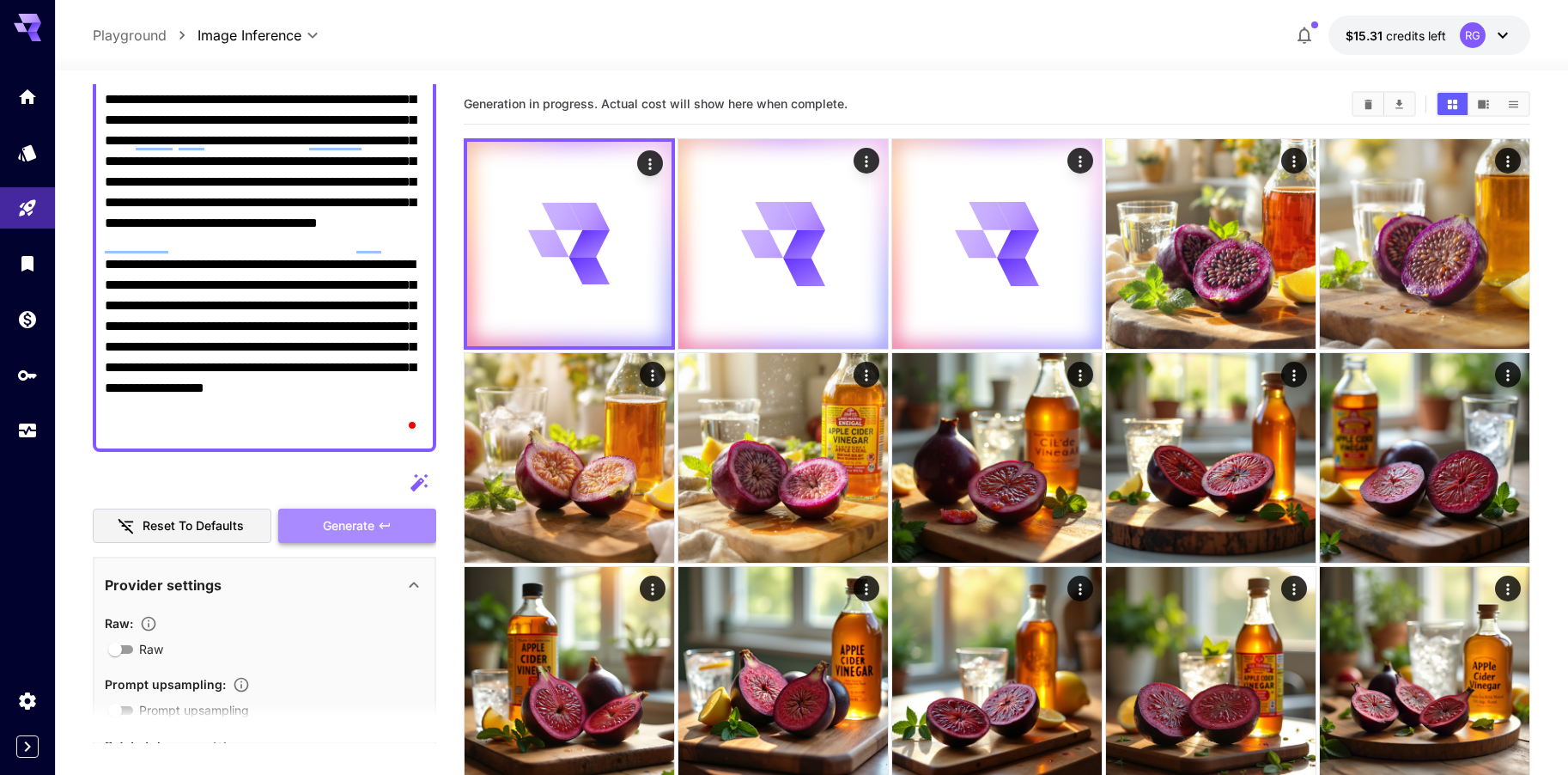
click at [347, 531] on span "Generate" at bounding box center [348, 526] width 52 height 22
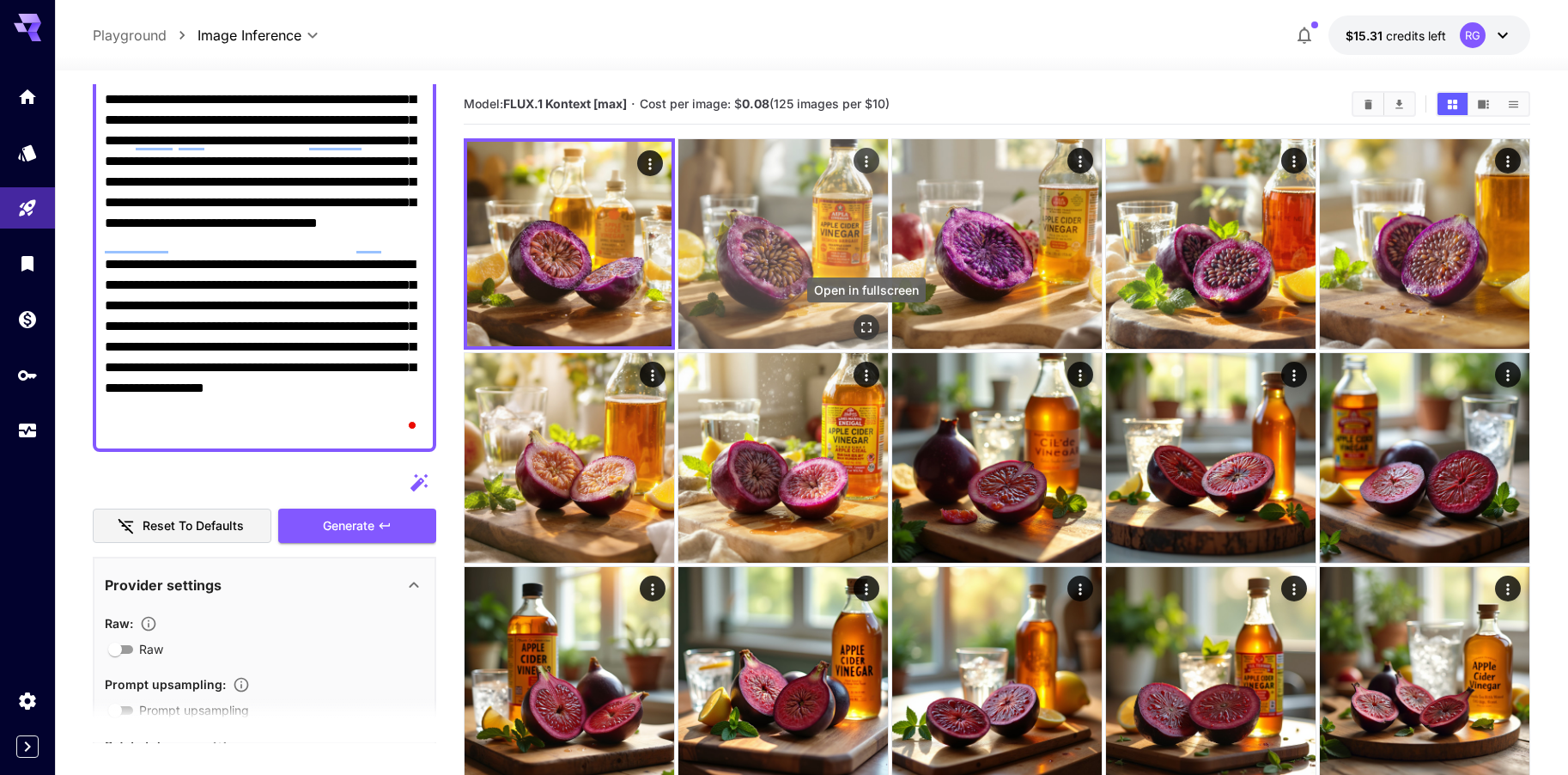
click at [876, 326] on button "Open in fullscreen" at bounding box center [866, 327] width 25 height 25
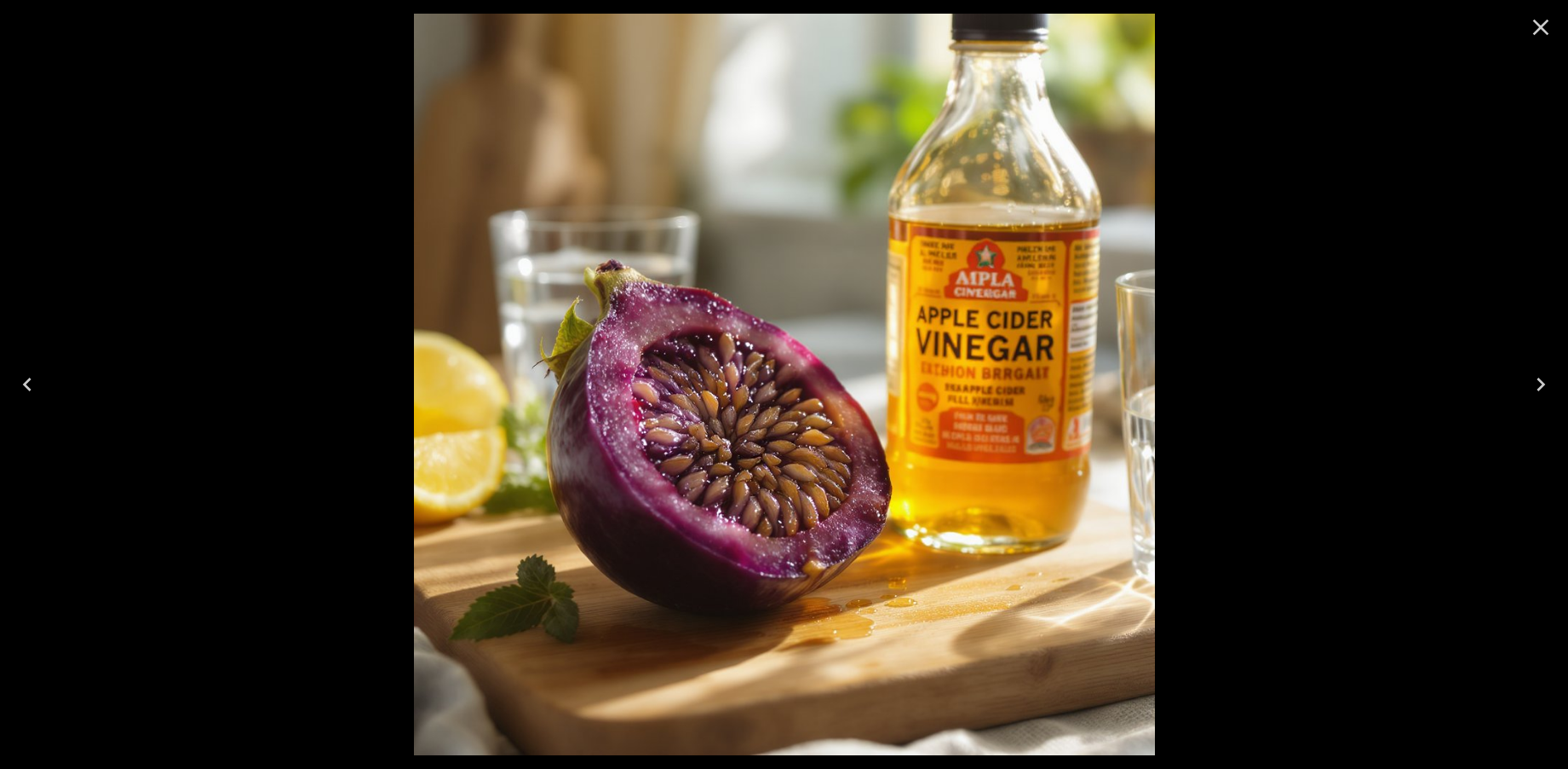
click at [1542, 27] on icon "Close" at bounding box center [1540, 27] width 27 height 27
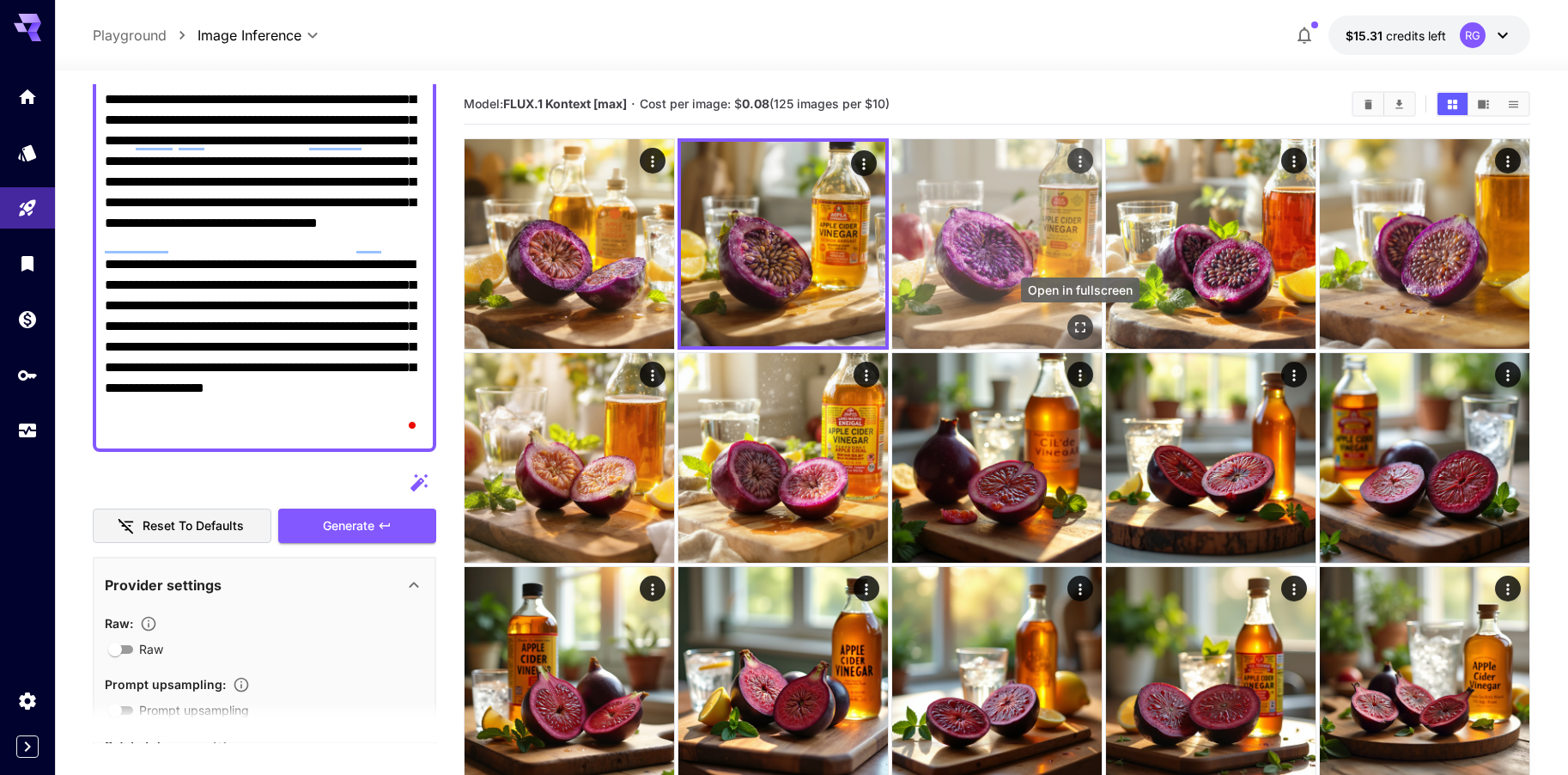
click at [1081, 328] on icon "Open in fullscreen" at bounding box center [1080, 327] width 17 height 17
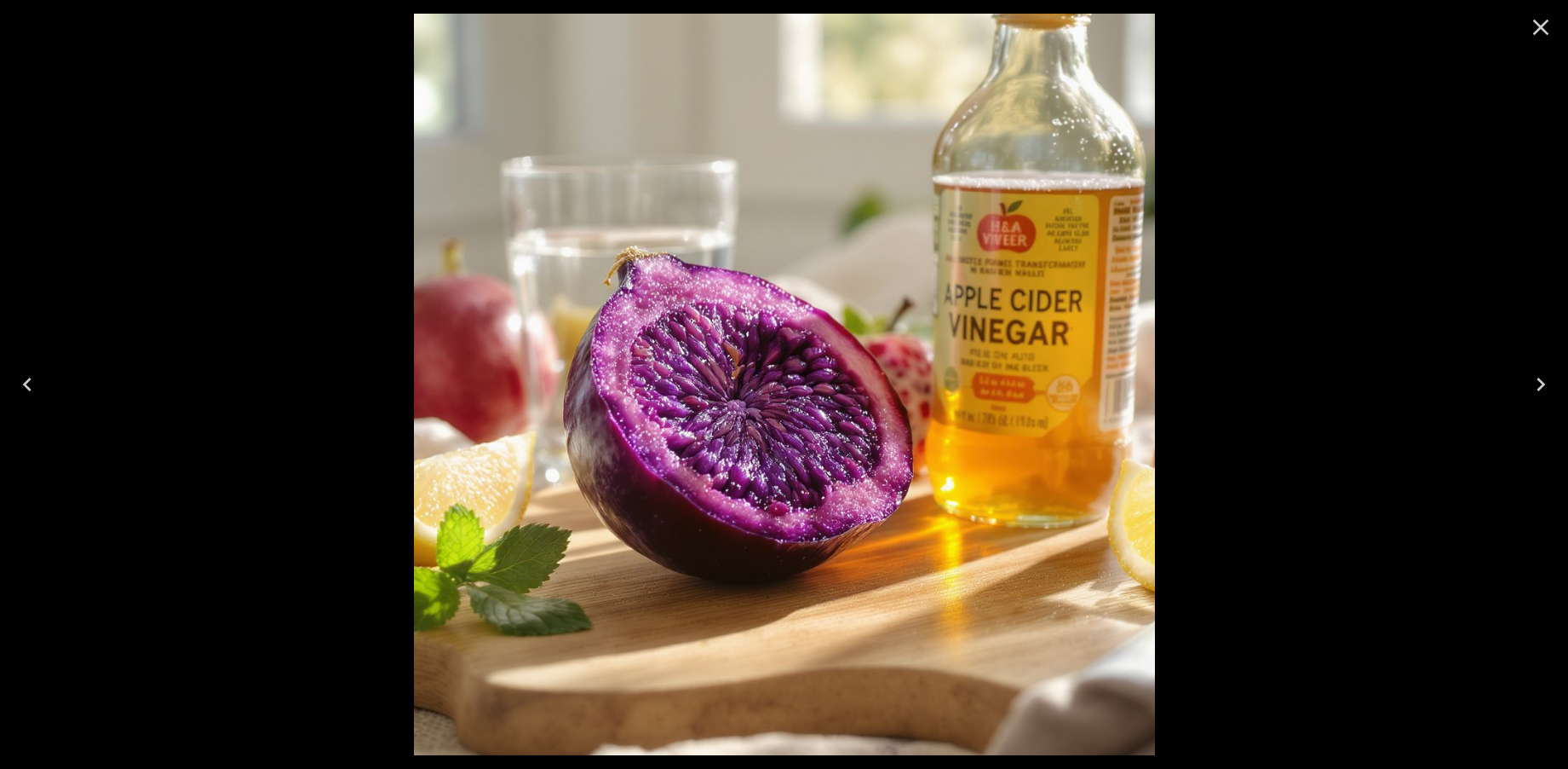
click at [992, 267] on img at bounding box center [784, 384] width 740 height 741
click at [1551, 23] on icon "Close" at bounding box center [1540, 27] width 27 height 27
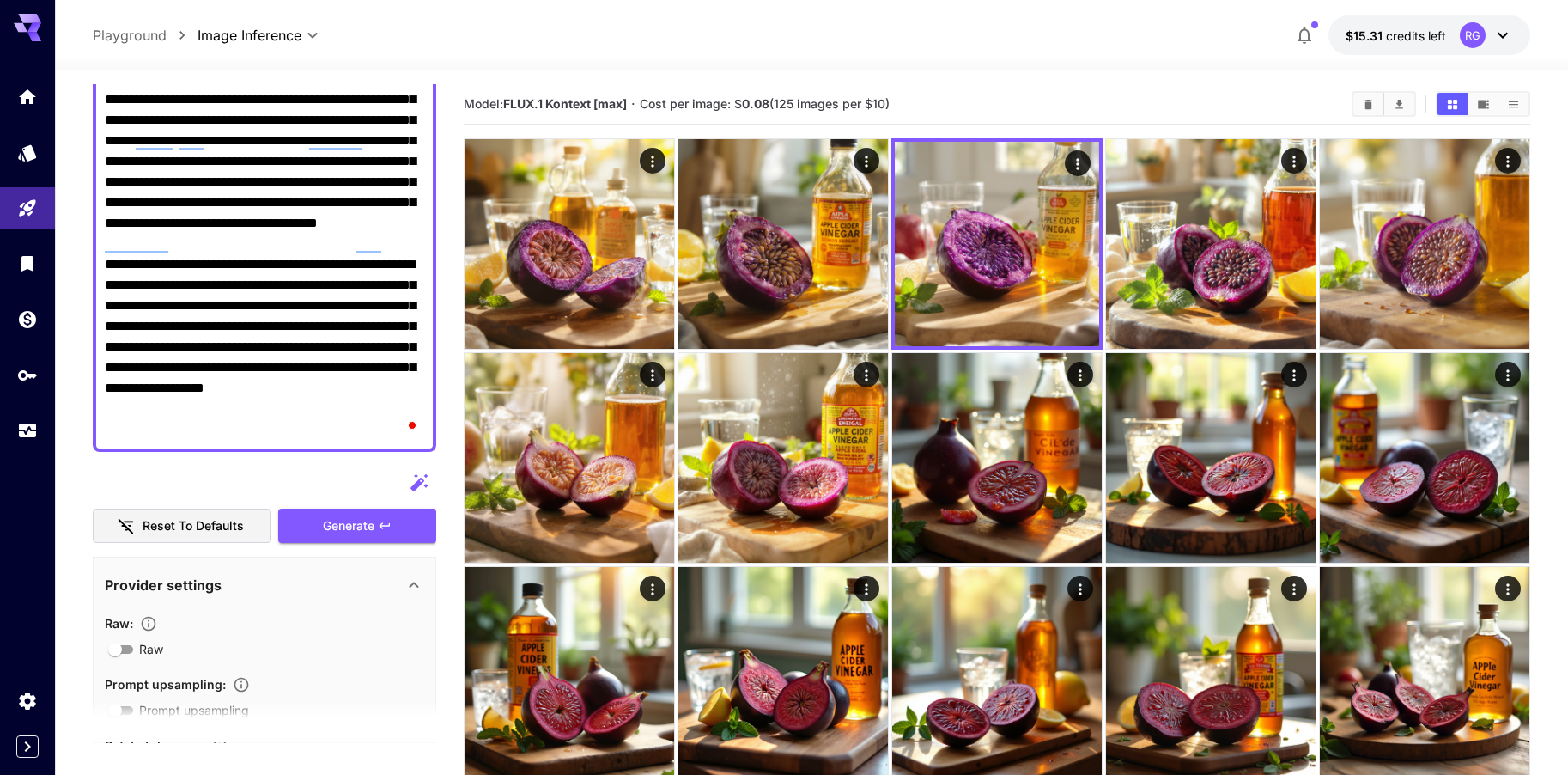
click at [366, 488] on div at bounding box center [264, 482] width 344 height 34
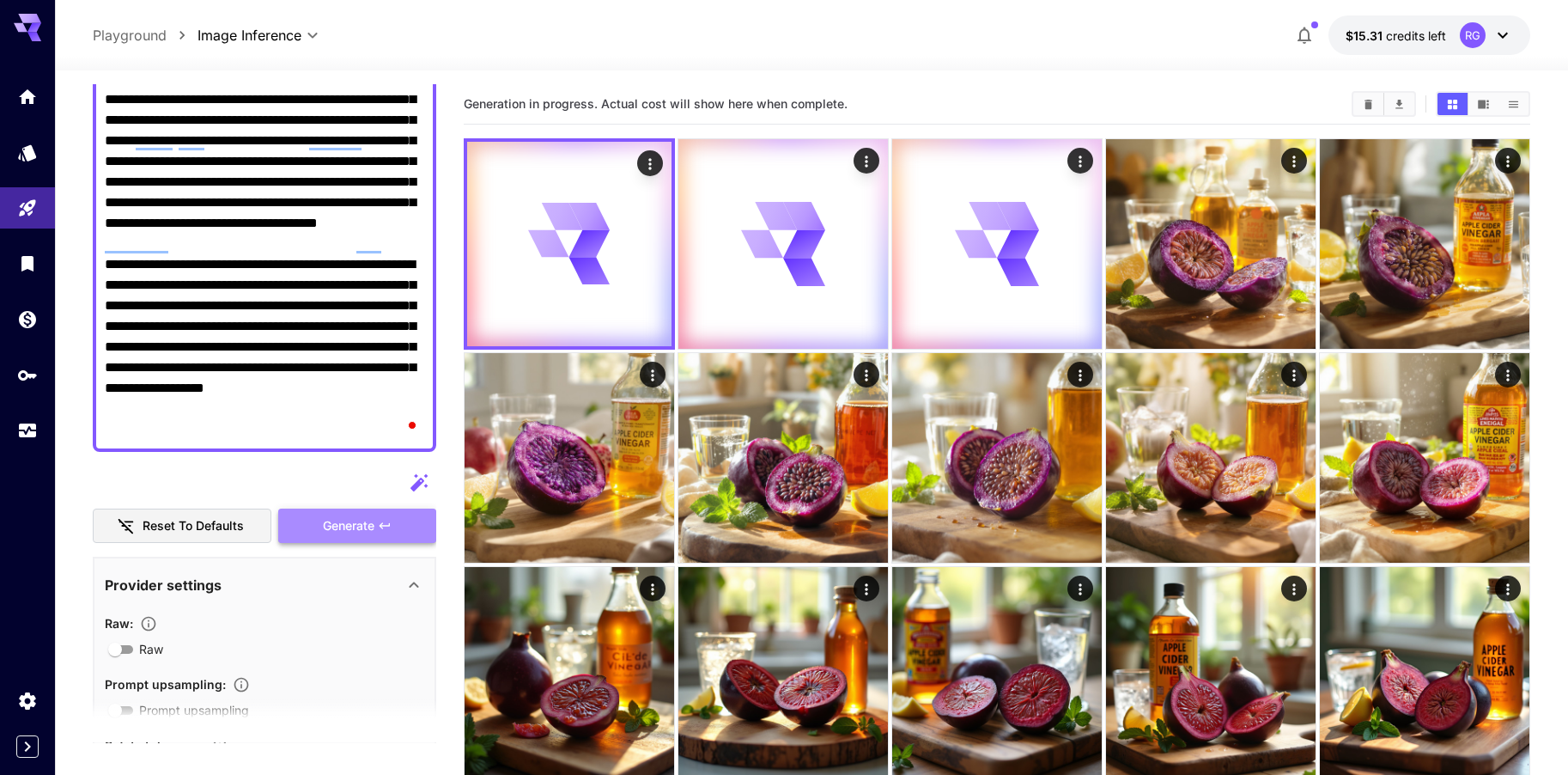
click at [382, 523] on icon "button" at bounding box center [384, 525] width 14 height 14
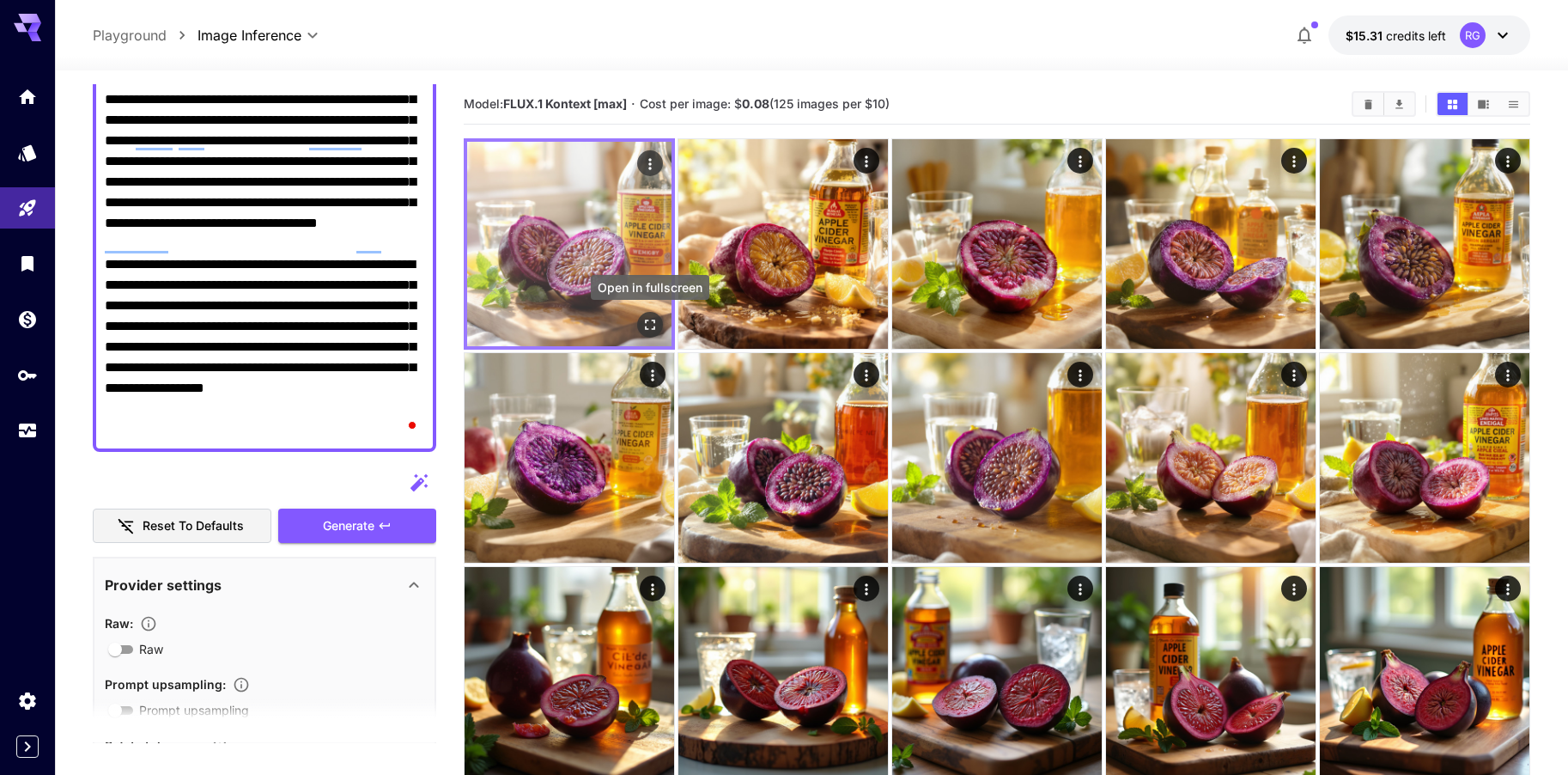
click at [651, 323] on icon "Open in fullscreen" at bounding box center [650, 325] width 17 height 17
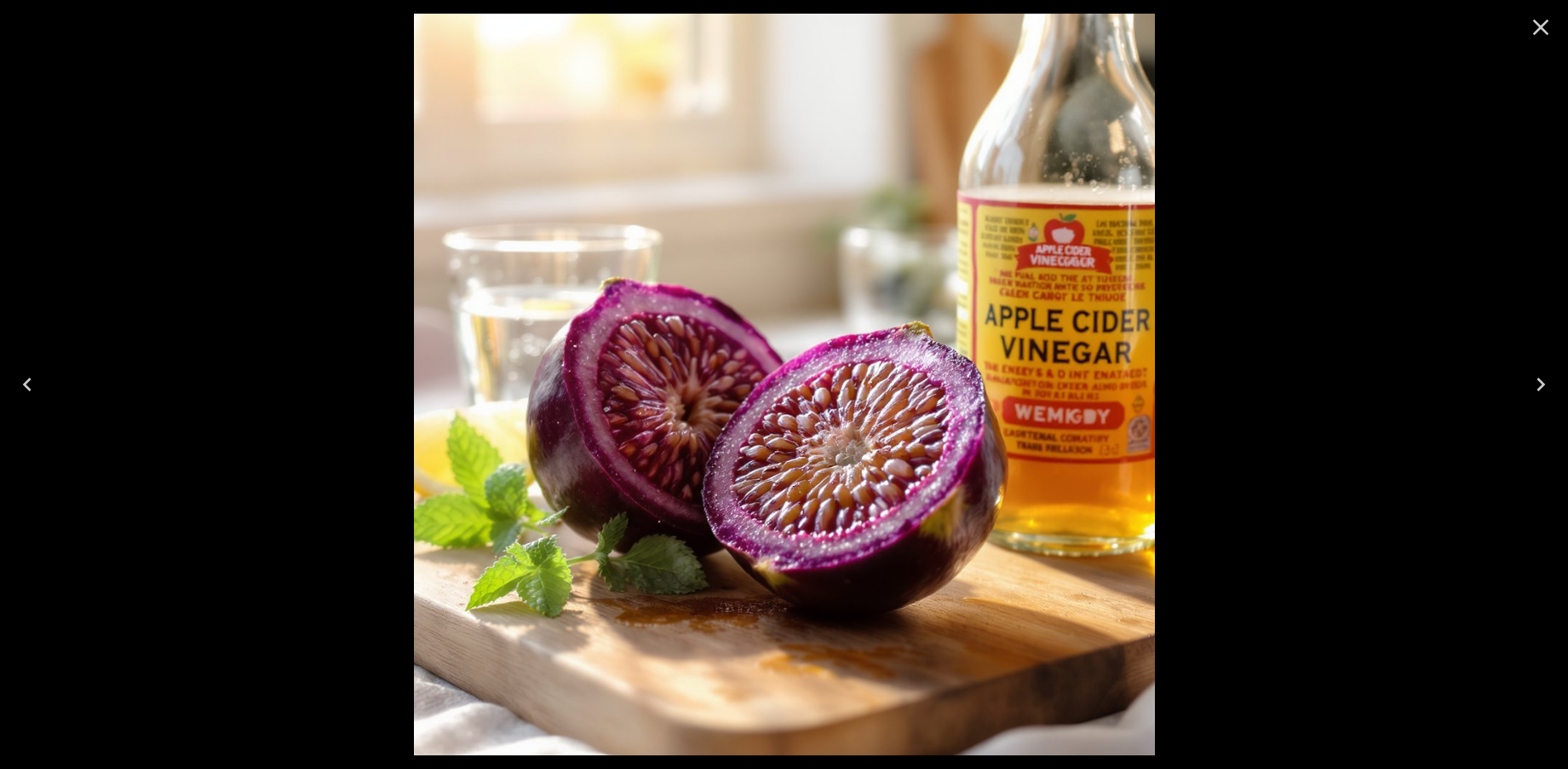
click at [1542, 29] on icon "Close" at bounding box center [1540, 27] width 16 height 16
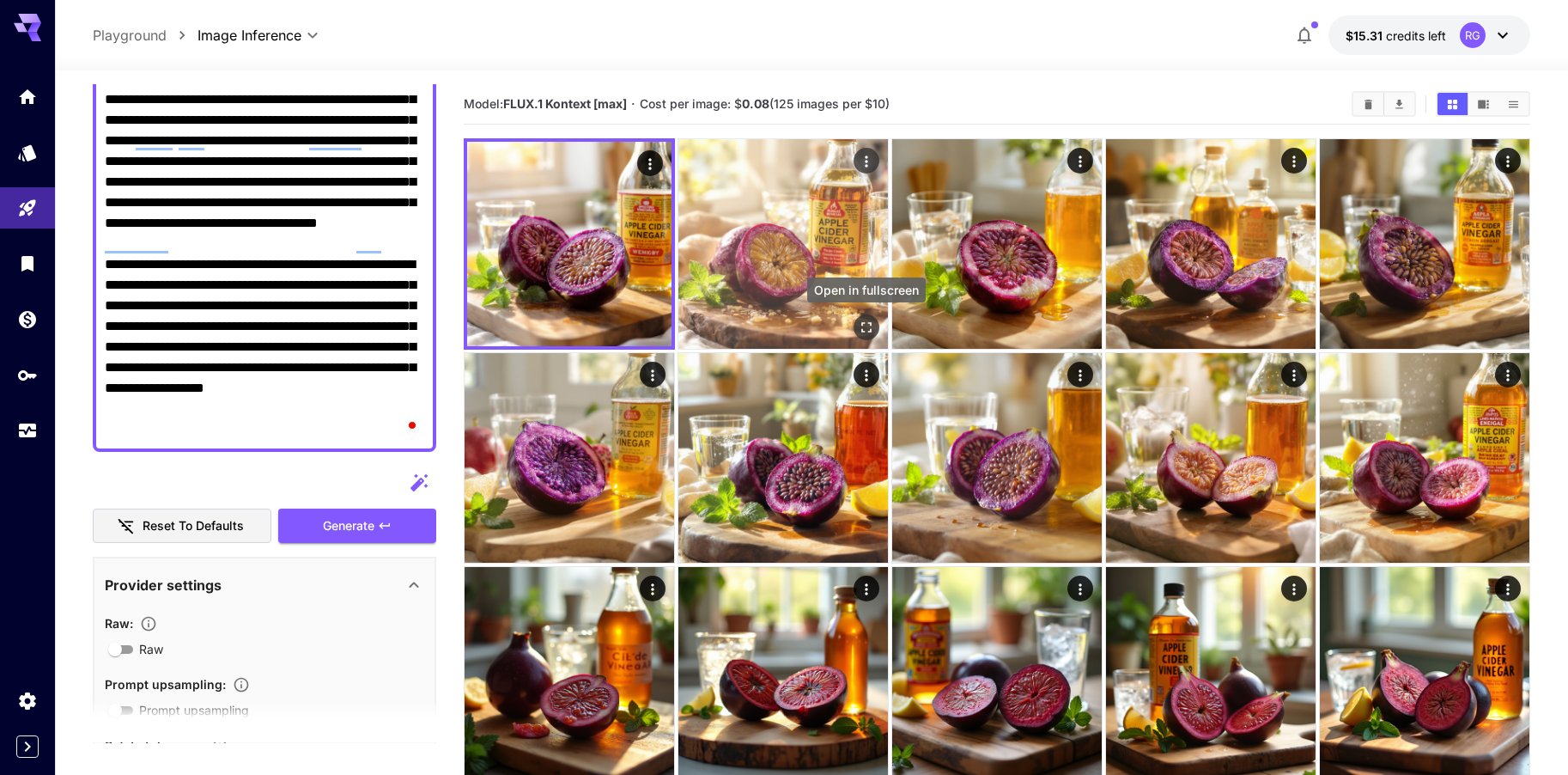
click at [868, 327] on icon "Open in fullscreen" at bounding box center [867, 327] width 17 height 17
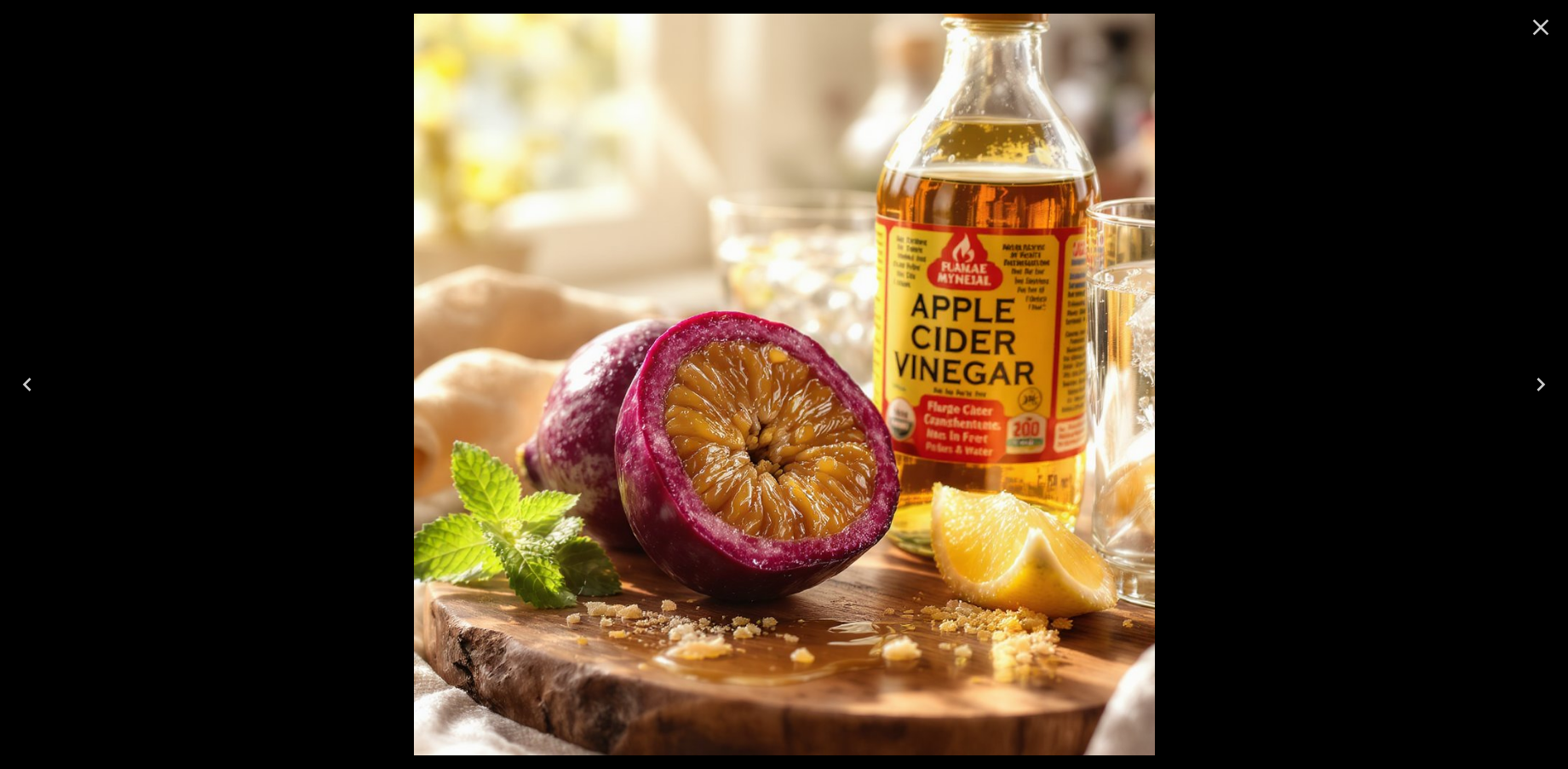
click at [1540, 33] on icon "Close" at bounding box center [1540, 27] width 27 height 27
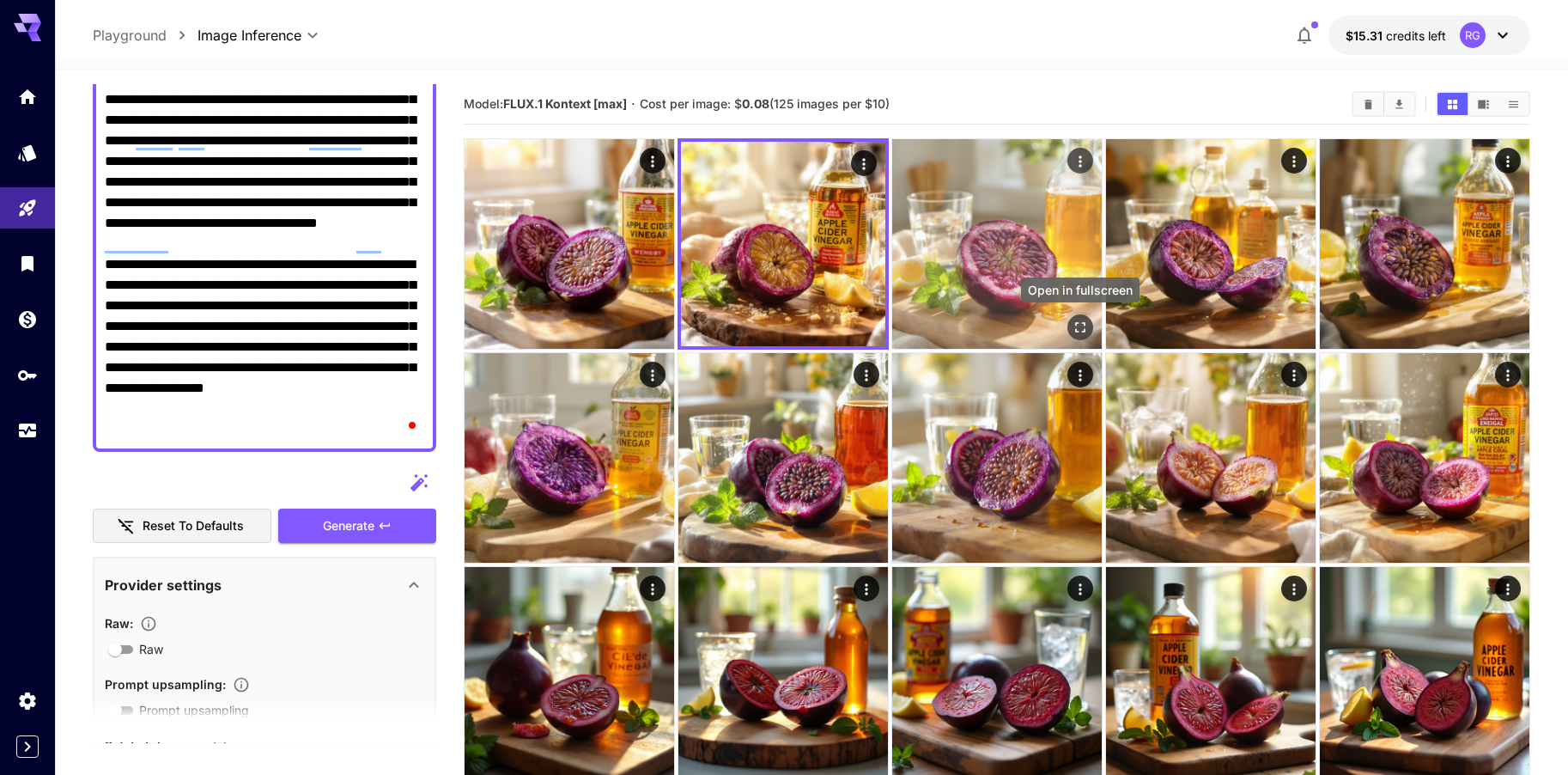
click at [1075, 320] on icon "Open in fullscreen" at bounding box center [1080, 327] width 17 height 17
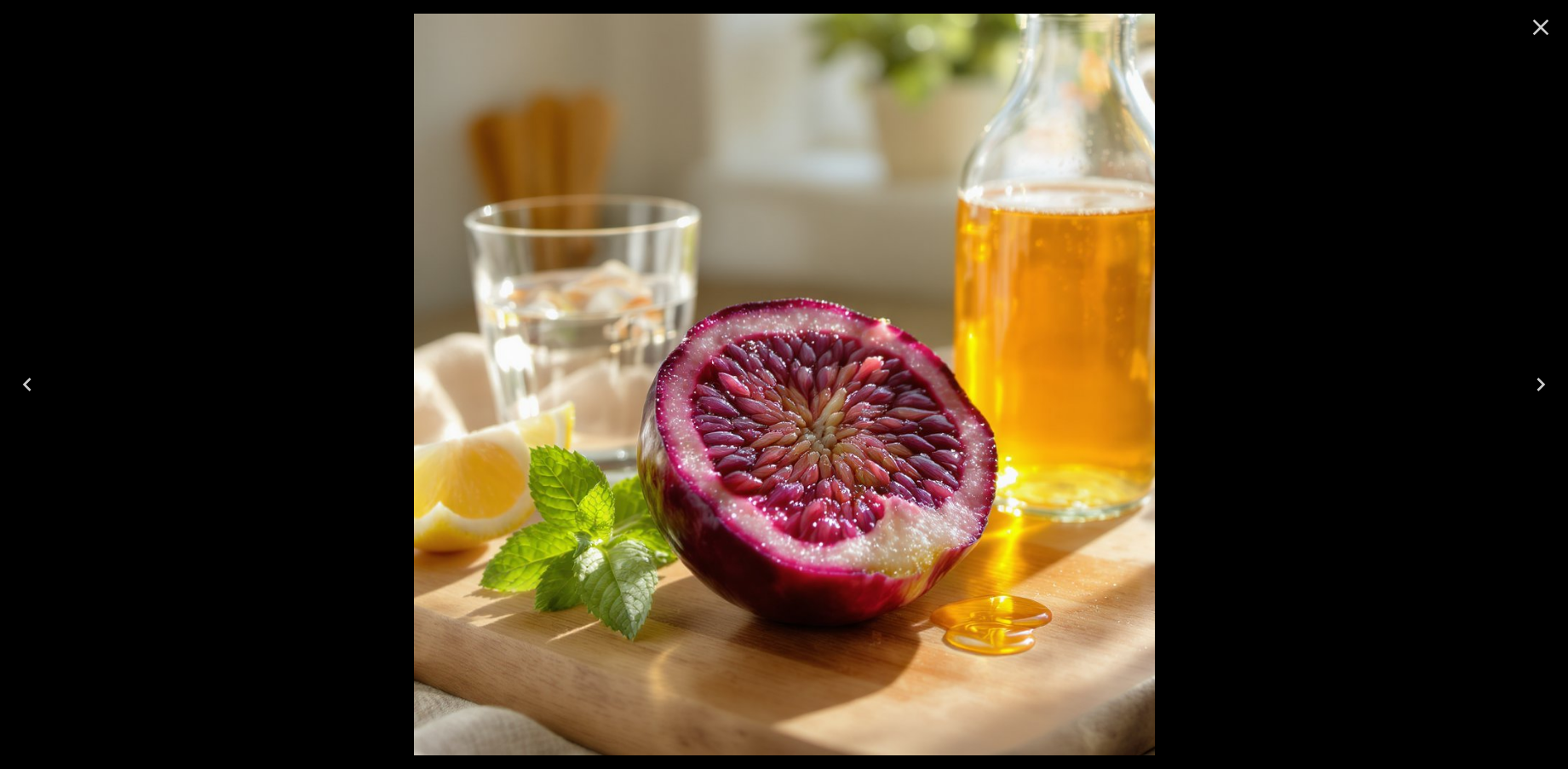
click at [1547, 32] on icon "Close" at bounding box center [1540, 27] width 27 height 27
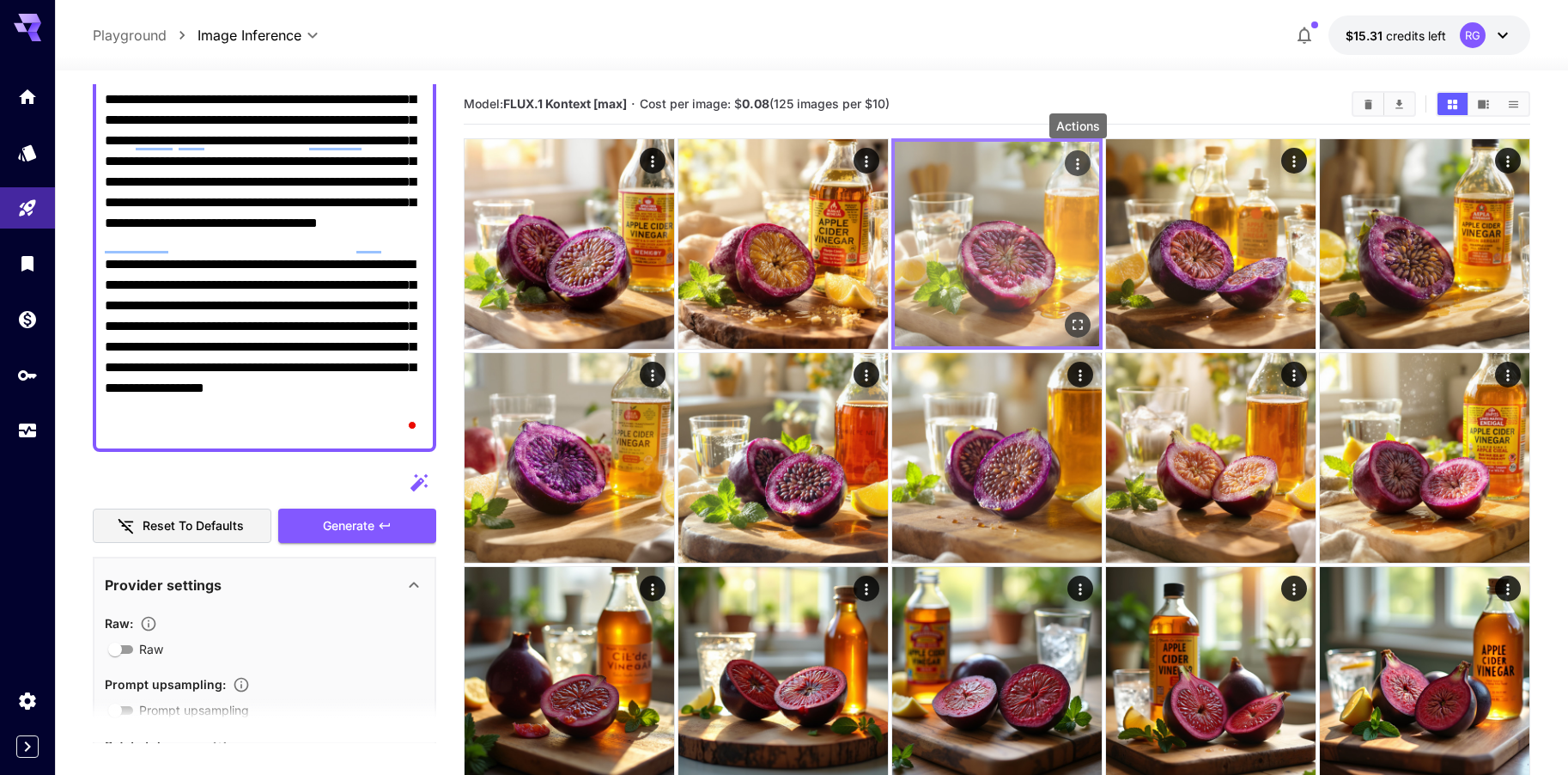
click at [1082, 166] on icon "Actions" at bounding box center [1078, 164] width 17 height 17
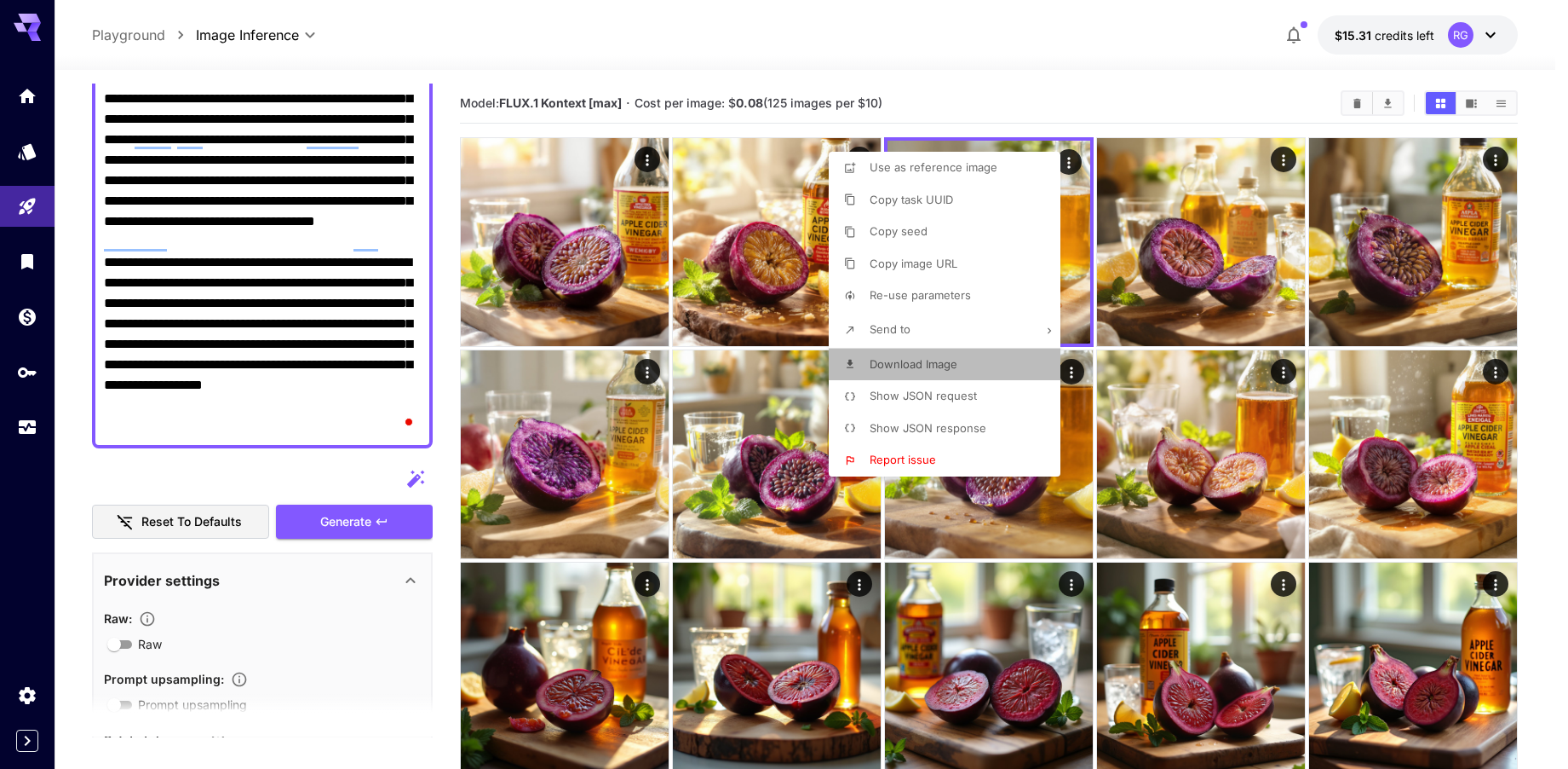
click at [932, 364] on span "Download Image" at bounding box center [914, 363] width 88 height 14
click at [1537, 417] on div at bounding box center [784, 384] width 1568 height 769
